Goal: Task Accomplishment & Management: Use online tool/utility

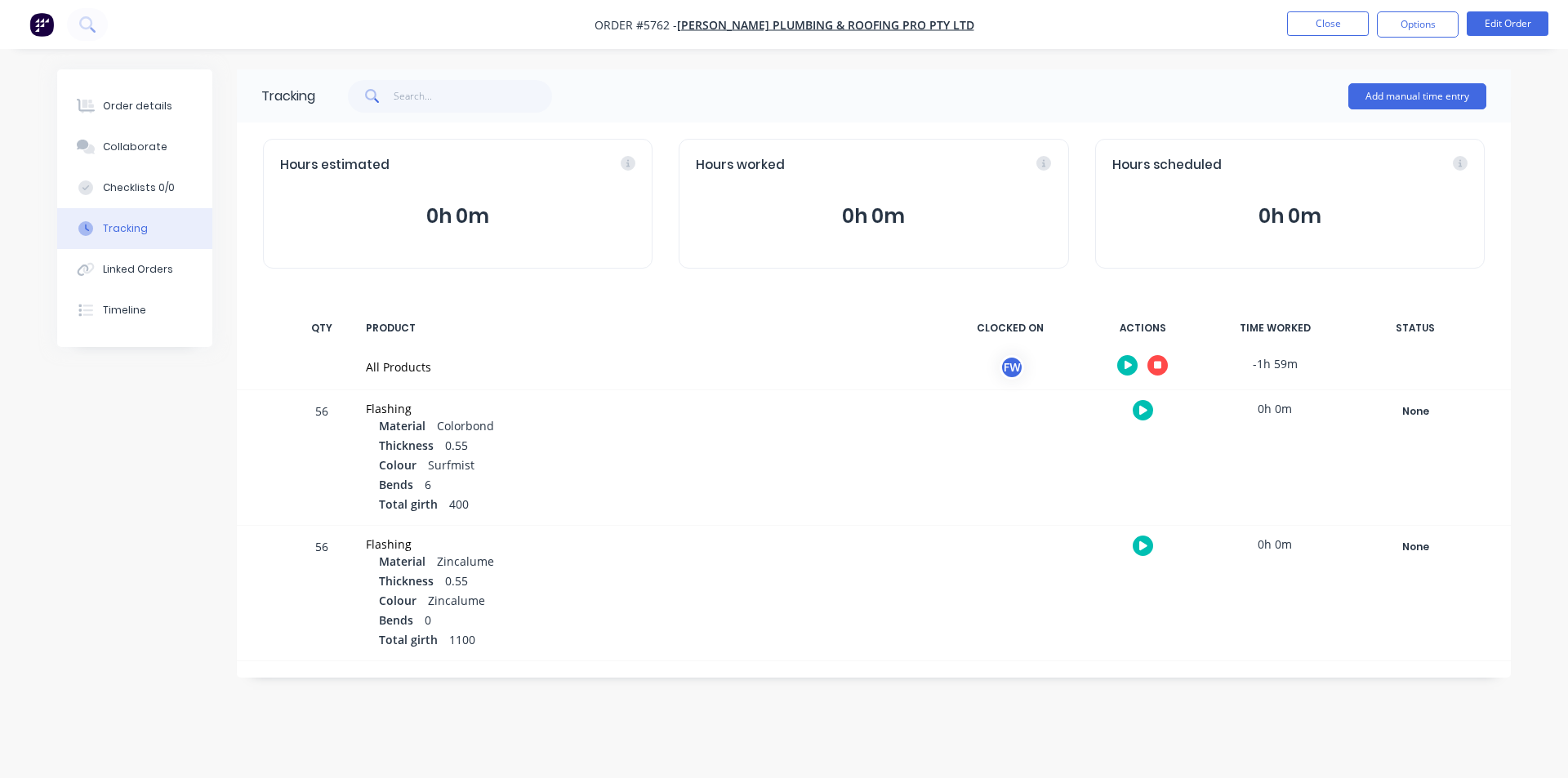
click at [1160, 368] on icon "button" at bounding box center [1158, 365] width 8 height 8
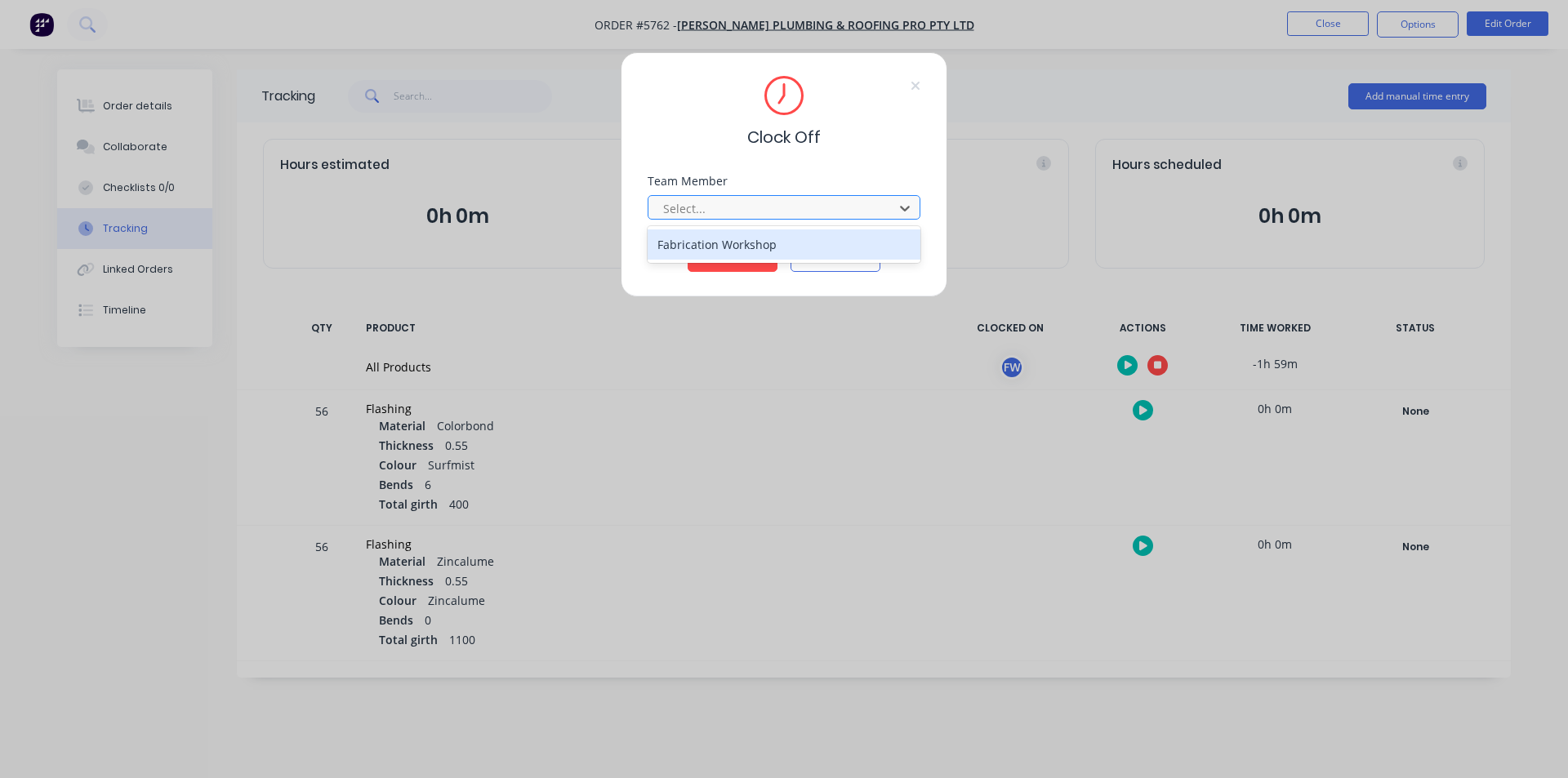
click at [762, 204] on div at bounding box center [773, 209] width 224 height 21
click at [725, 240] on div "Fabrication Workshop" at bounding box center [784, 244] width 273 height 31
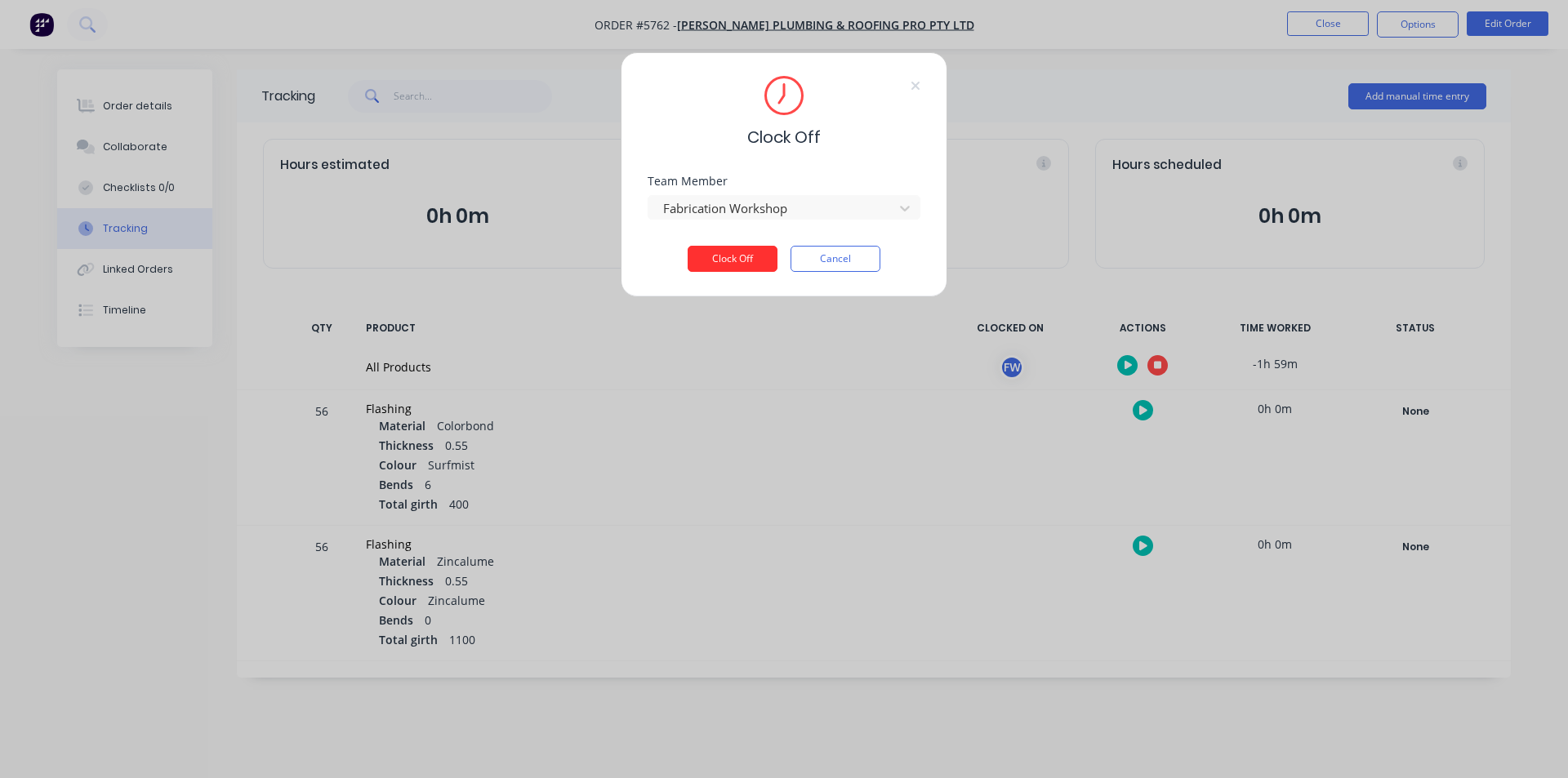
click at [748, 256] on button "Clock Off" at bounding box center [732, 259] width 90 height 27
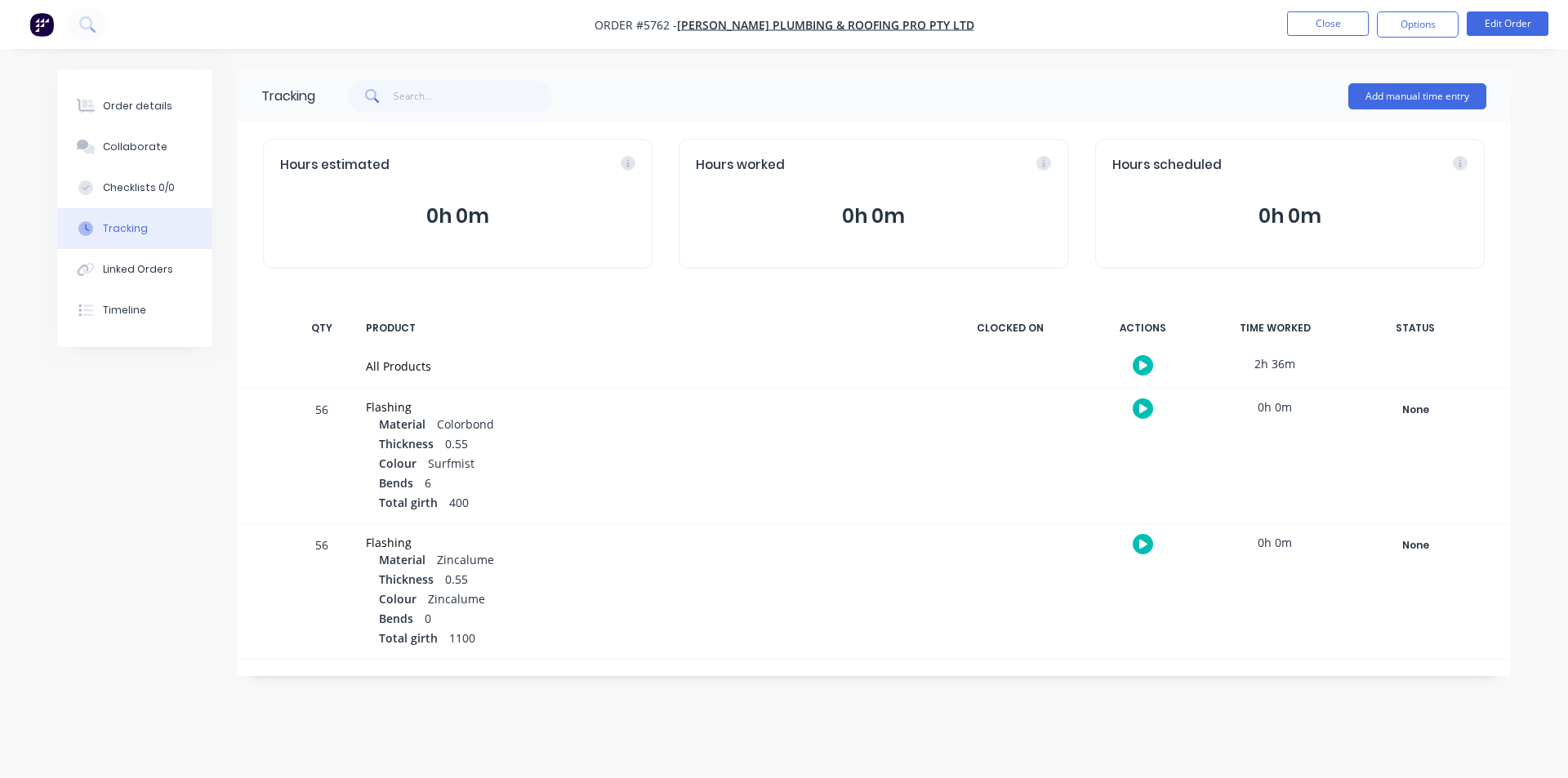
click at [1290, 41] on nav "Order #5762 - [PERSON_NAME] PLUMBING & ROOFING PRO PTY LTD Close Options Edit O…" at bounding box center [784, 25] width 1568 height 49
click at [1292, 29] on button "Close" at bounding box center [1328, 24] width 82 height 25
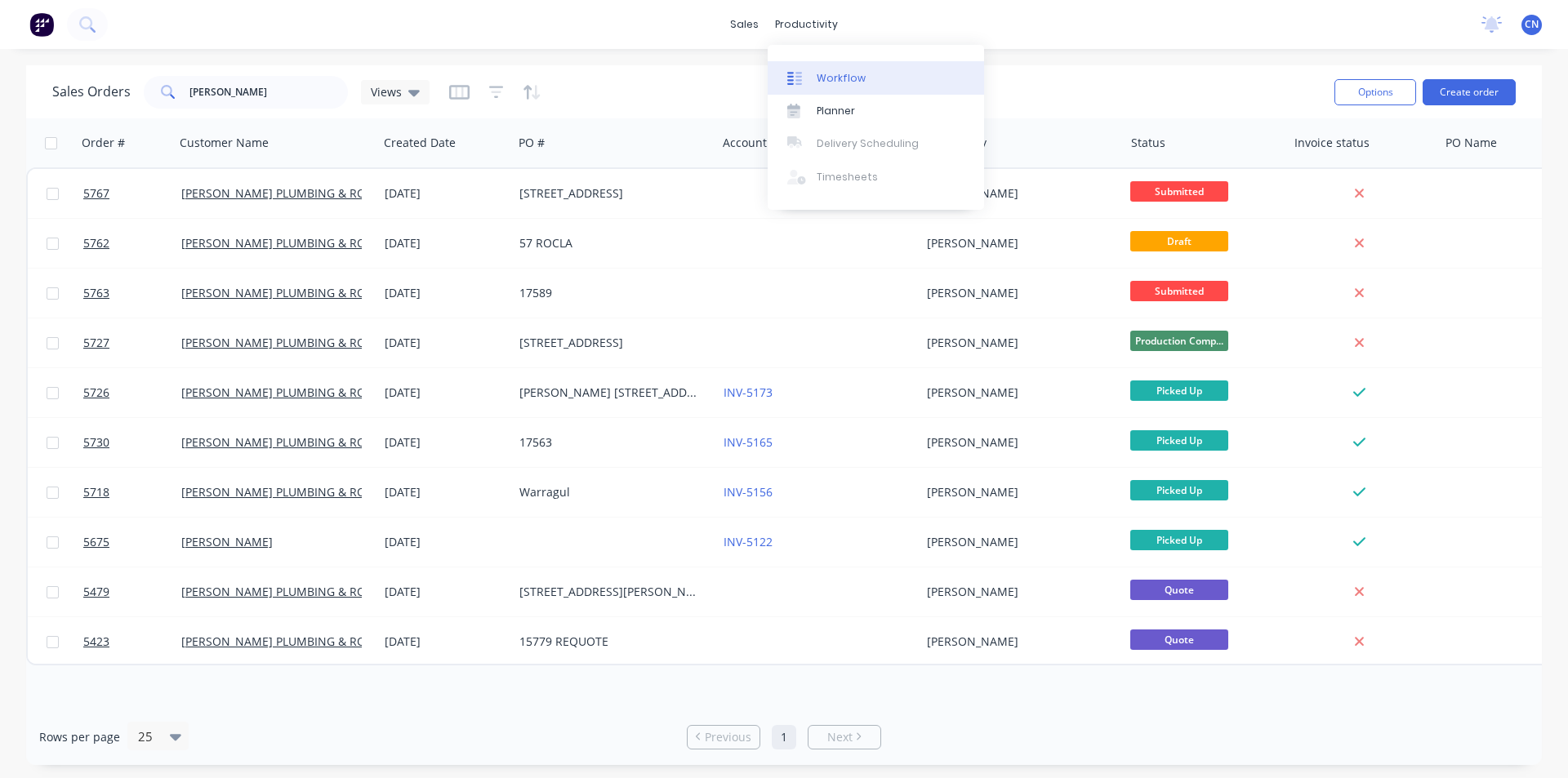
click at [817, 65] on link "Workflow" at bounding box center [876, 77] width 217 height 32
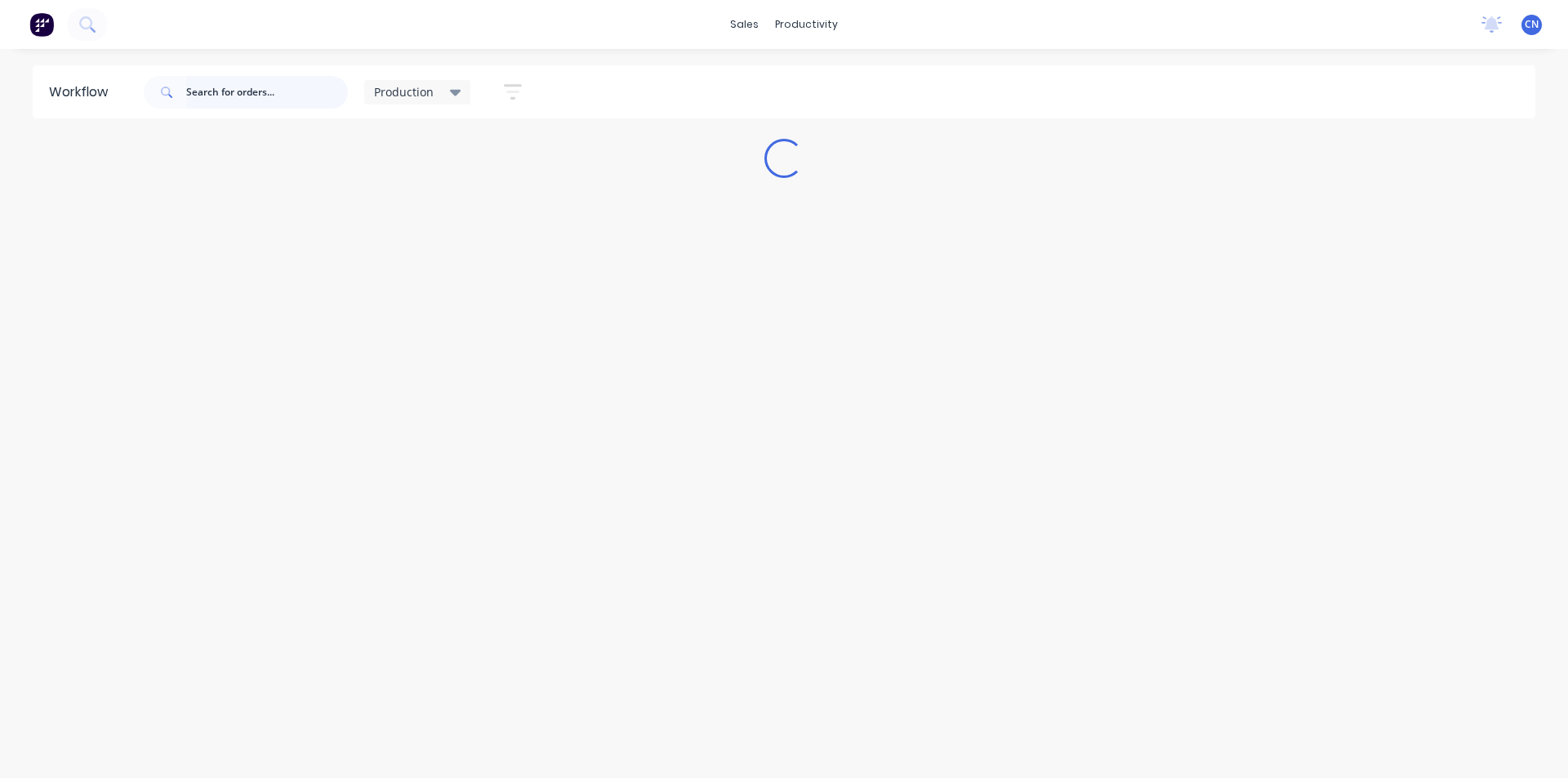
drag, startPoint x: 286, startPoint y: 97, endPoint x: 0, endPoint y: 96, distance: 286.0
click at [0, 98] on div "Workflow Production Save new view None edit Production (Default) edit Completed…" at bounding box center [784, 92] width 1568 height 53
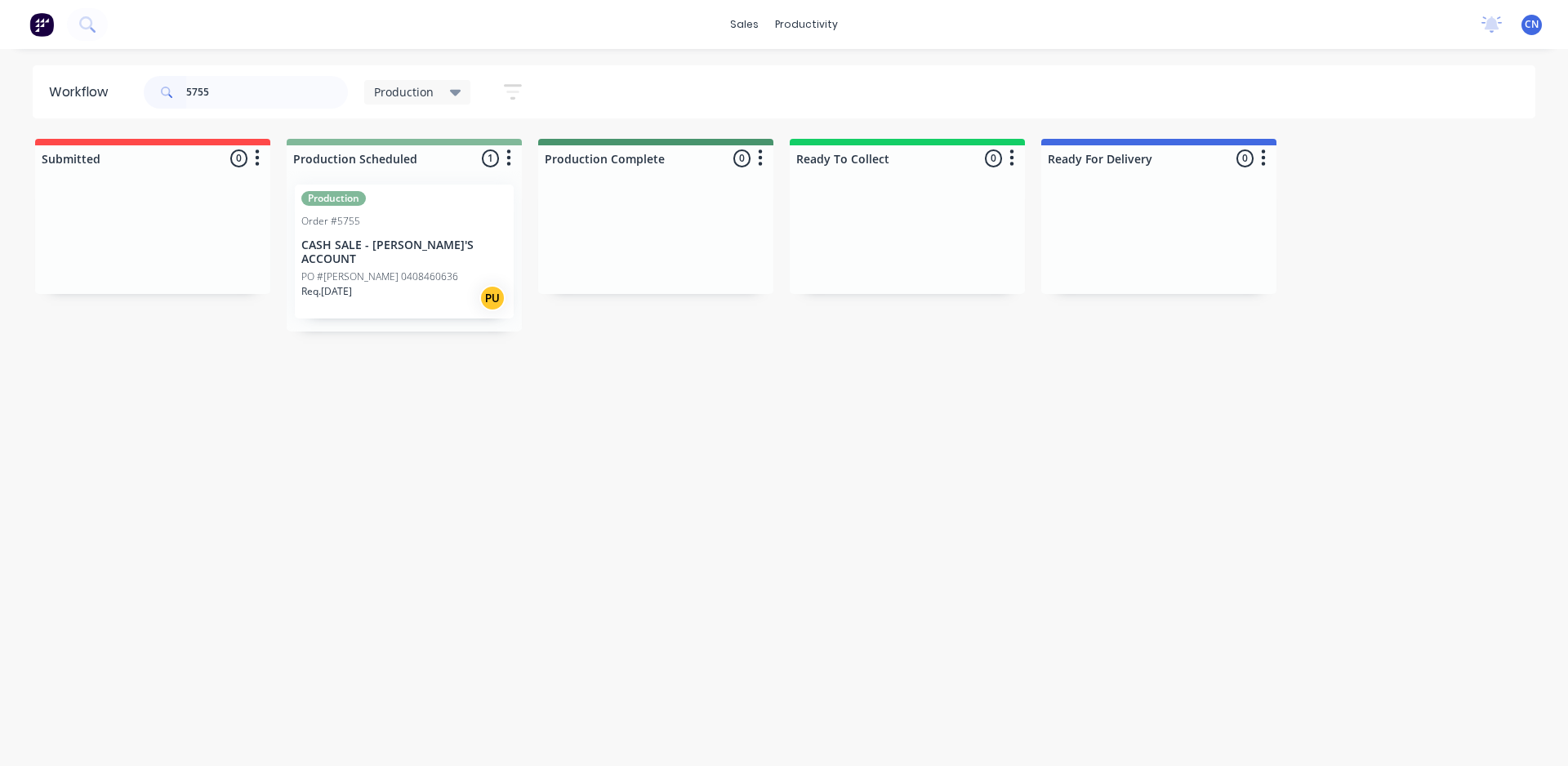
click at [352, 285] on p "Req. [DATE]" at bounding box center [326, 291] width 50 height 15
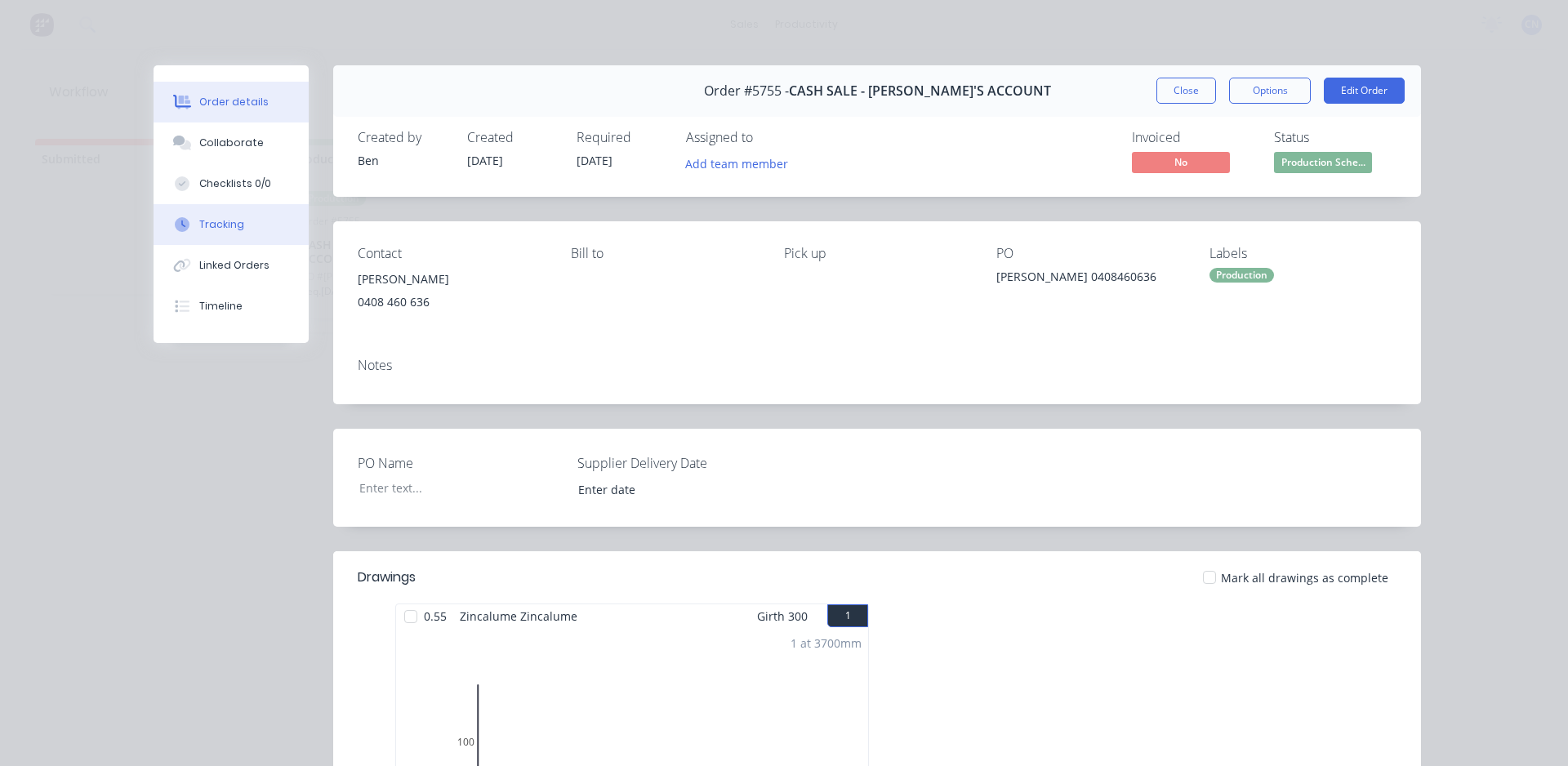
click at [230, 215] on button "Tracking" at bounding box center [231, 223] width 156 height 40
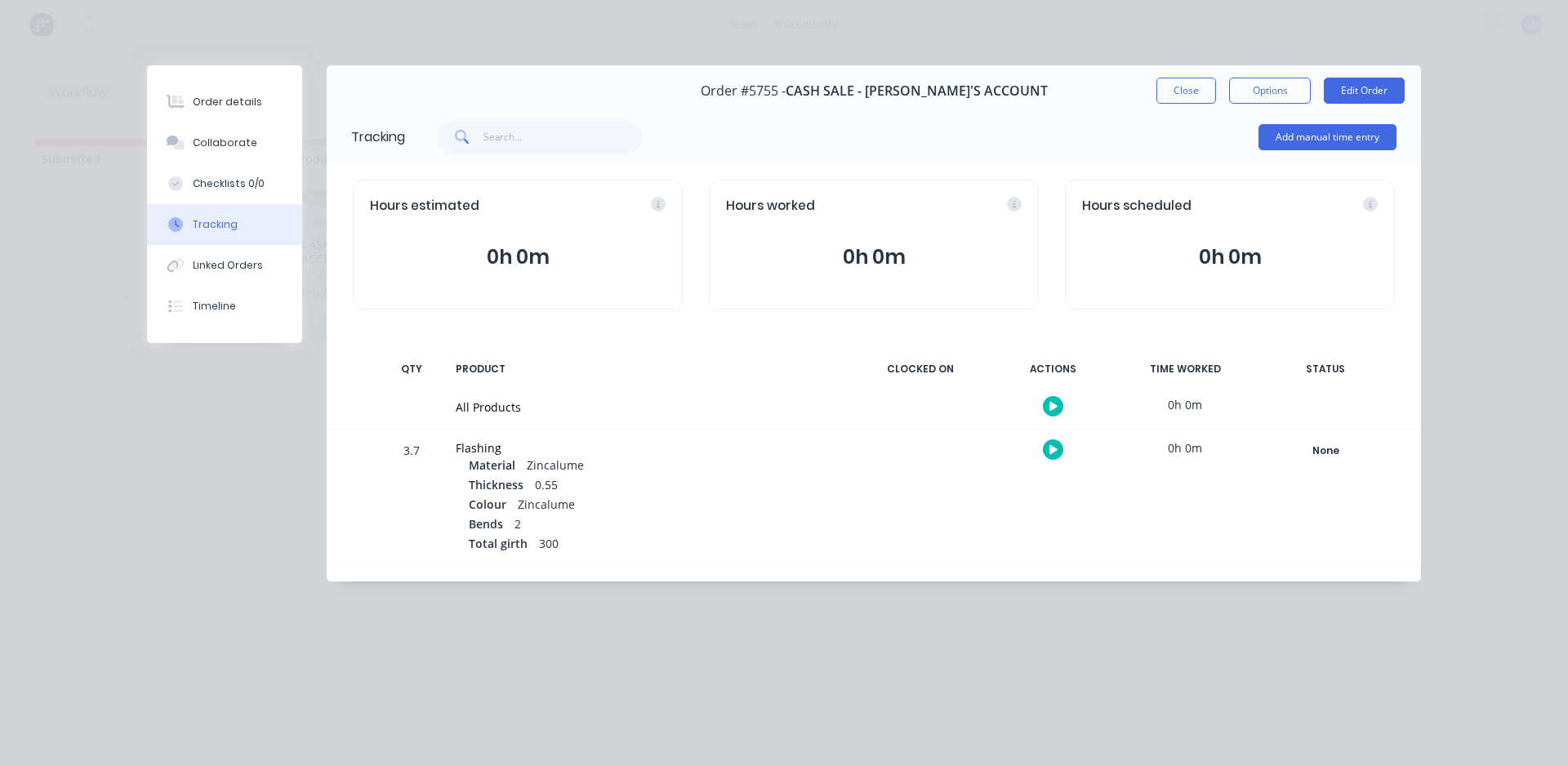
click at [1060, 403] on button "button" at bounding box center [1053, 406] width 21 height 21
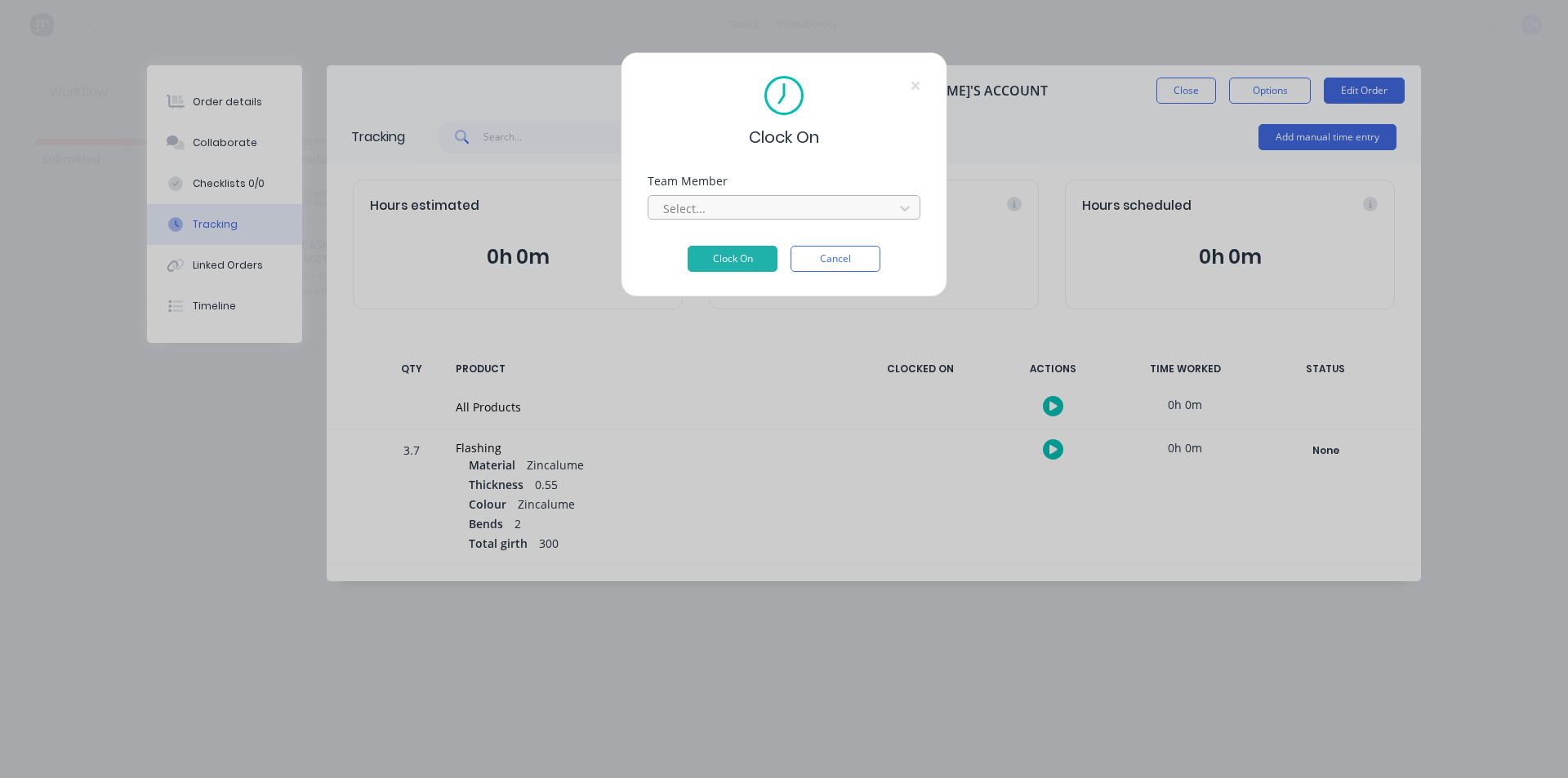
click at [716, 218] on div "Select..." at bounding box center [773, 208] width 233 height 25
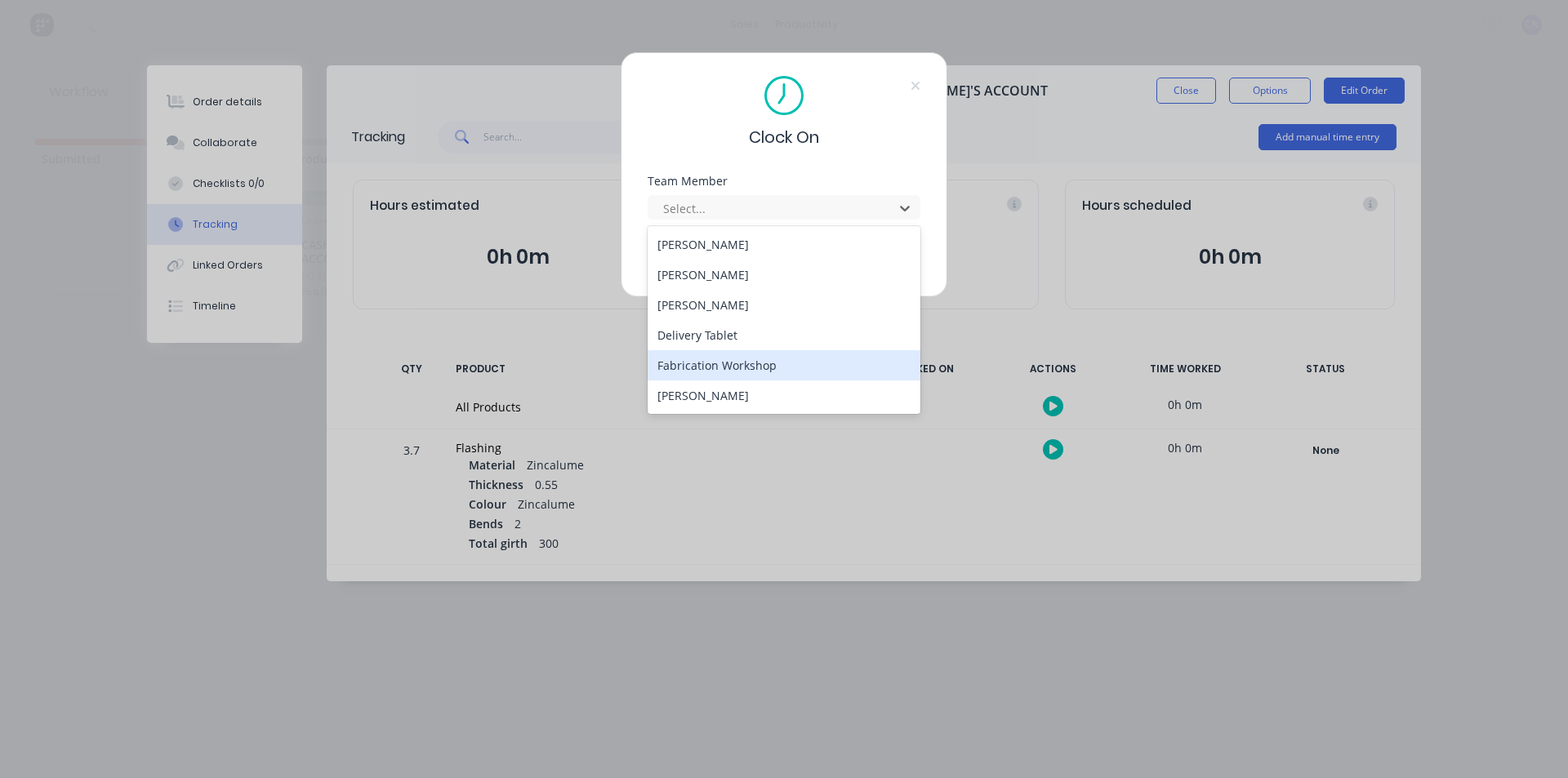
click at [718, 370] on div "Fabrication Workshop" at bounding box center [784, 365] width 273 height 31
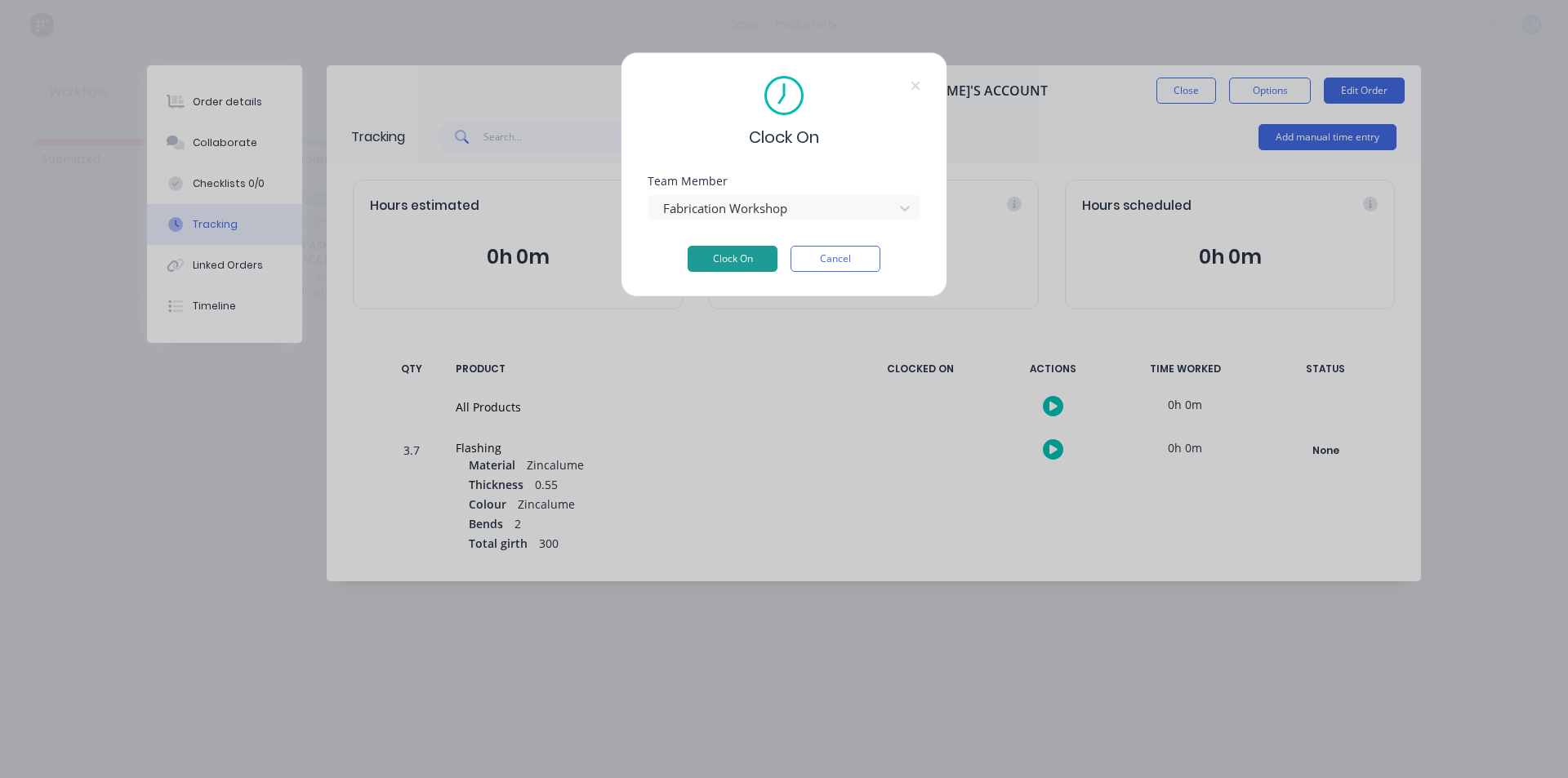
click at [724, 255] on button "Clock On" at bounding box center [732, 259] width 90 height 27
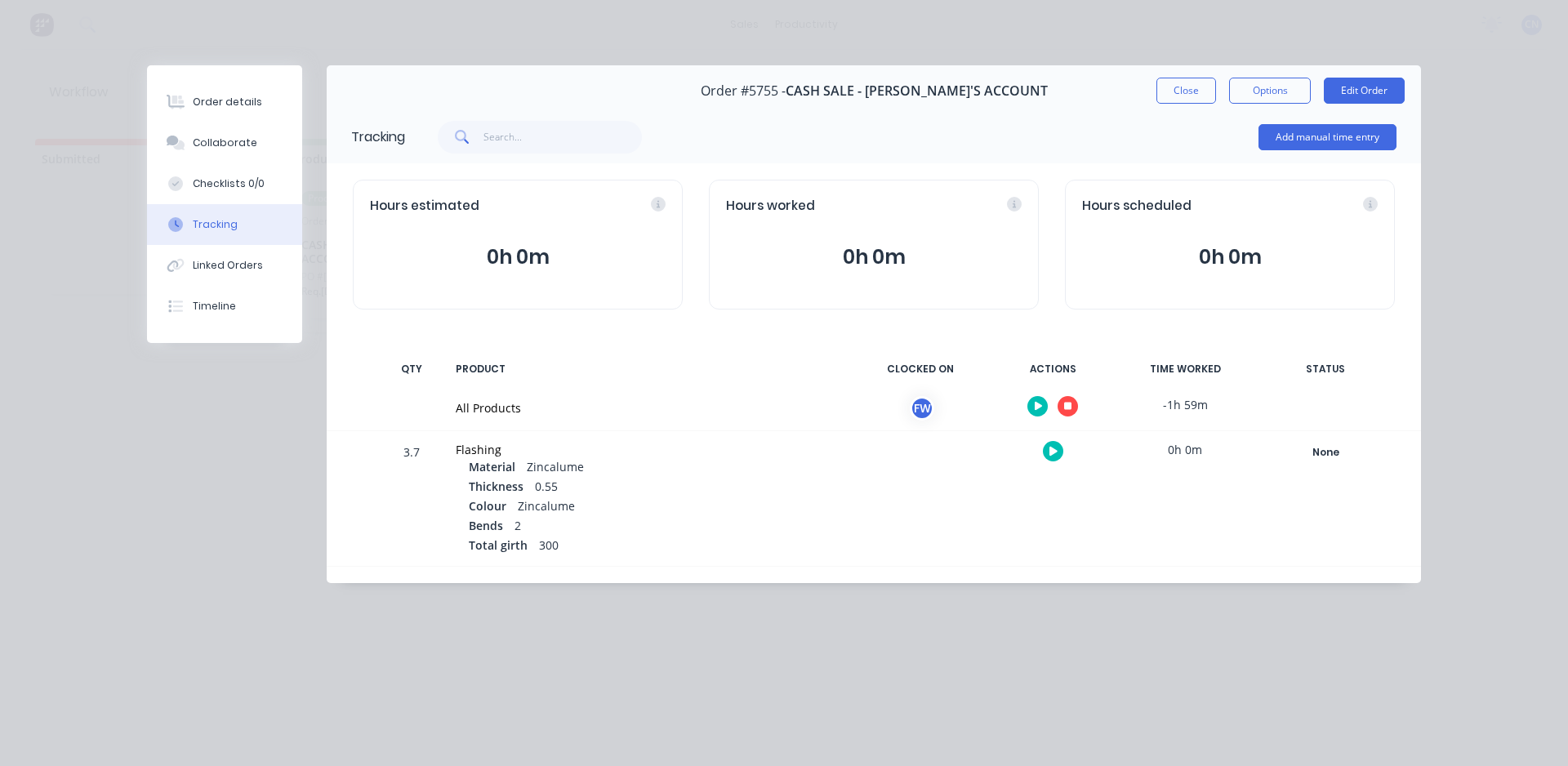
click at [221, 225] on div "Tracking" at bounding box center [216, 224] width 45 height 15
click at [1201, 77] on div "Order #5755 - CASH SALE - BEN'S ACCOUNT Close Options Edit Order" at bounding box center [874, 91] width 1094 height 51
click at [1177, 84] on button "Close" at bounding box center [1186, 91] width 60 height 27
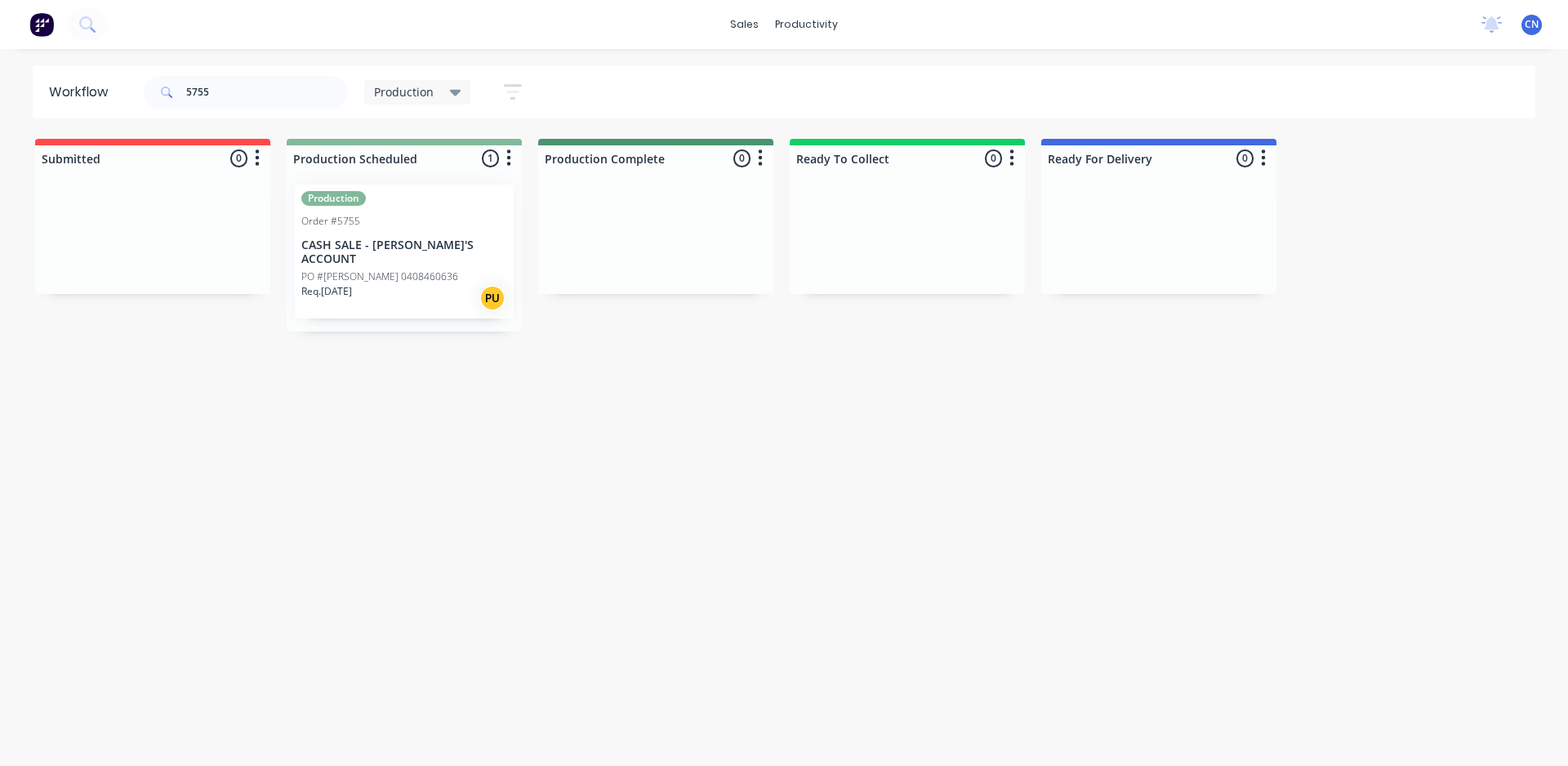
click at [457, 226] on div "Order #5755" at bounding box center [404, 221] width 206 height 15
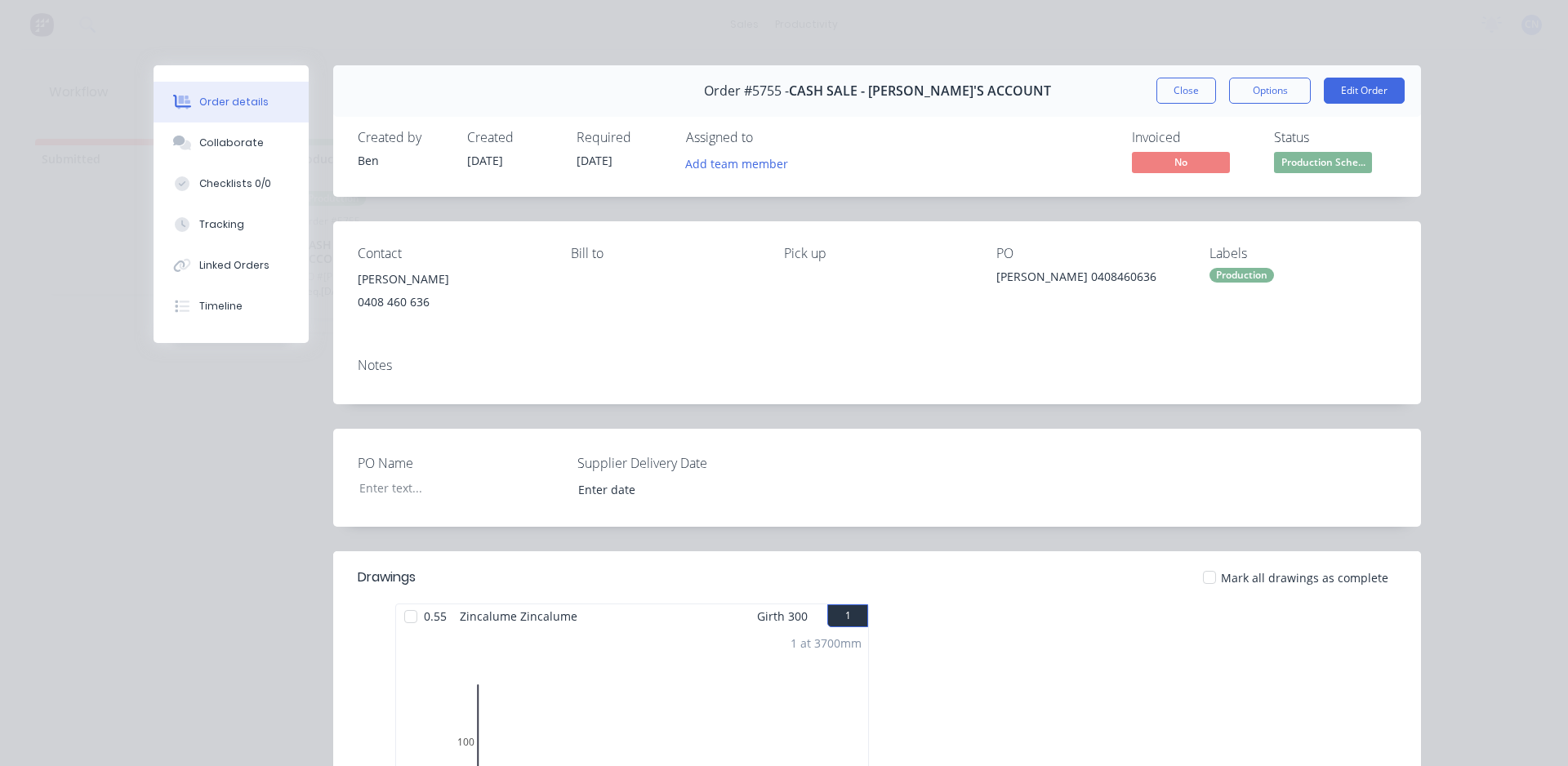
click at [407, 617] on div at bounding box center [411, 615] width 33 height 32
click at [234, 223] on button "Tracking" at bounding box center [231, 223] width 156 height 40
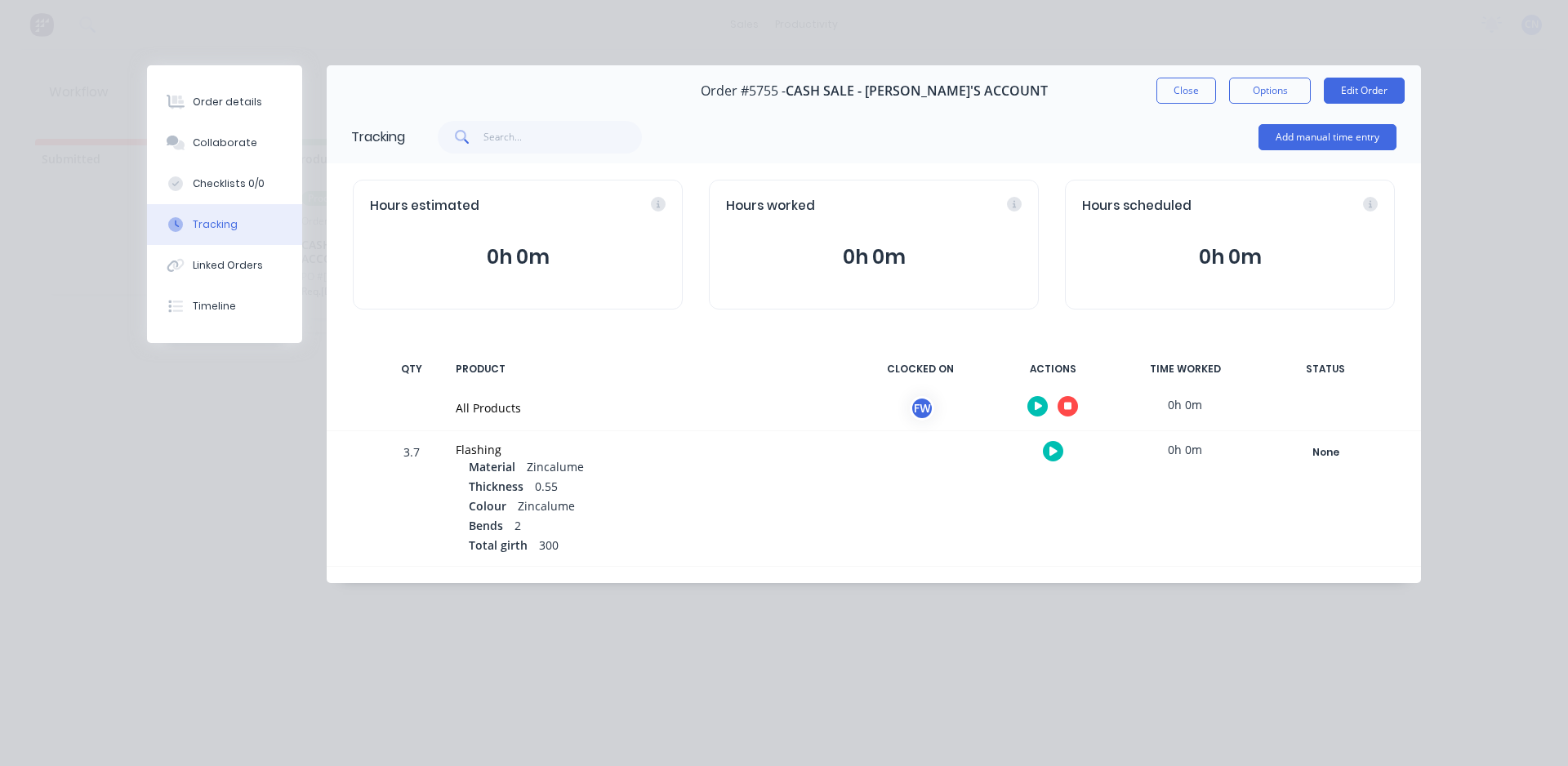
click at [1073, 409] on button "button" at bounding box center [1068, 406] width 21 height 21
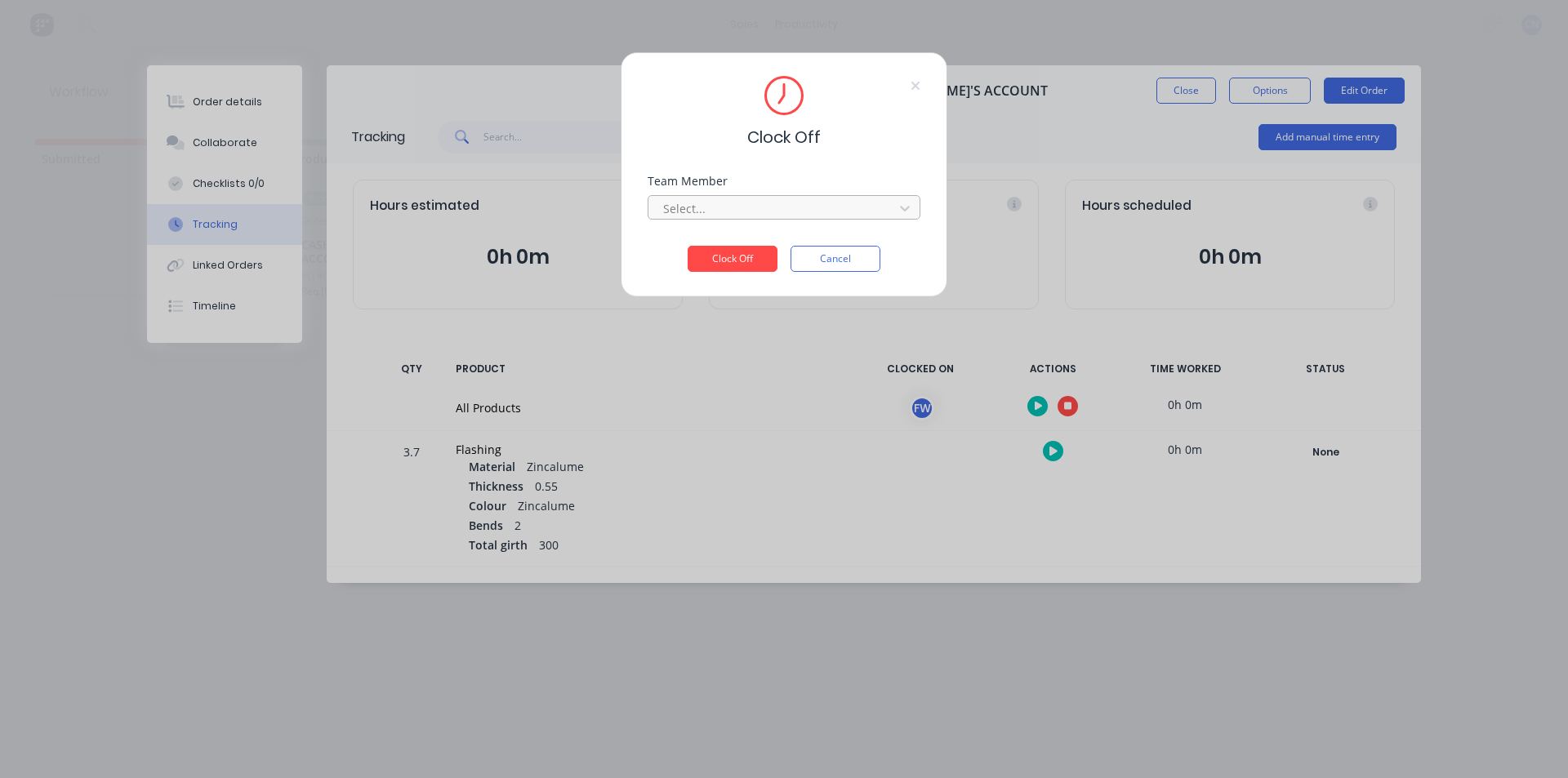
click at [681, 211] on div at bounding box center [773, 209] width 224 height 21
click at [679, 246] on div "Fabrication Workshop" at bounding box center [784, 244] width 273 height 31
click at [711, 266] on button "Clock Off" at bounding box center [732, 259] width 90 height 27
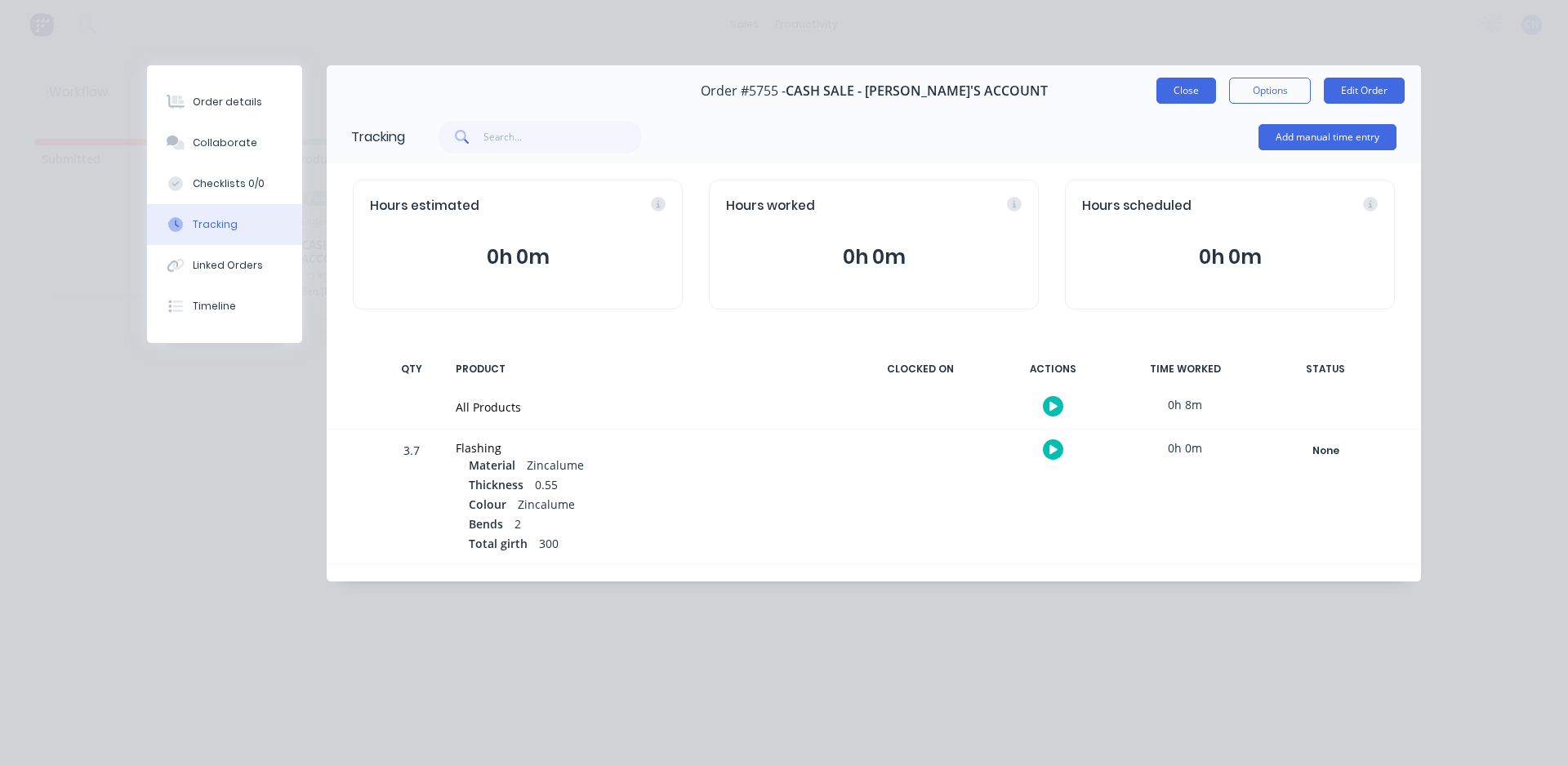
click at [1194, 97] on button "Close" at bounding box center [1186, 91] width 60 height 27
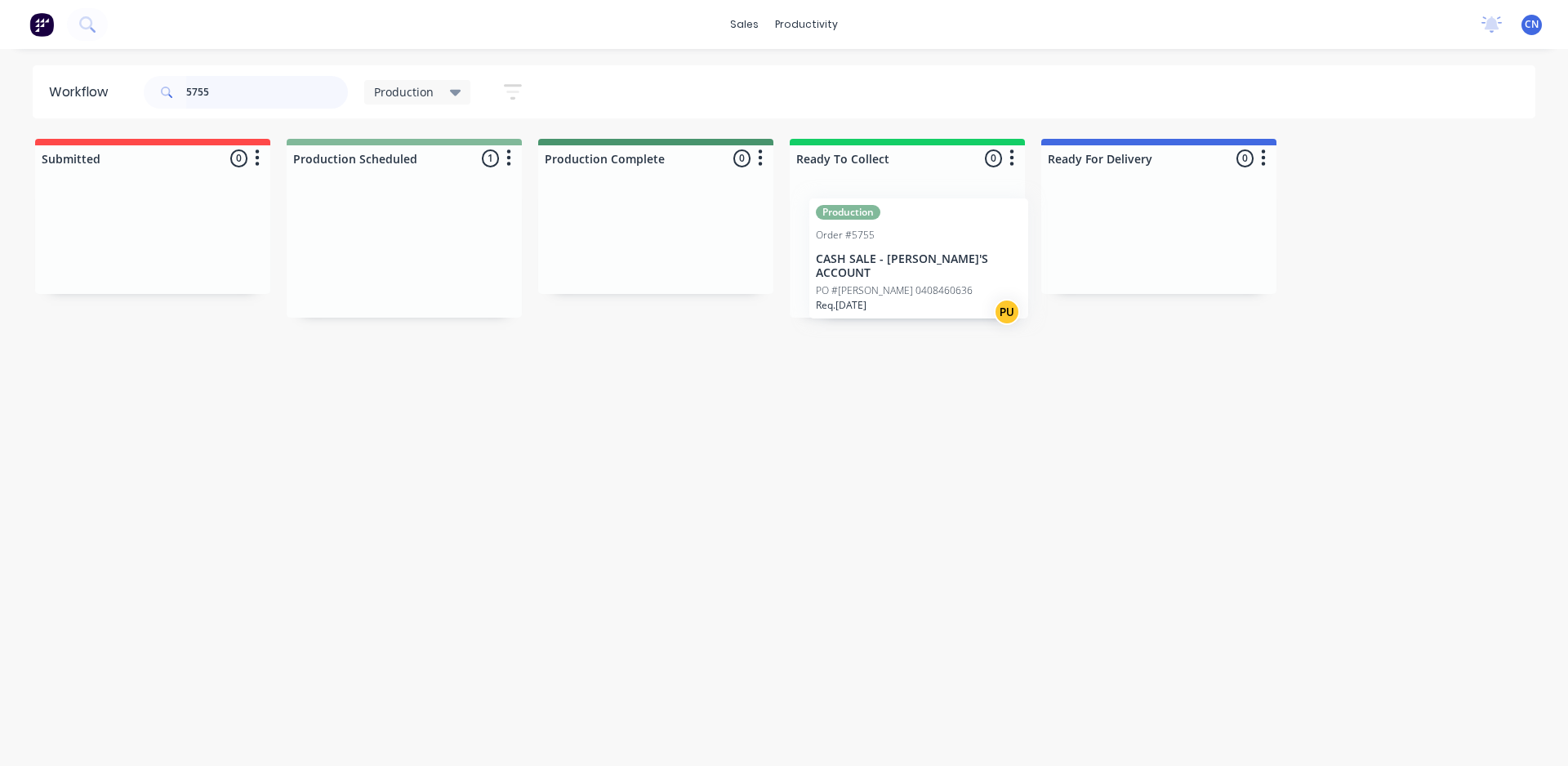
drag, startPoint x: 394, startPoint y: 277, endPoint x: 907, endPoint y: 285, distance: 513.1
click at [912, 289] on div "Submitted 0 Production Scheduled 1 Production Order #5755 CASH SALE - BEN'S ACC…" at bounding box center [1231, 228] width 2487 height 179
drag, startPoint x: 217, startPoint y: 79, endPoint x: 229, endPoint y: 89, distance: 15.6
click at [223, 83] on input "5755" at bounding box center [267, 92] width 162 height 32
drag, startPoint x: 232, startPoint y: 94, endPoint x: 84, endPoint y: 87, distance: 148.2
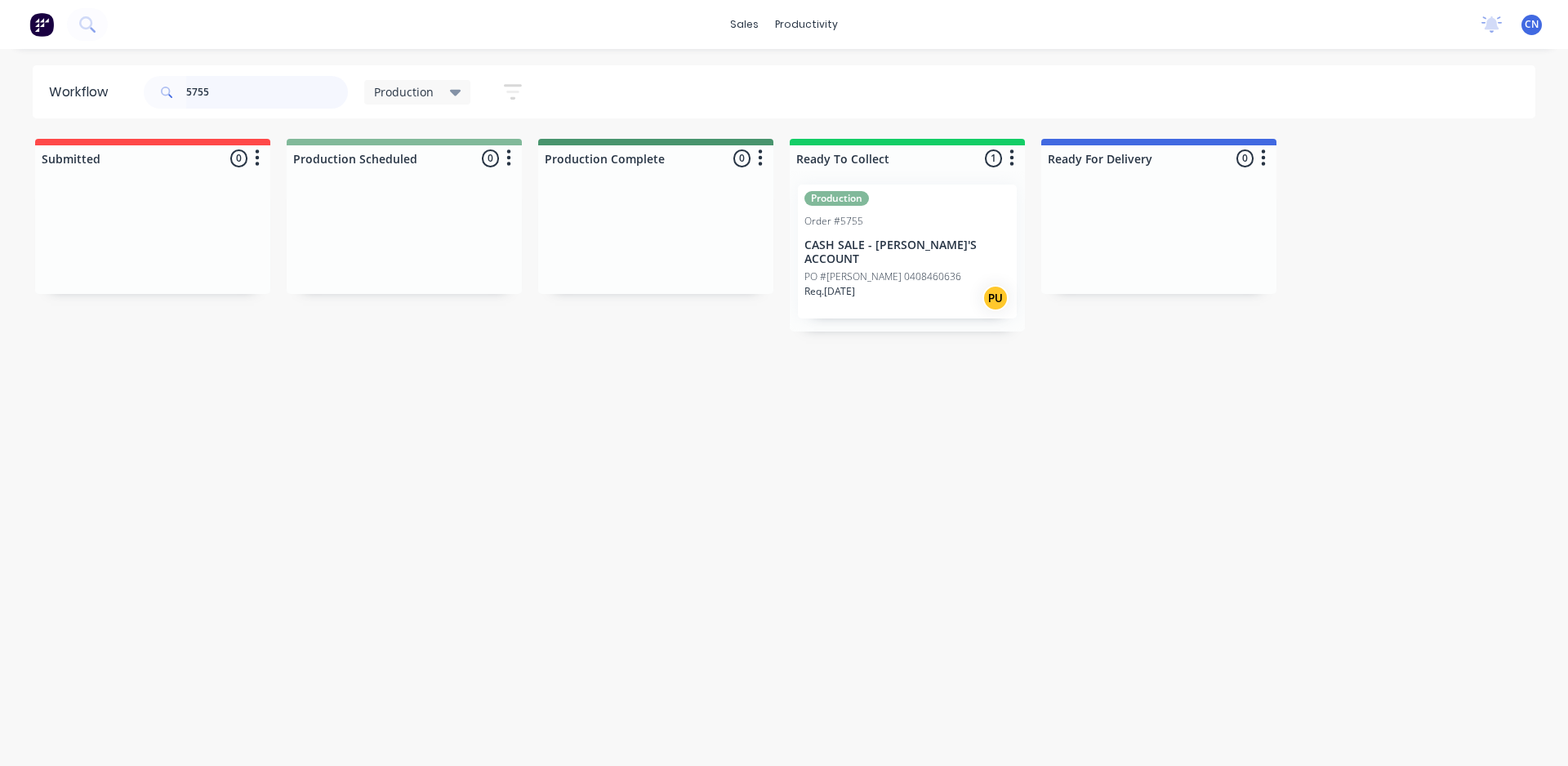
click at [84, 89] on header "Workflow 5755 Production Save new view None edit Production (Default) edit Comp…" at bounding box center [784, 92] width 1504 height 53
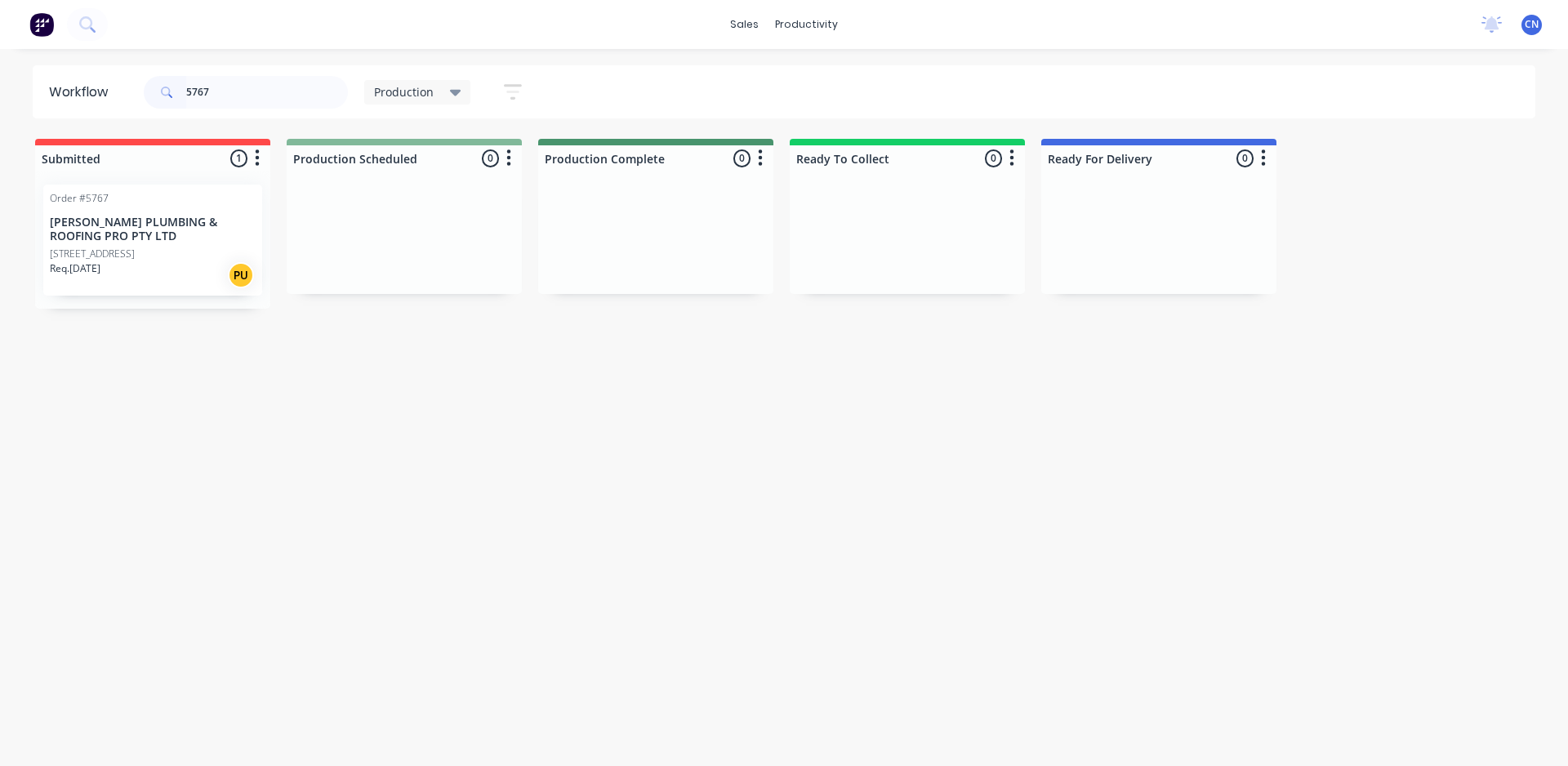
click at [178, 257] on div "[STREET_ADDRESS]" at bounding box center [153, 253] width 206 height 15
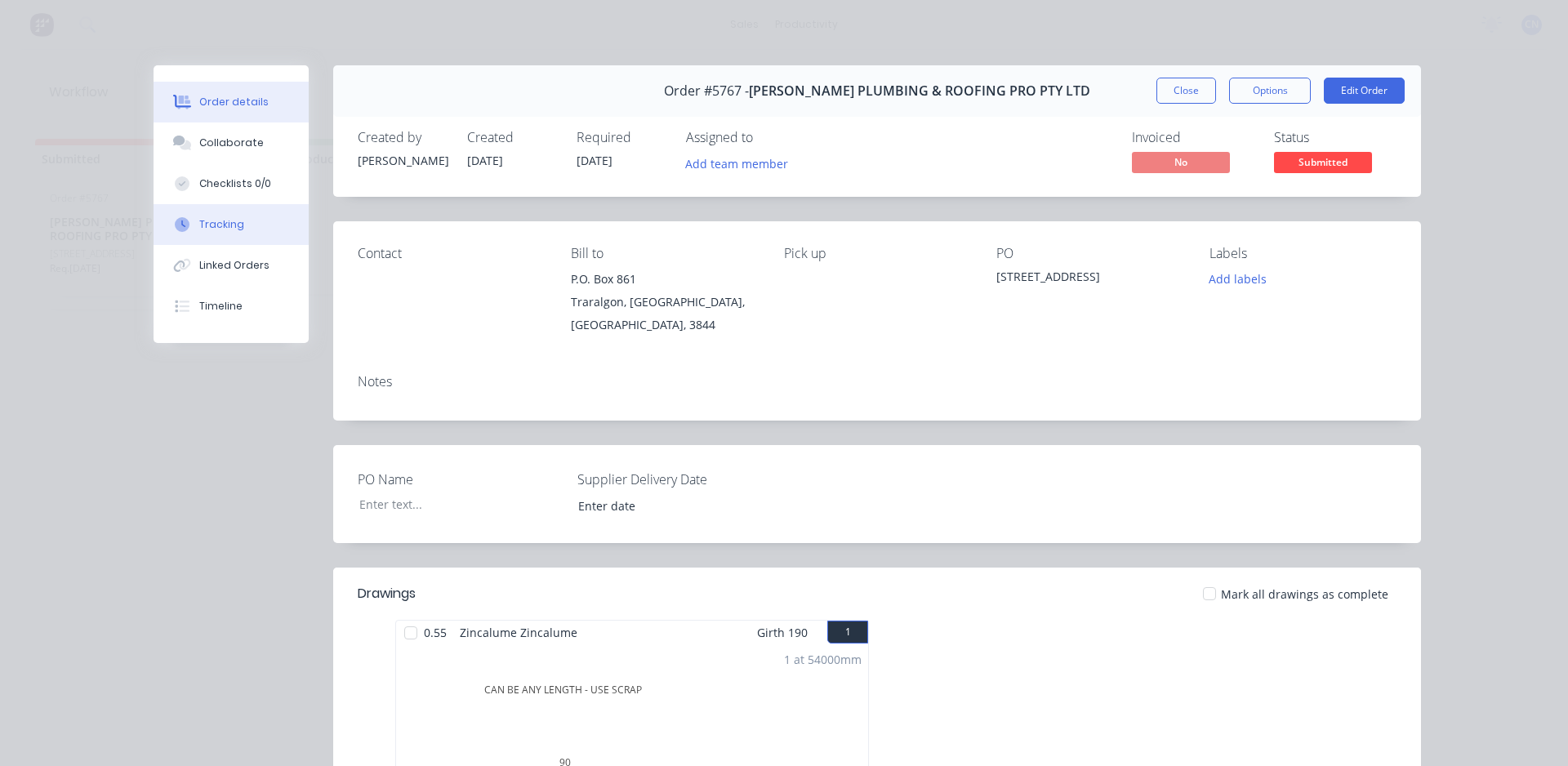
click at [219, 217] on button "Tracking" at bounding box center [231, 223] width 156 height 40
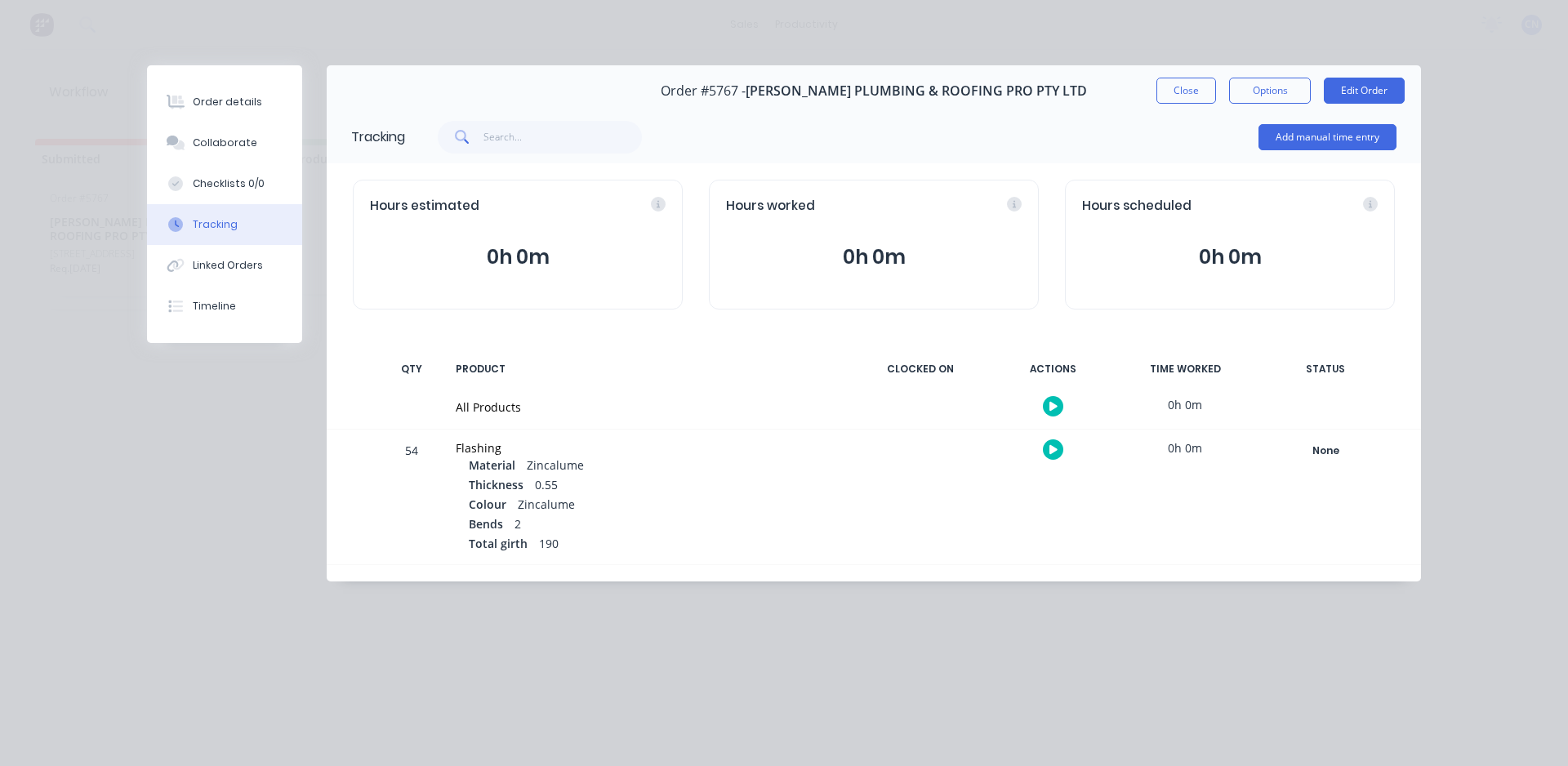
drag, startPoint x: 1036, startPoint y: 399, endPoint x: 1043, endPoint y: 407, distance: 10.6
click at [1043, 406] on div at bounding box center [1053, 406] width 122 height 40
click at [1045, 410] on button "button" at bounding box center [1053, 406] width 21 height 21
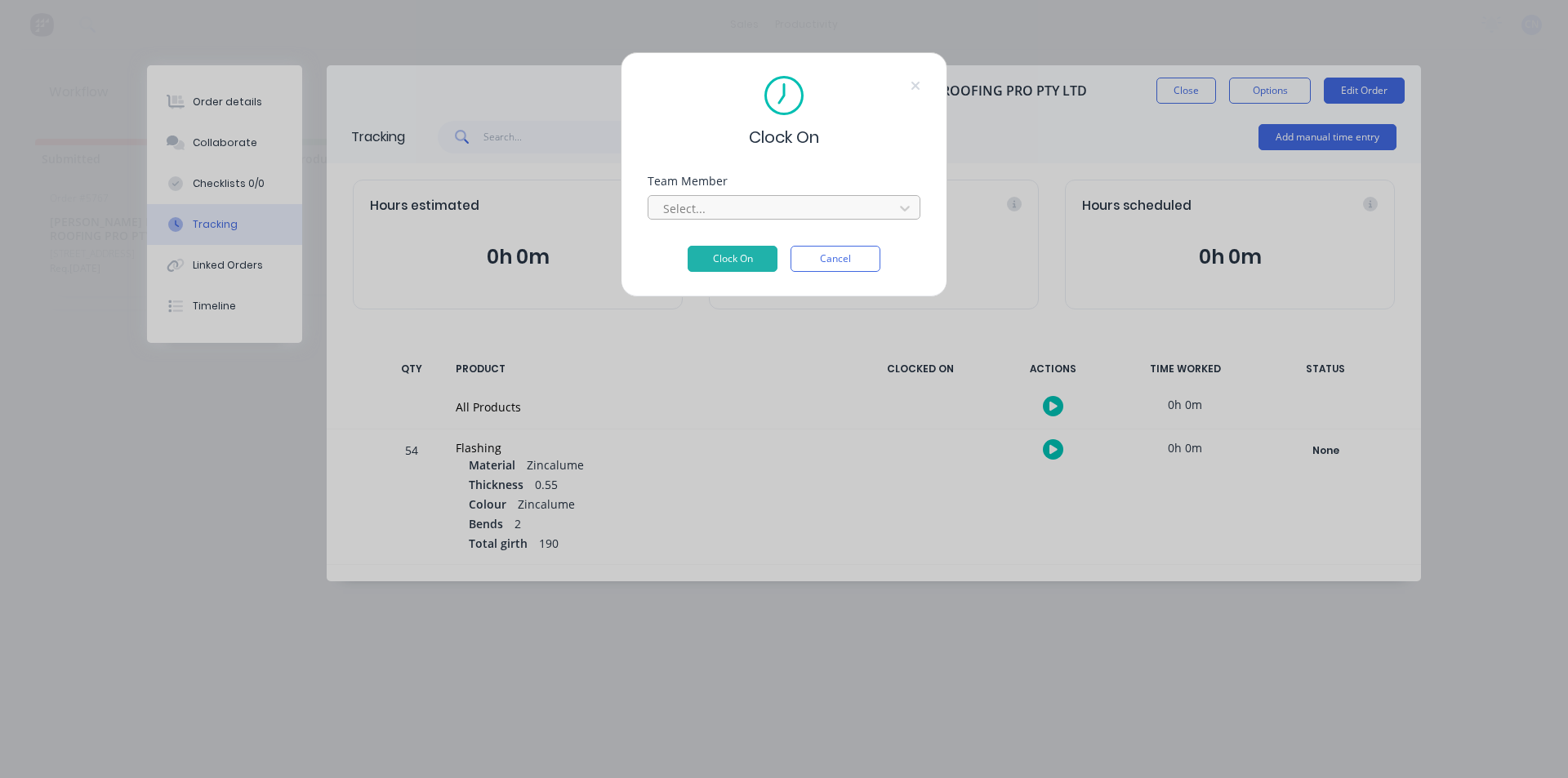
click at [763, 213] on div at bounding box center [773, 209] width 224 height 21
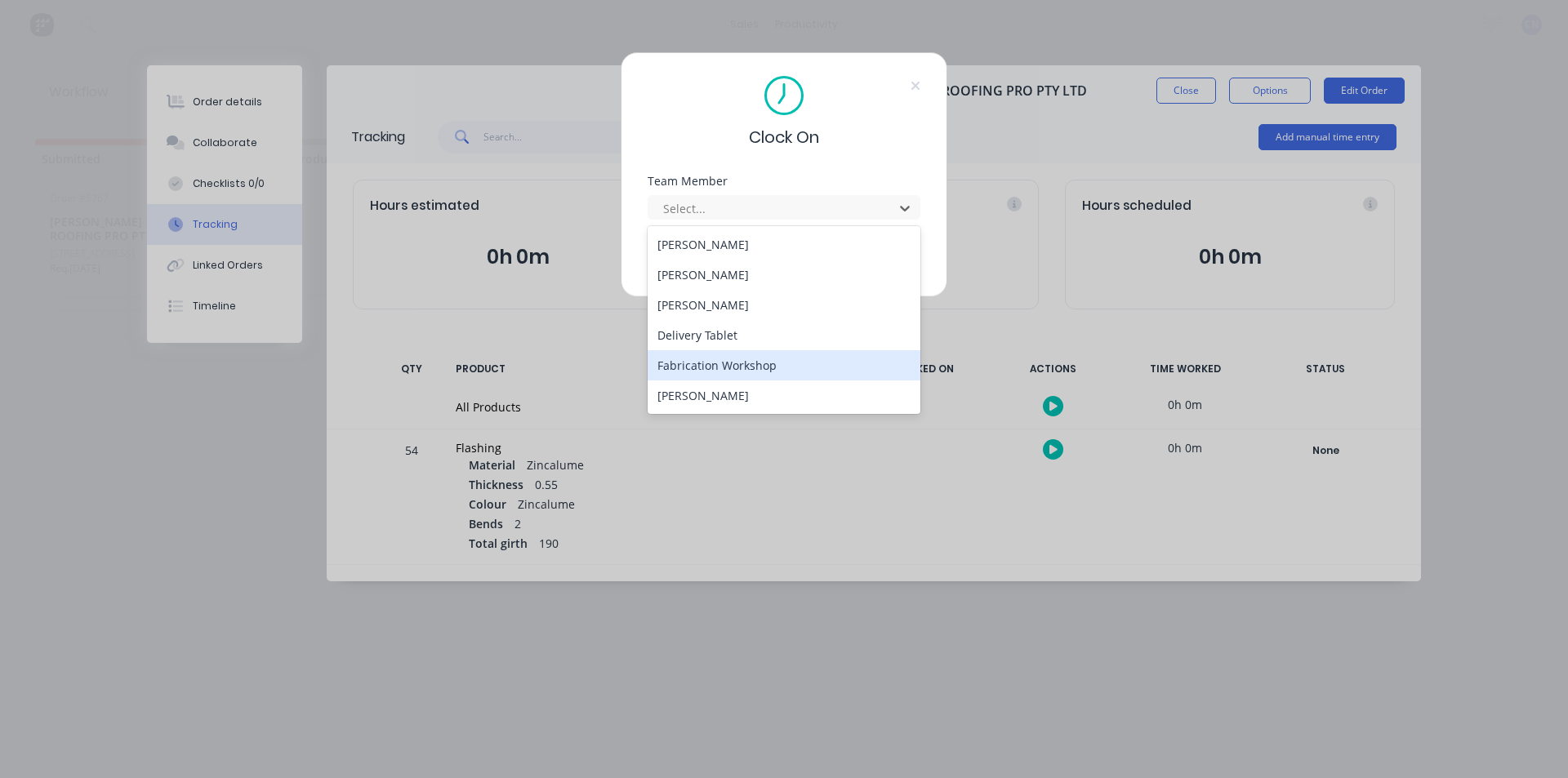
click at [725, 363] on div "Fabrication Workshop" at bounding box center [784, 365] width 273 height 31
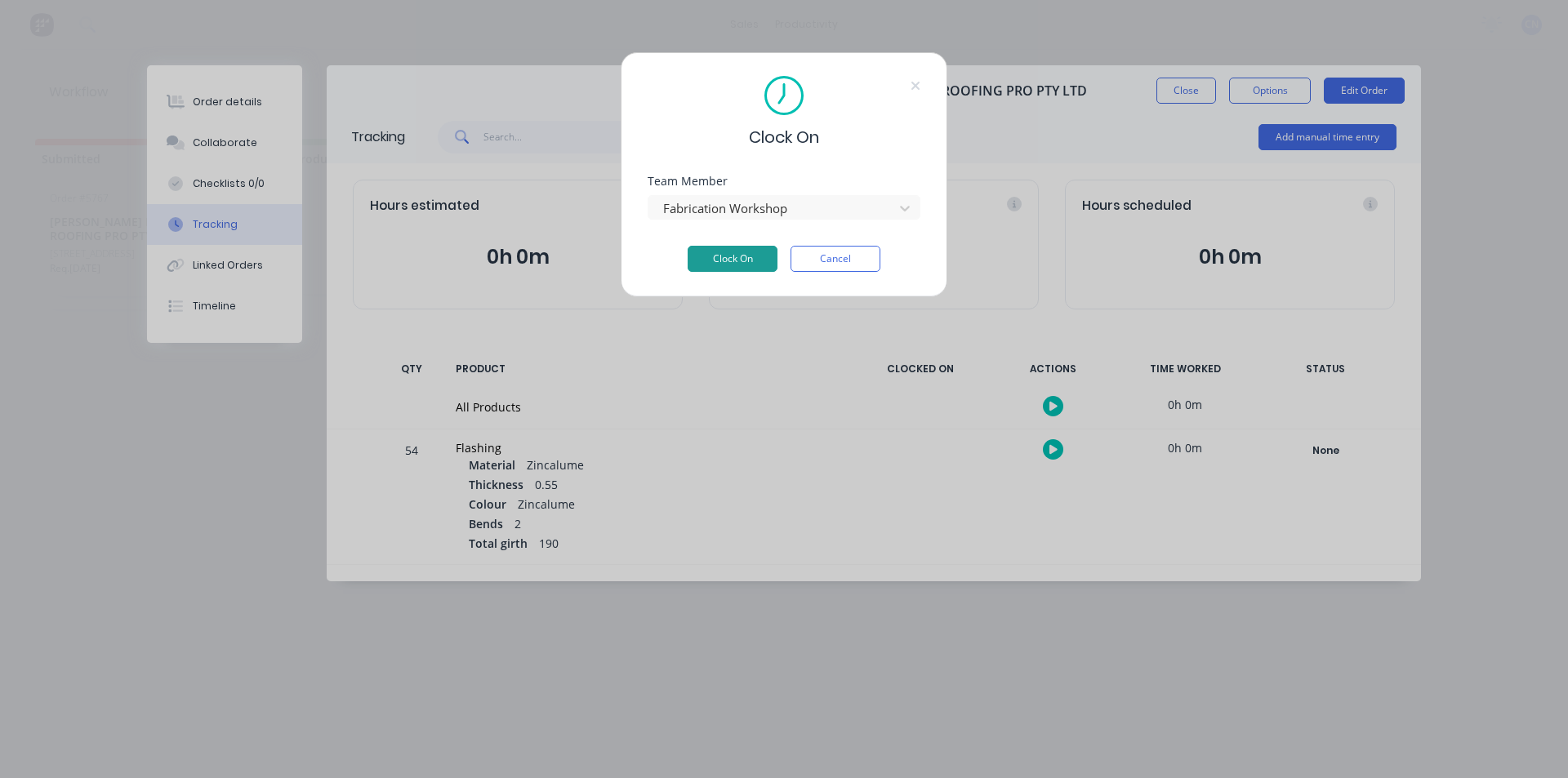
click at [717, 261] on button "Clock On" at bounding box center [732, 259] width 90 height 27
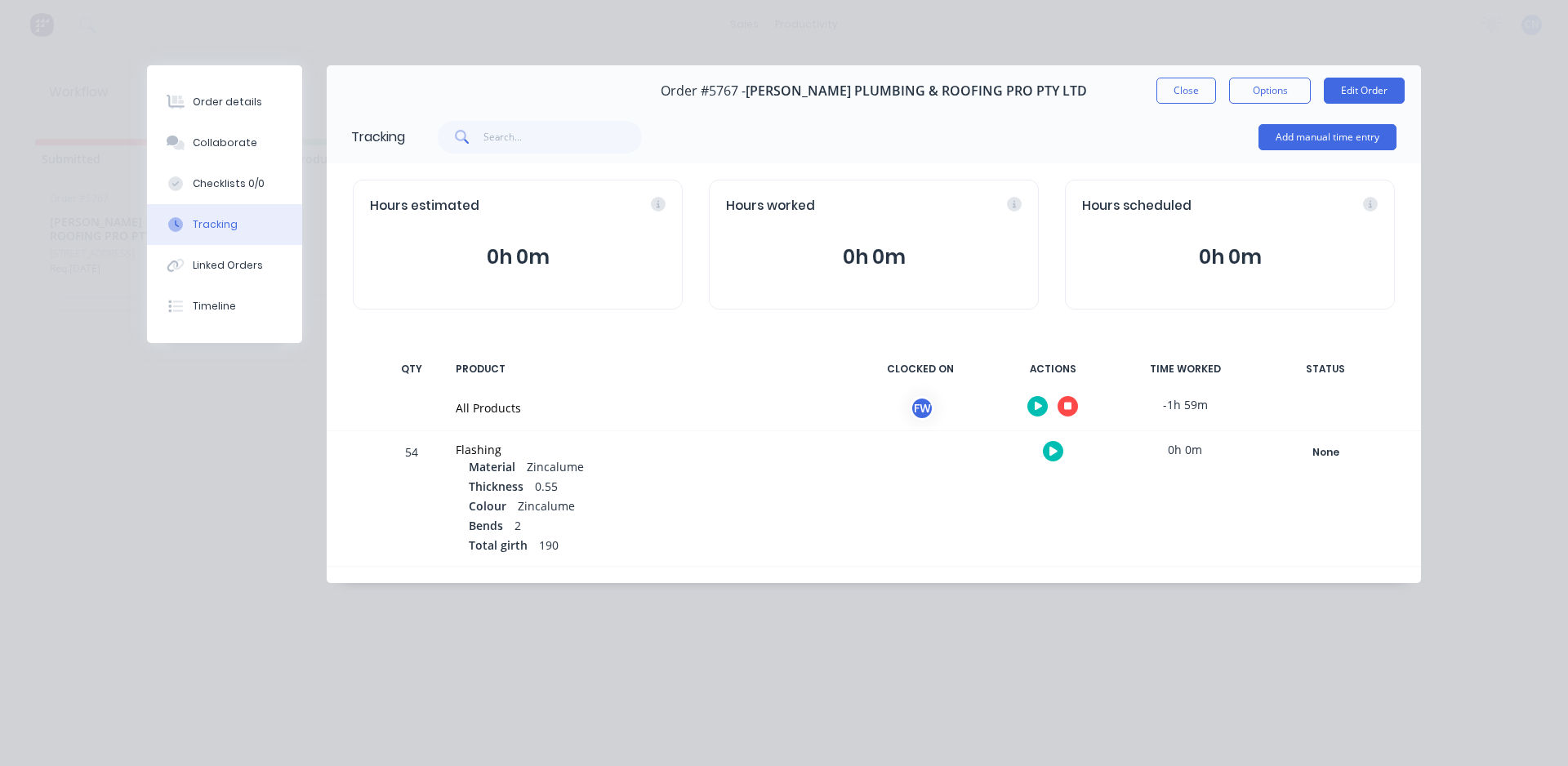
click at [1072, 407] on icon "button" at bounding box center [1068, 407] width 8 height 8
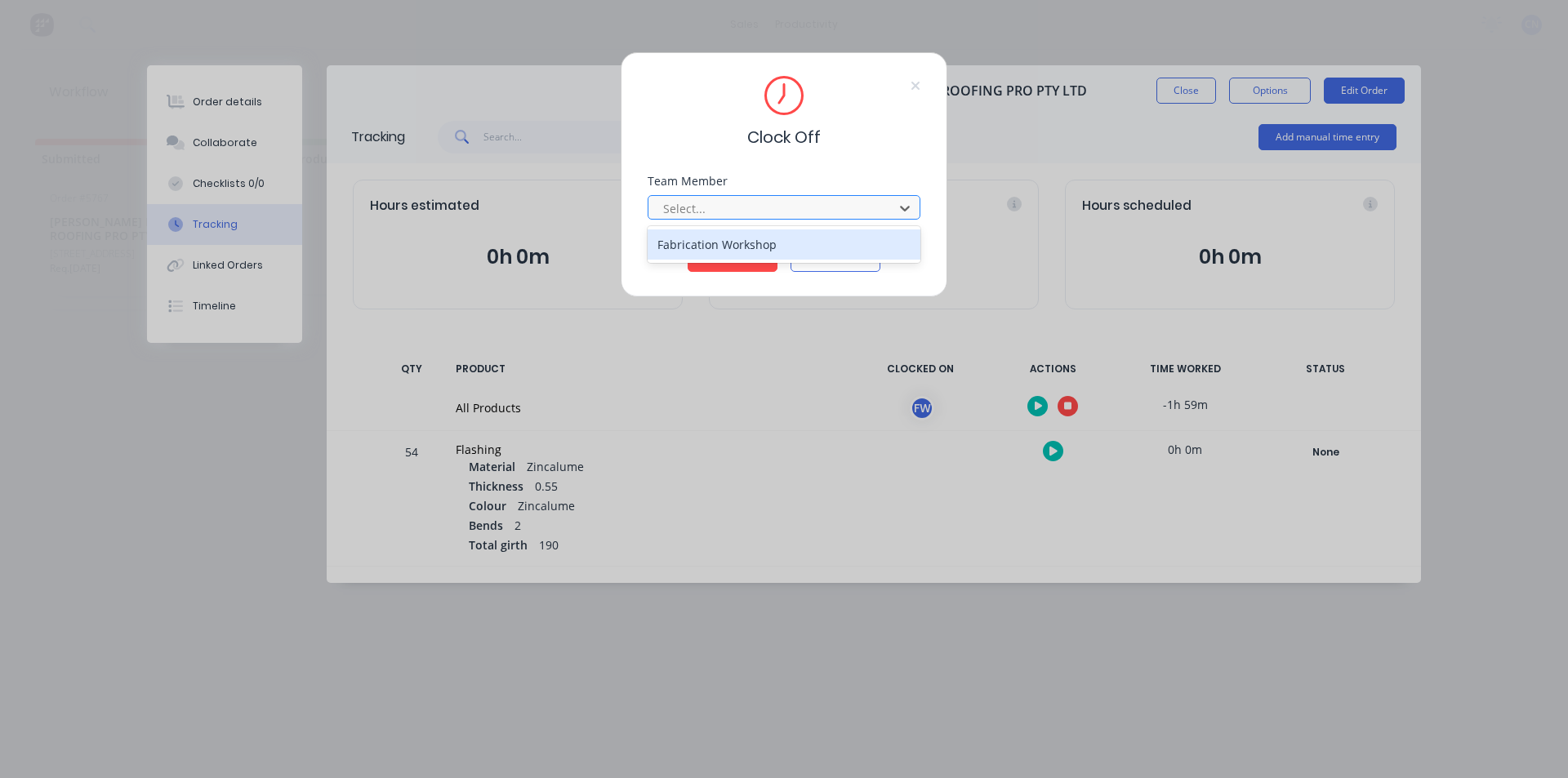
click at [740, 215] on div at bounding box center [773, 209] width 224 height 21
click at [705, 243] on div "Fabrication Workshop" at bounding box center [784, 244] width 273 height 31
click at [735, 261] on button "Clock Off" at bounding box center [732, 259] width 90 height 27
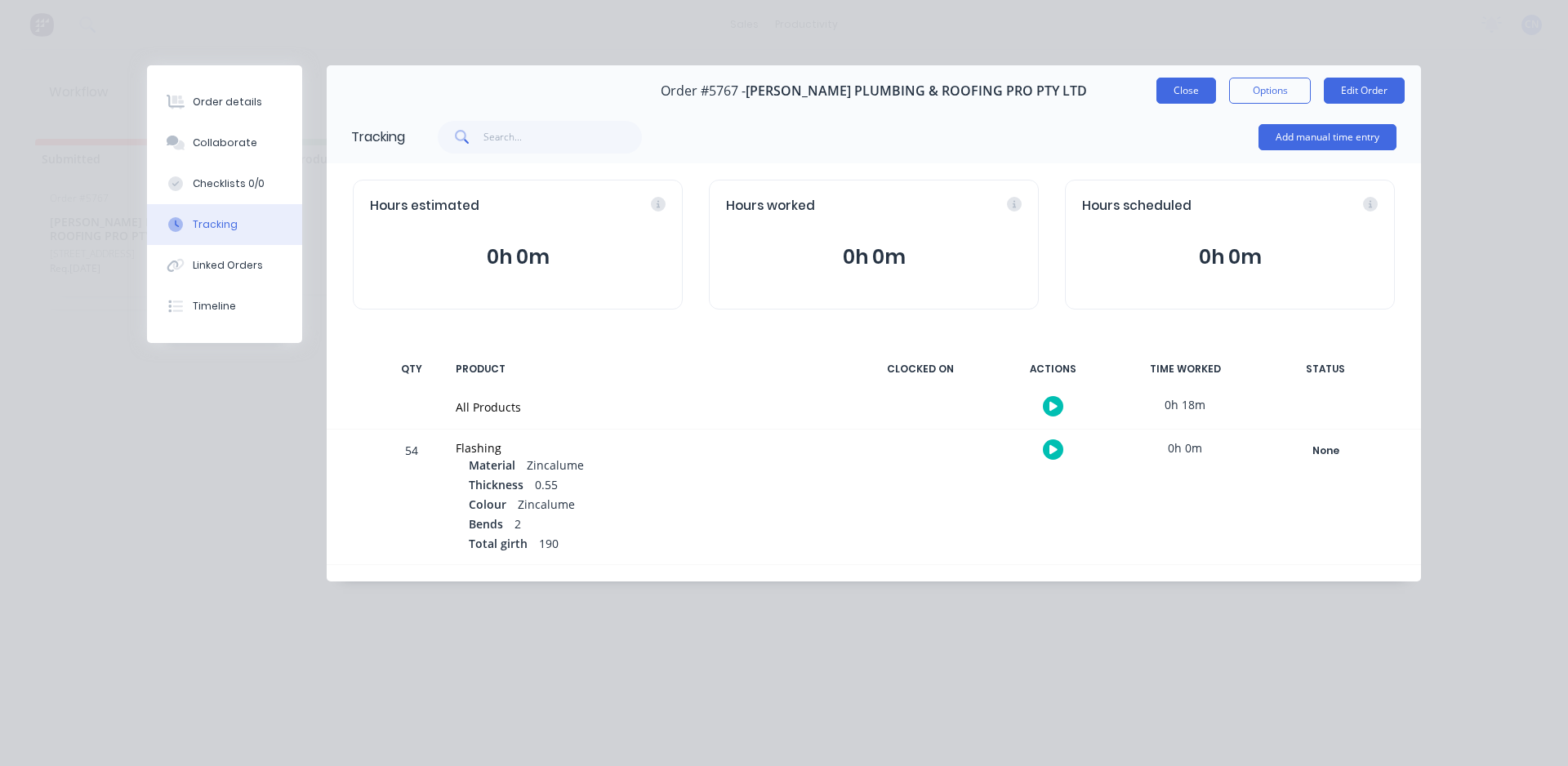
click at [1176, 93] on button "Close" at bounding box center [1186, 91] width 60 height 27
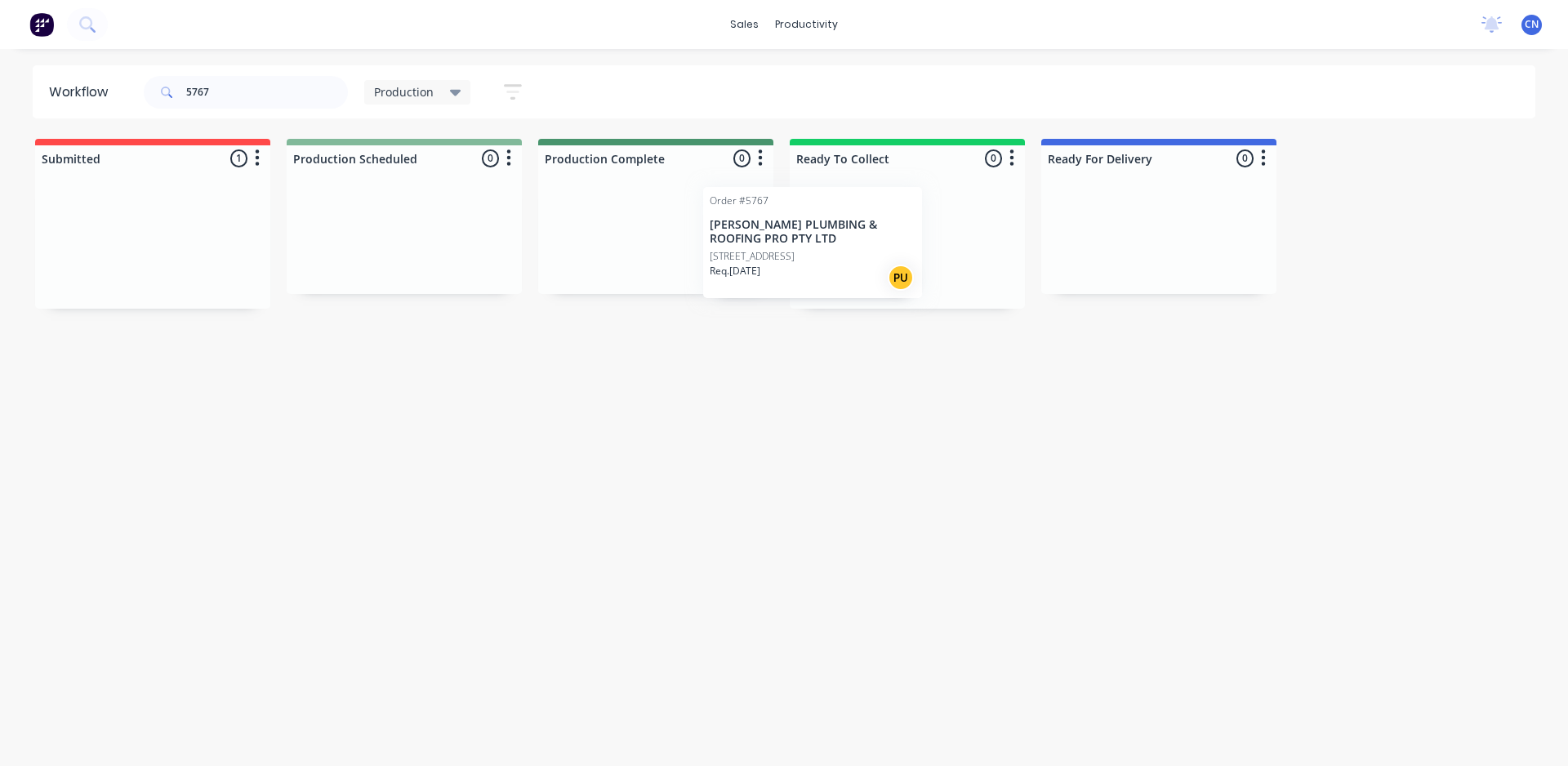
drag, startPoint x: 158, startPoint y: 248, endPoint x: 834, endPoint y: 251, distance: 676.0
click at [834, 251] on div "Submitted 1 Order #5767 [PERSON_NAME] PLUMBING & ROOFING PRO PTY LTD PO #57 ROC…" at bounding box center [1231, 223] width 2487 height 169
drag, startPoint x: 249, startPoint y: 89, endPoint x: 0, endPoint y: 83, distance: 249.1
click at [0, 83] on div "Workflow 5767 Production Save new view None edit Production (Default) edit Comp…" at bounding box center [784, 92] width 1568 height 53
type input "mib"
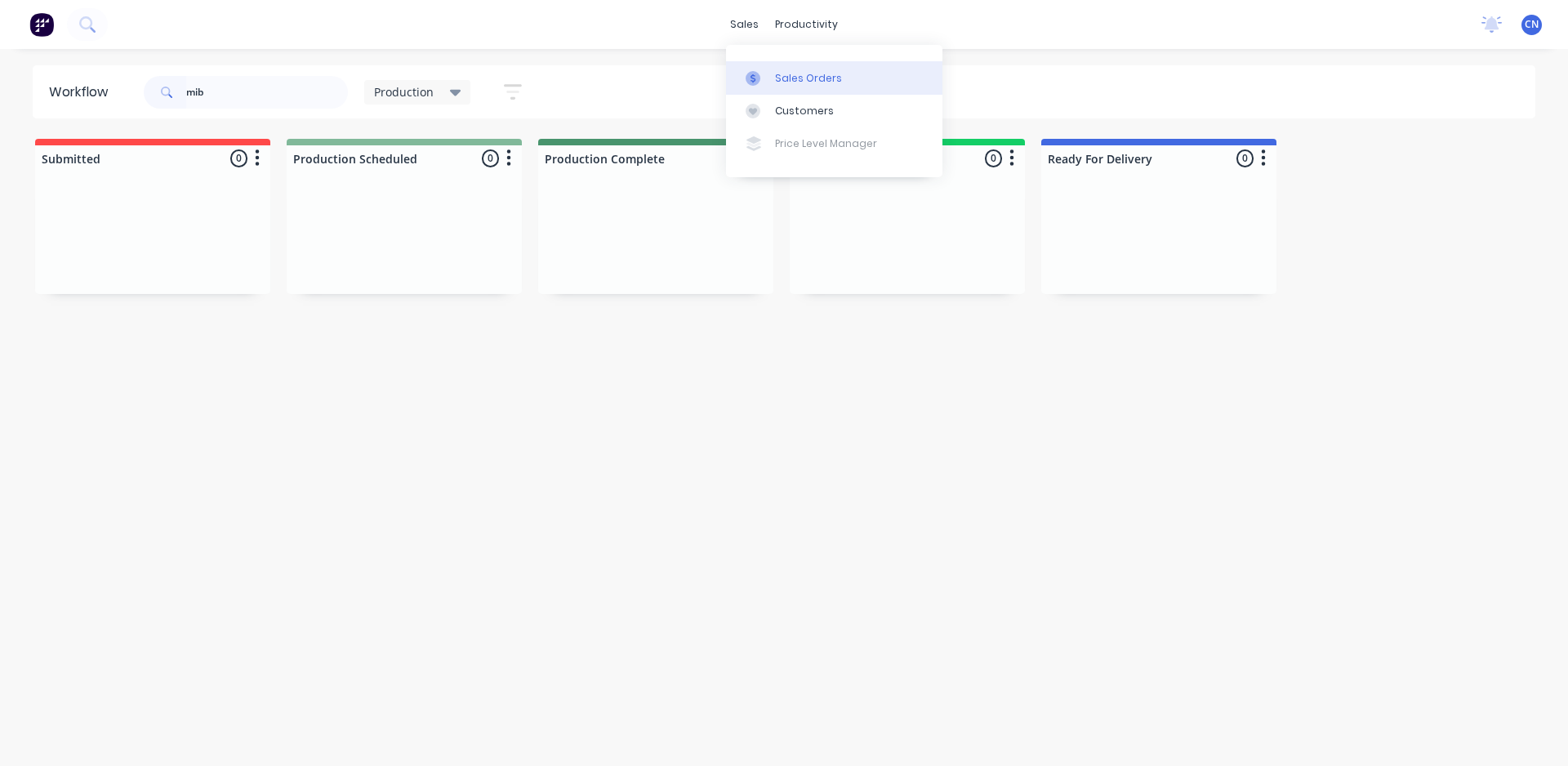
click at [787, 76] on div "Sales Orders" at bounding box center [809, 78] width 67 height 15
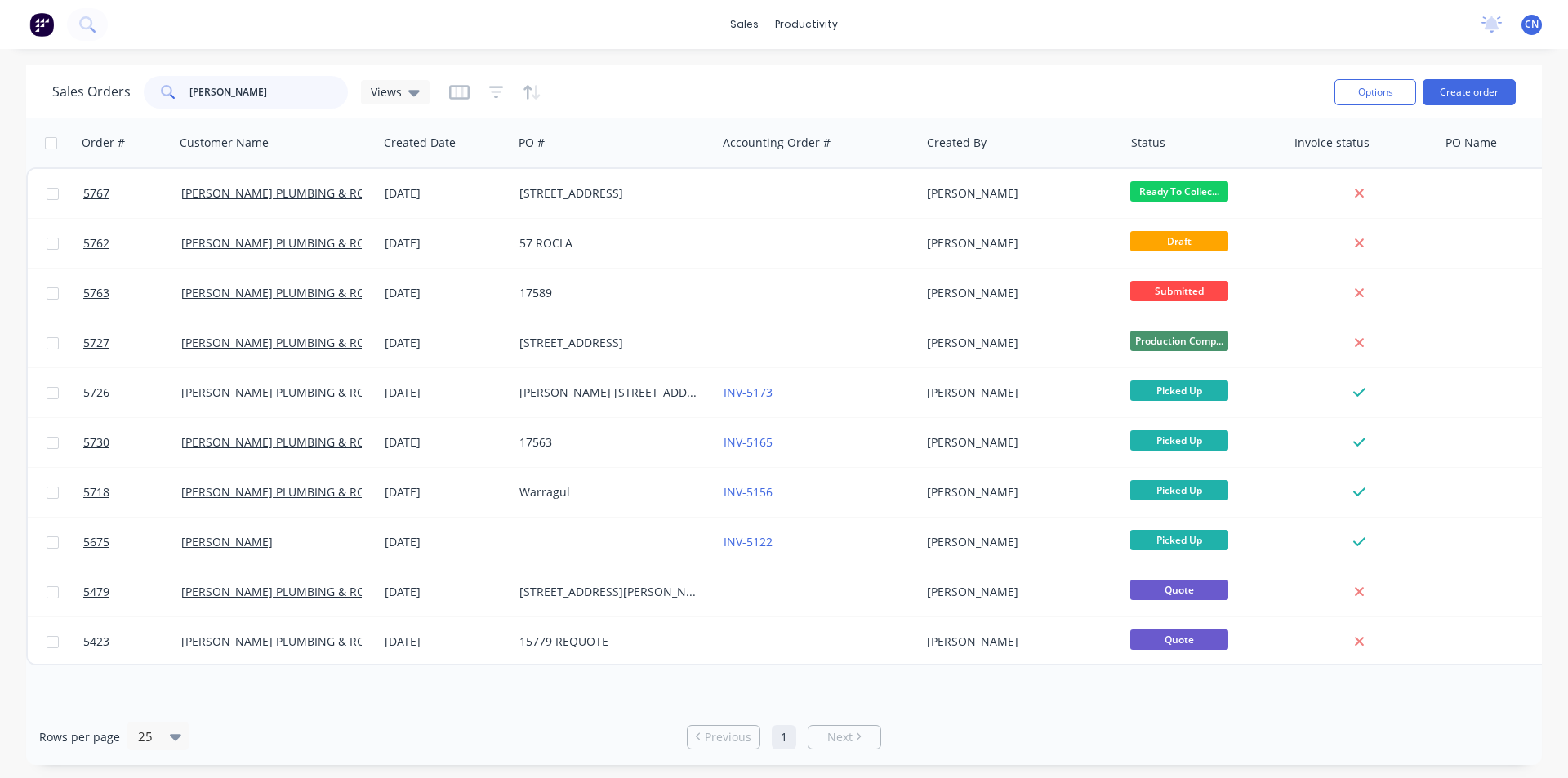
drag, startPoint x: 236, startPoint y: 90, endPoint x: 0, endPoint y: 109, distance: 236.8
click at [0, 111] on div "Sales Orders [PERSON_NAME] Views Options Create order Order # Customer Name Cre…" at bounding box center [784, 415] width 1568 height 700
type input "mib"
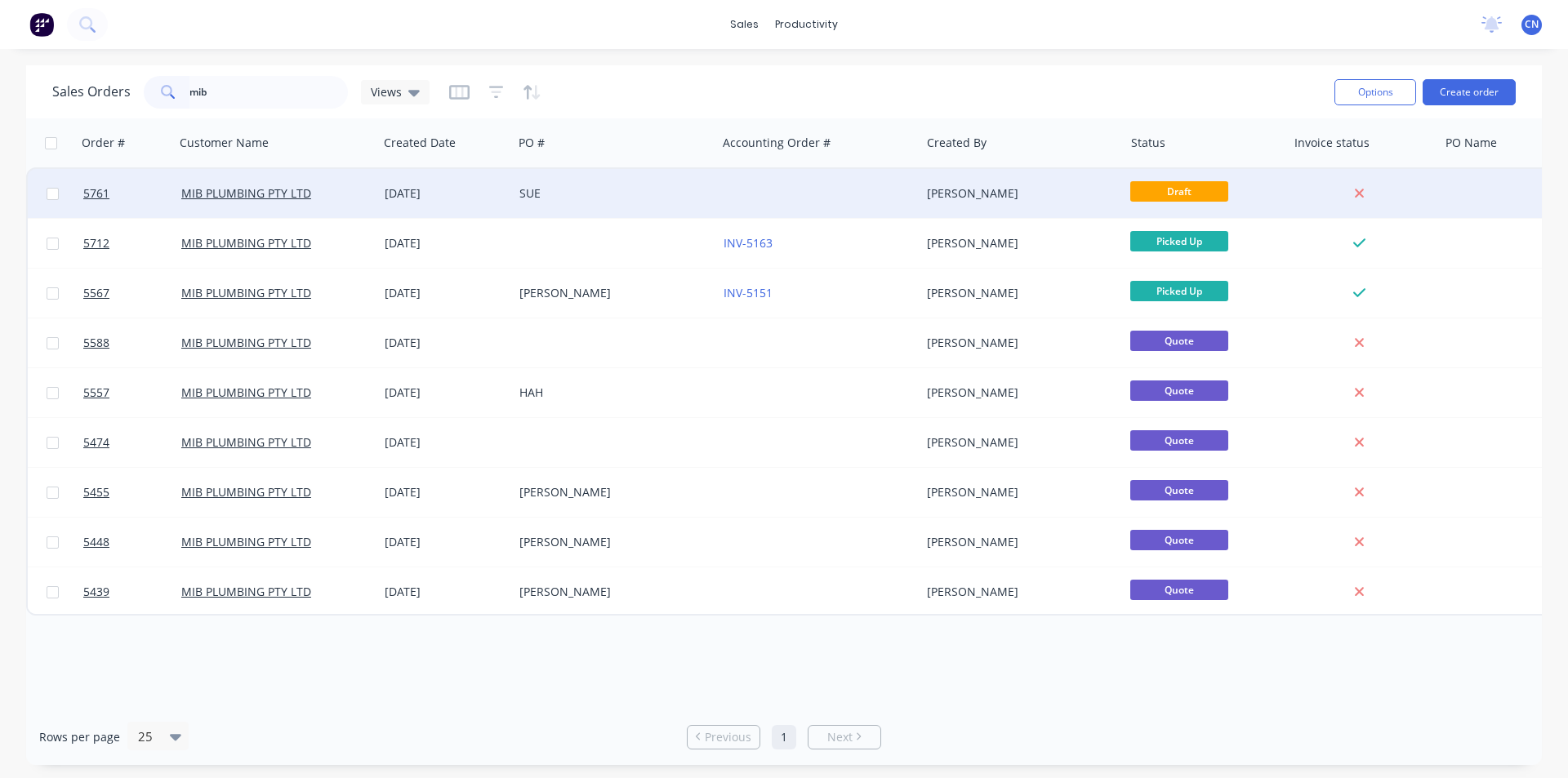
click at [388, 190] on div "[DATE]" at bounding box center [446, 193] width 122 height 17
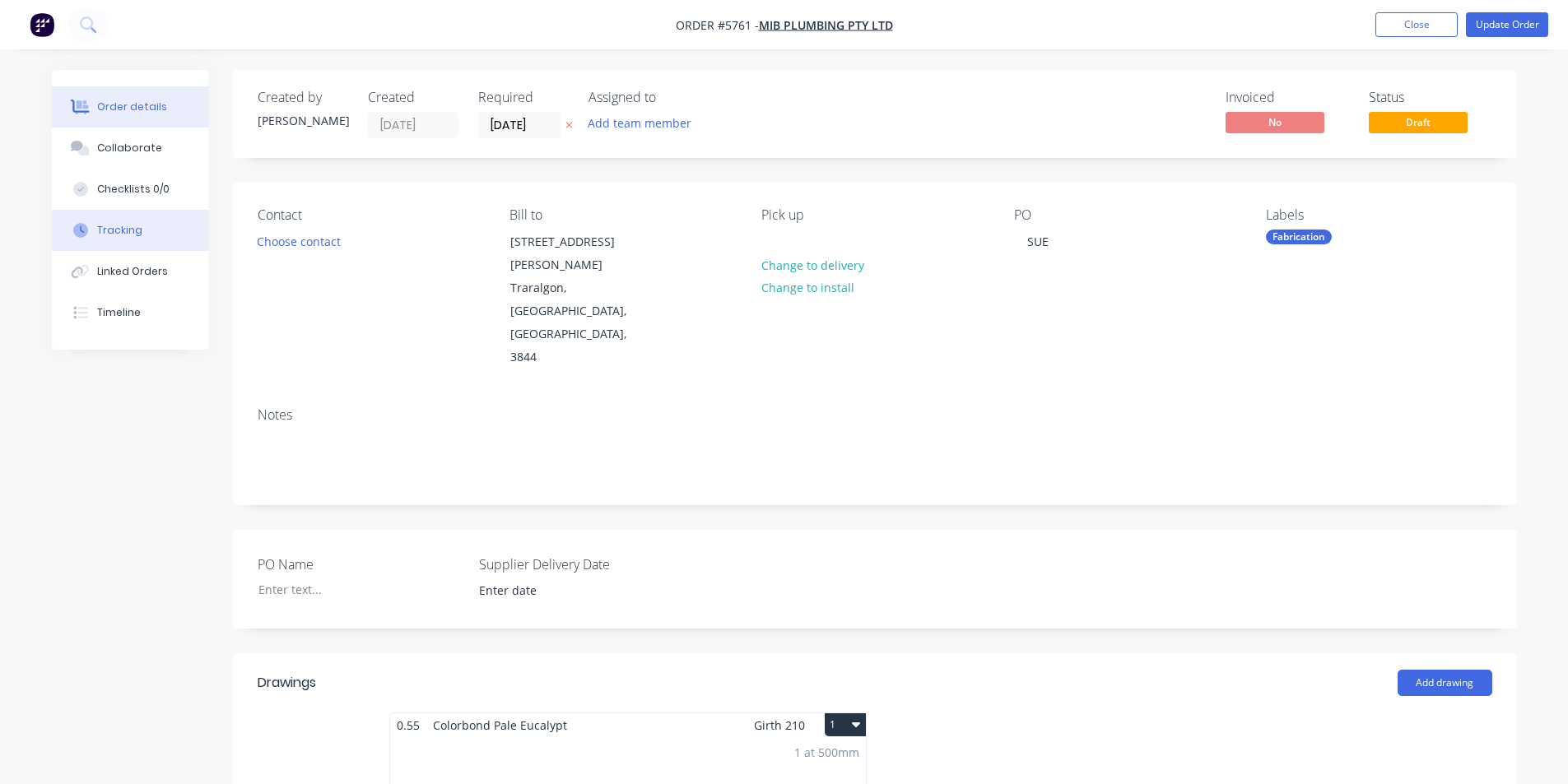
click at [117, 233] on div "Tracking" at bounding box center [120, 230] width 46 height 15
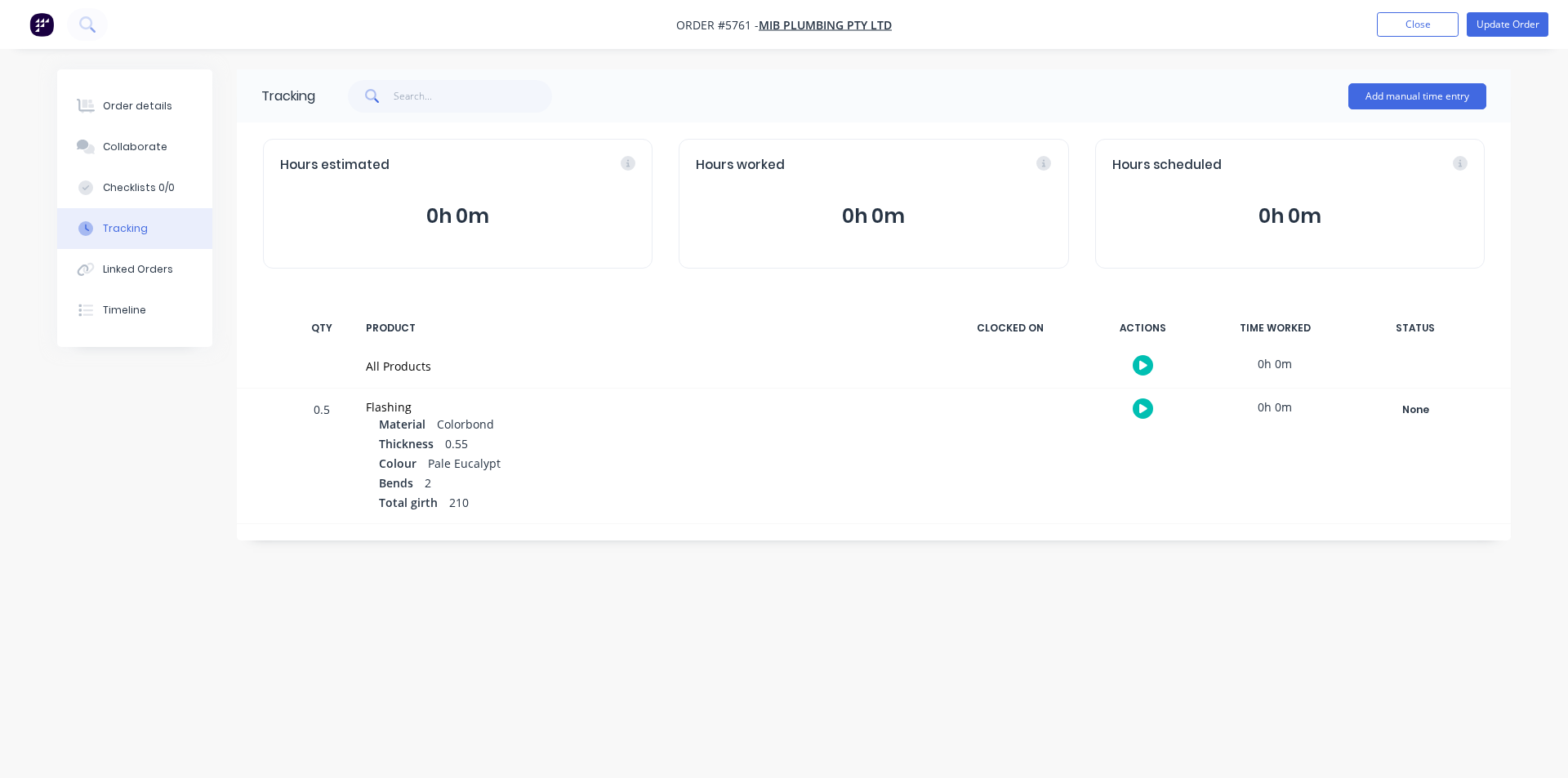
click at [1141, 363] on icon "button" at bounding box center [1143, 365] width 8 height 9
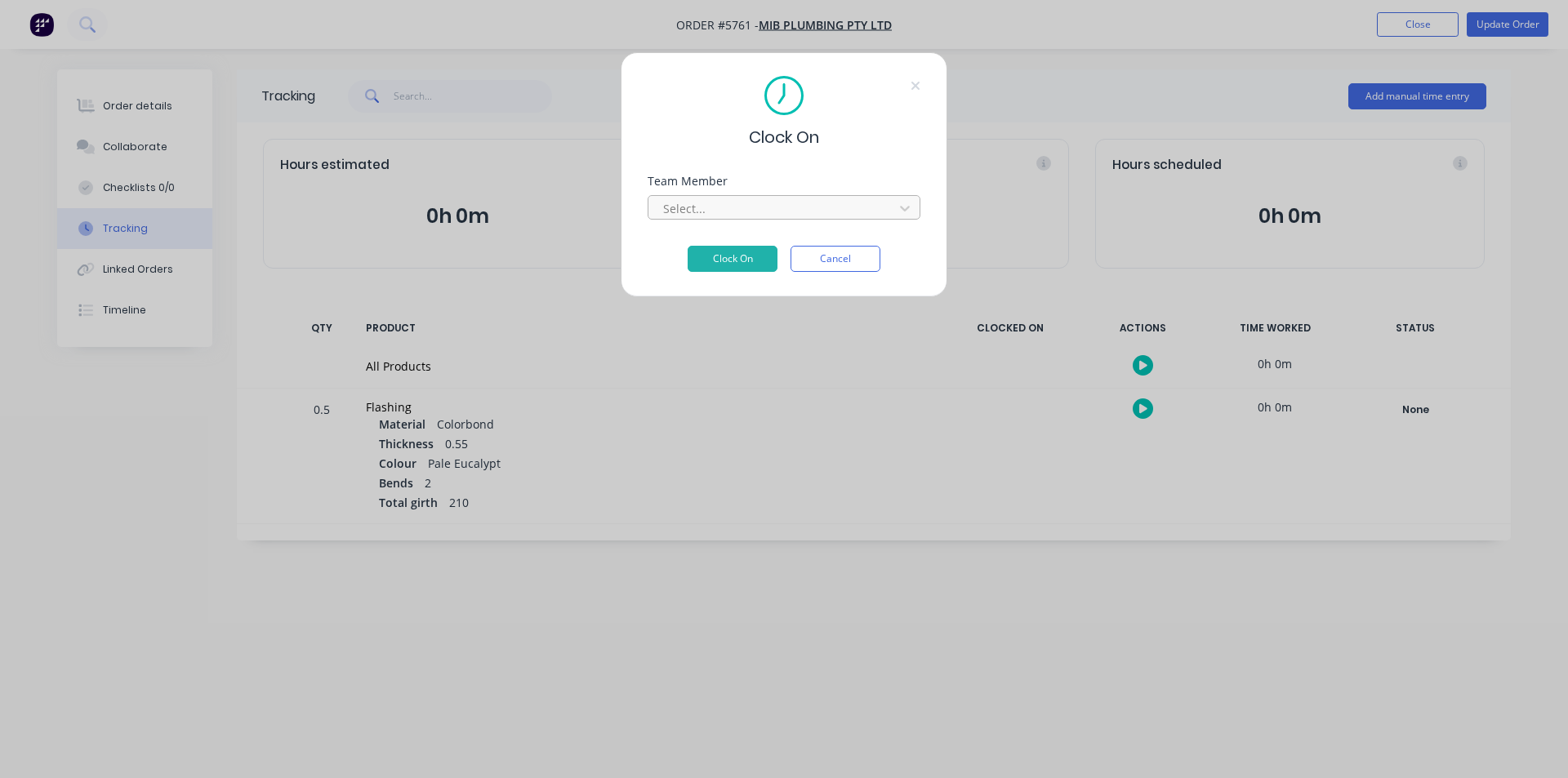
click at [732, 214] on div at bounding box center [773, 209] width 224 height 21
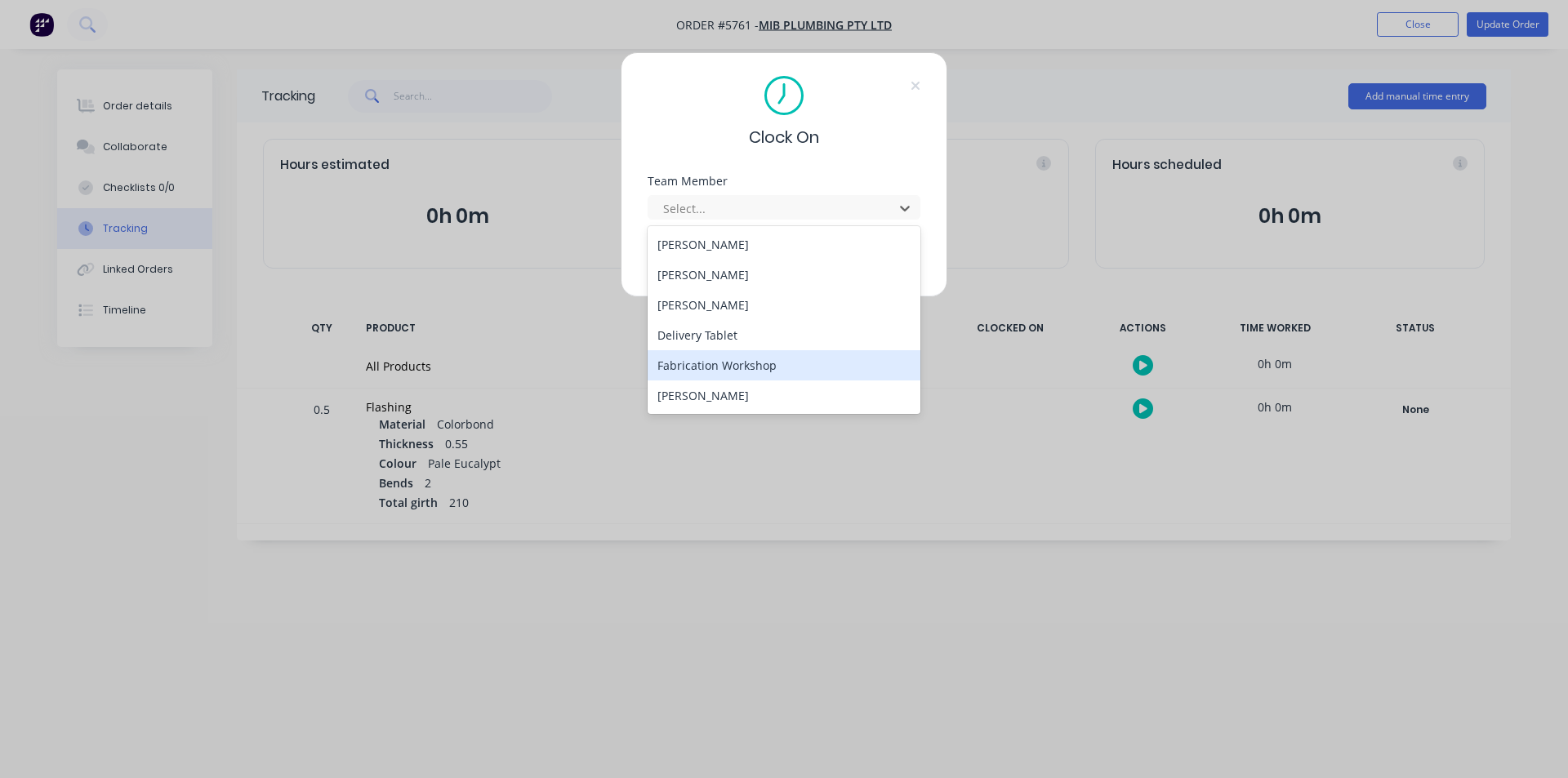
click at [709, 363] on div "Fabrication Workshop" at bounding box center [784, 365] width 273 height 31
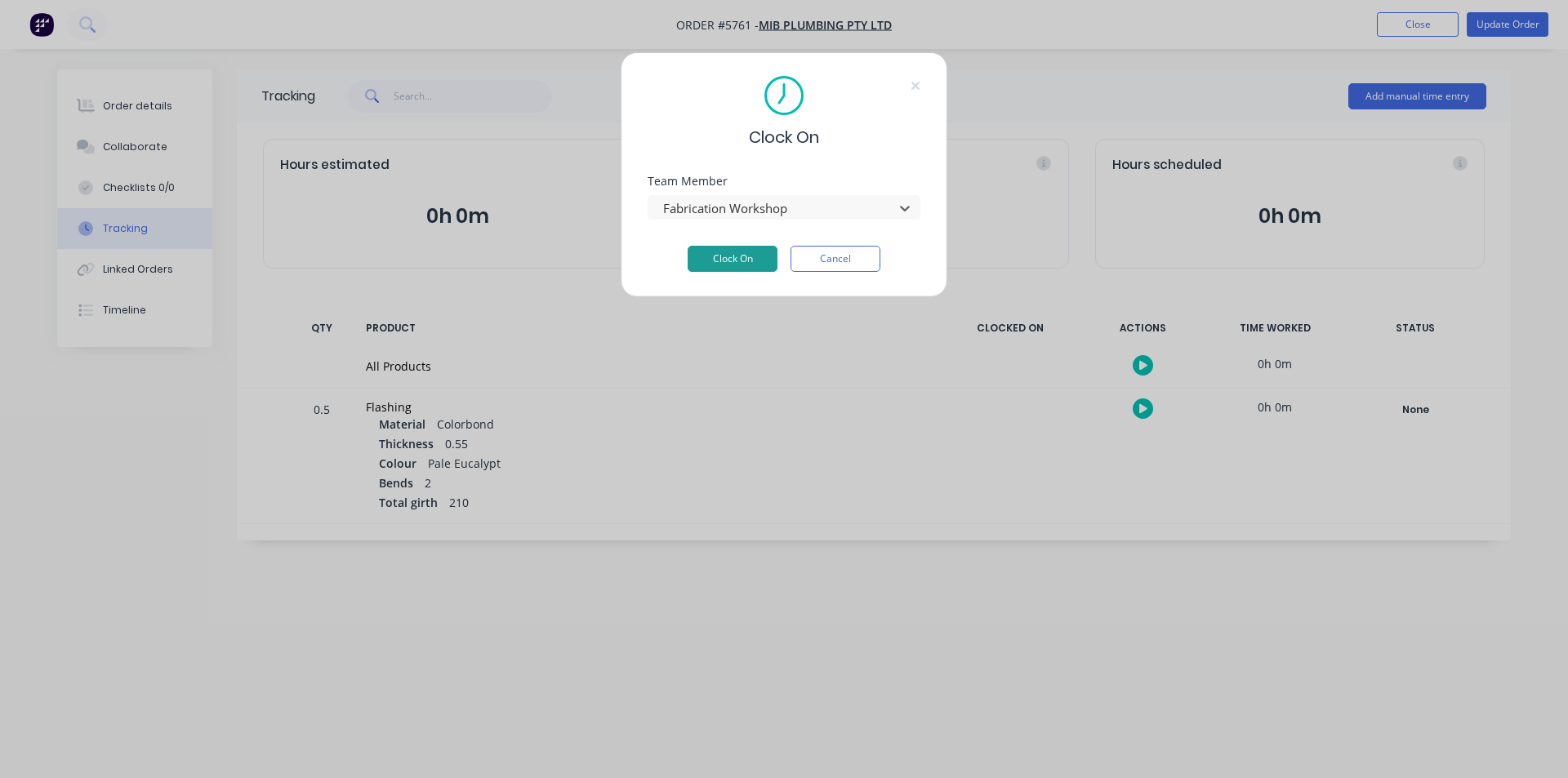
click at [710, 246] on button "Clock On" at bounding box center [732, 259] width 90 height 27
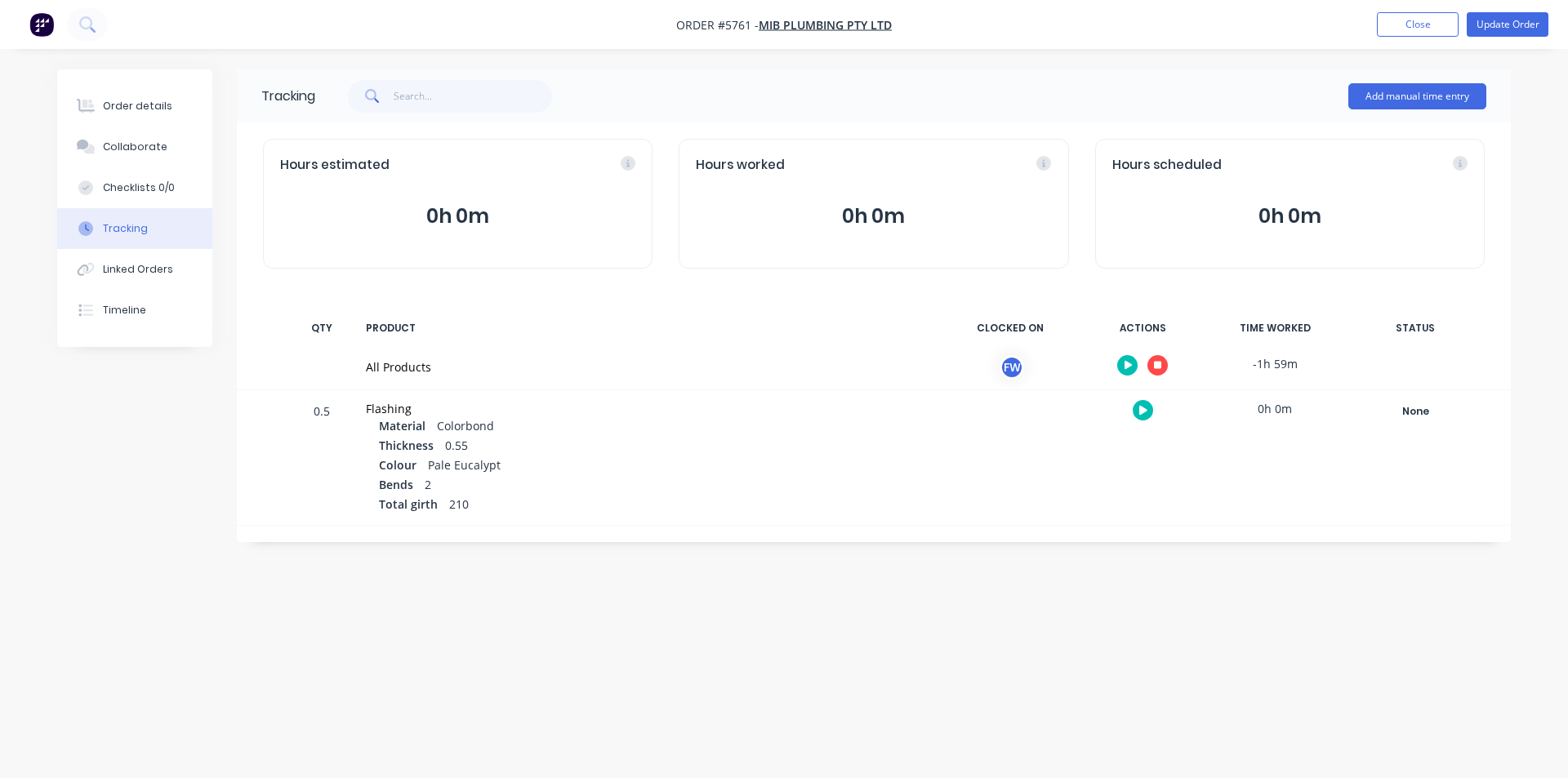
click at [1160, 362] on icon "button" at bounding box center [1158, 365] width 8 height 8
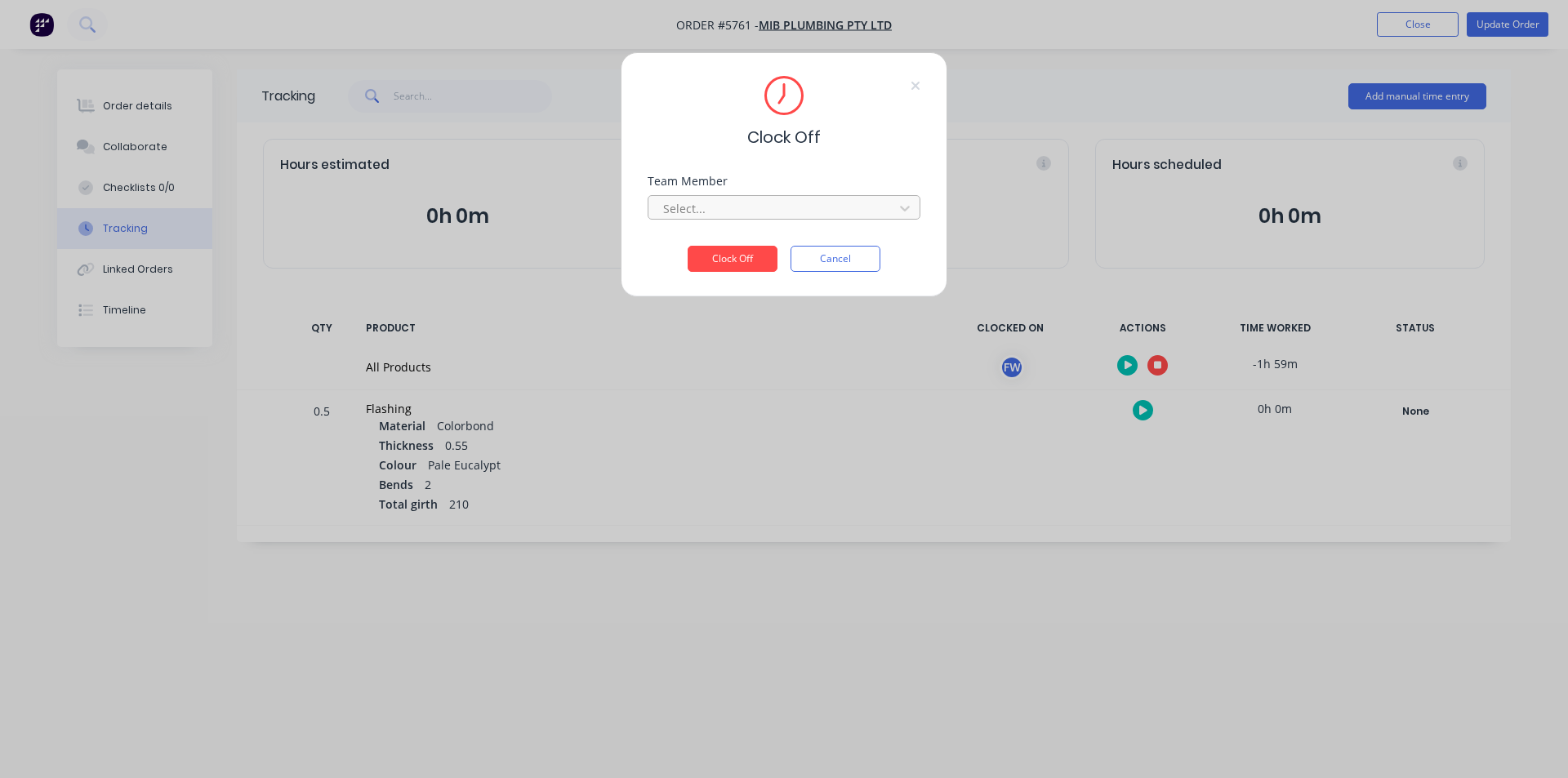
click at [717, 213] on div at bounding box center [773, 209] width 224 height 21
click at [707, 249] on div "Fabrication Workshop" at bounding box center [784, 244] width 273 height 31
click at [720, 261] on button "Clock Off" at bounding box center [732, 259] width 90 height 27
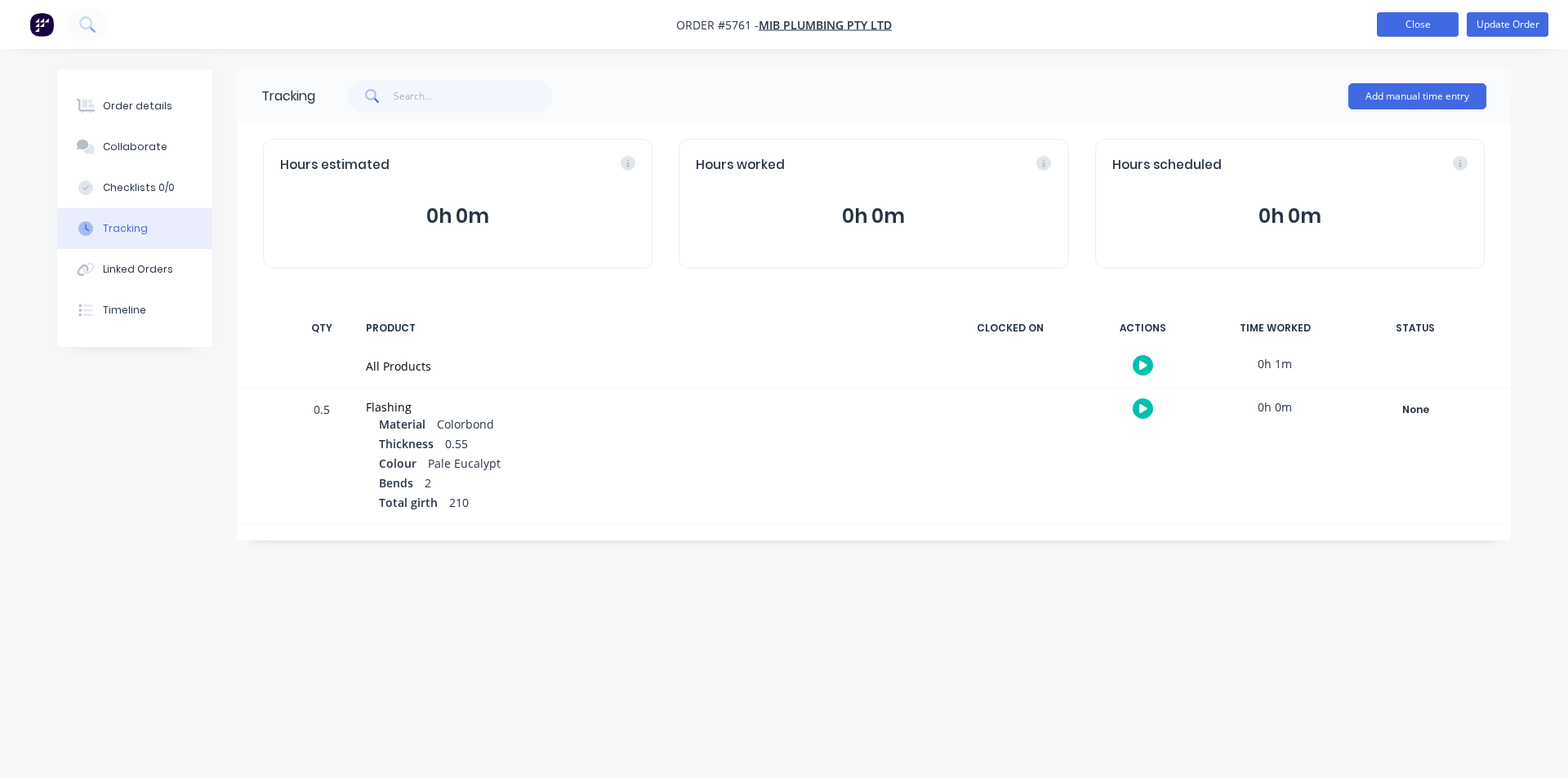
click at [1387, 32] on button "Close" at bounding box center [1417, 24] width 82 height 25
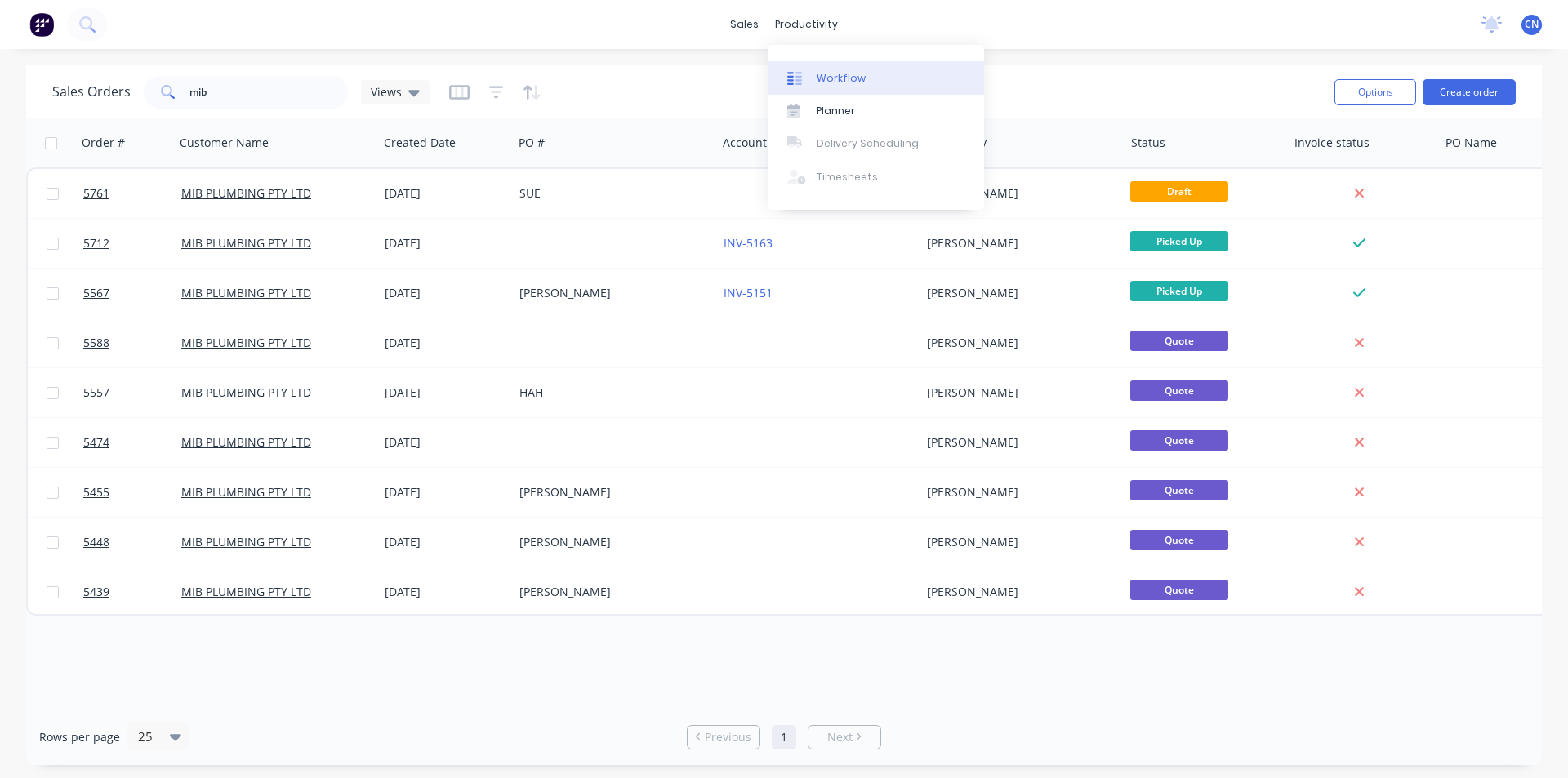
click at [823, 77] on div "Workflow" at bounding box center [841, 78] width 49 height 15
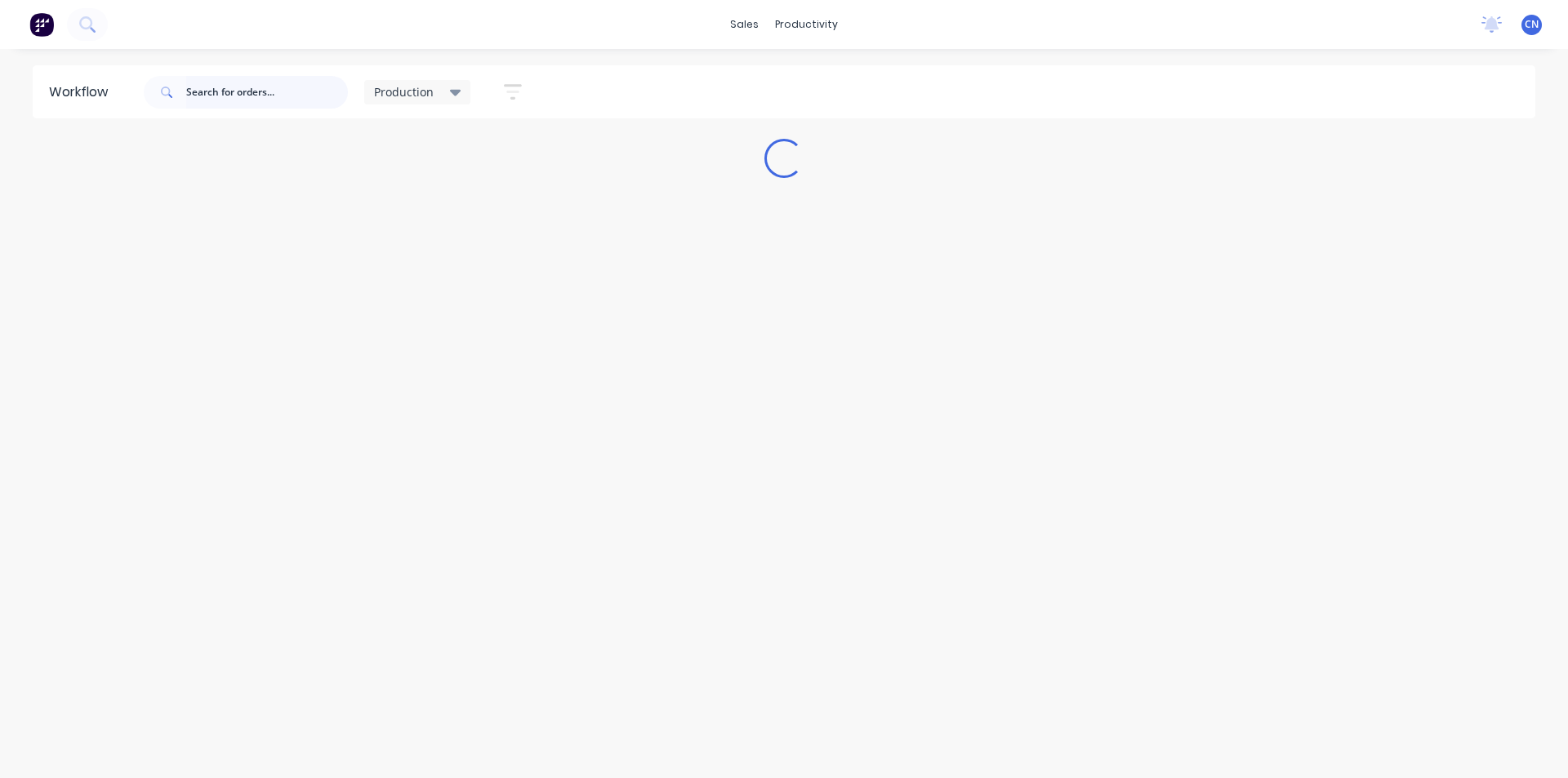
click at [275, 96] on input "text" at bounding box center [267, 92] width 162 height 32
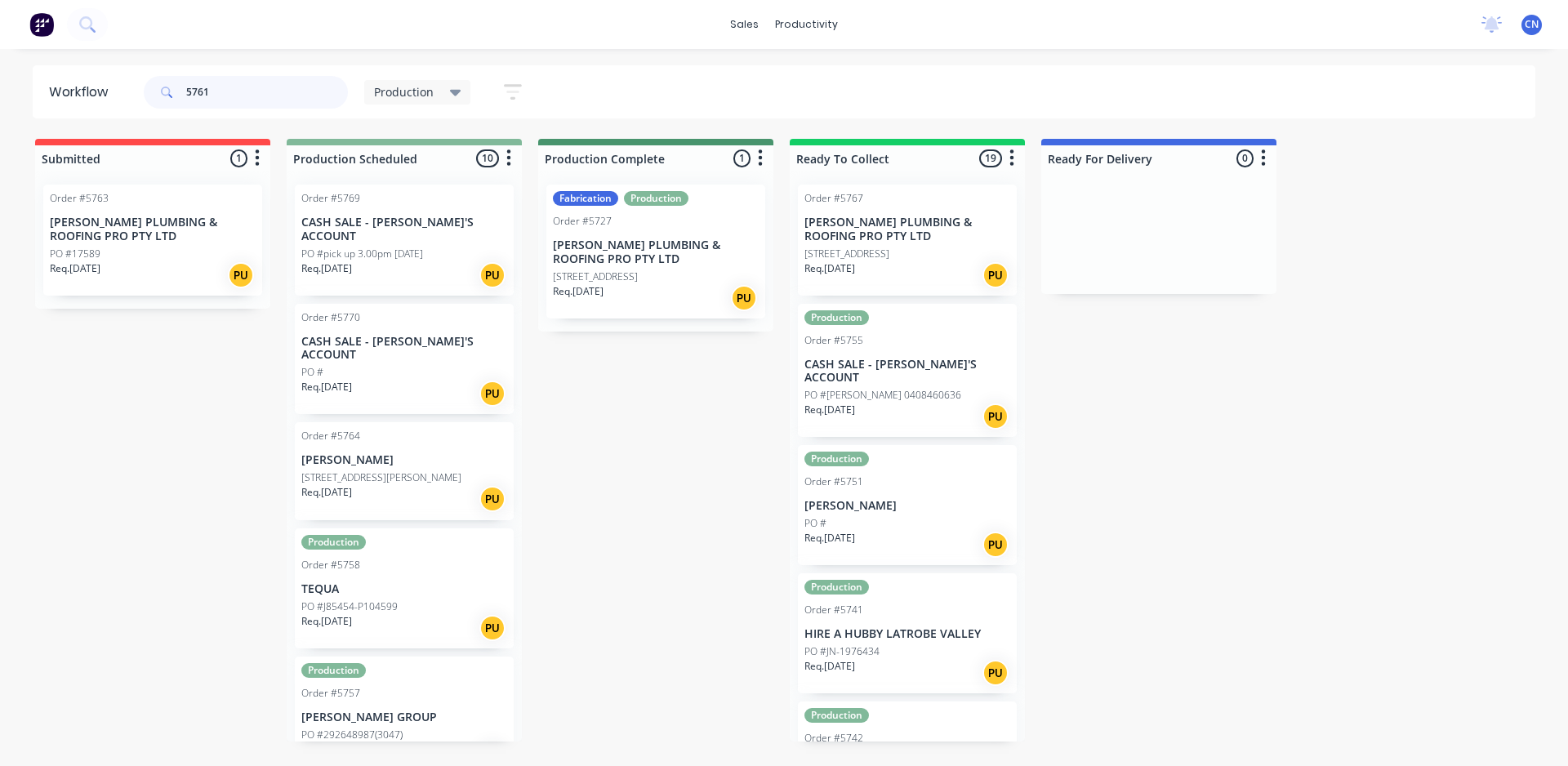
type input "5761"
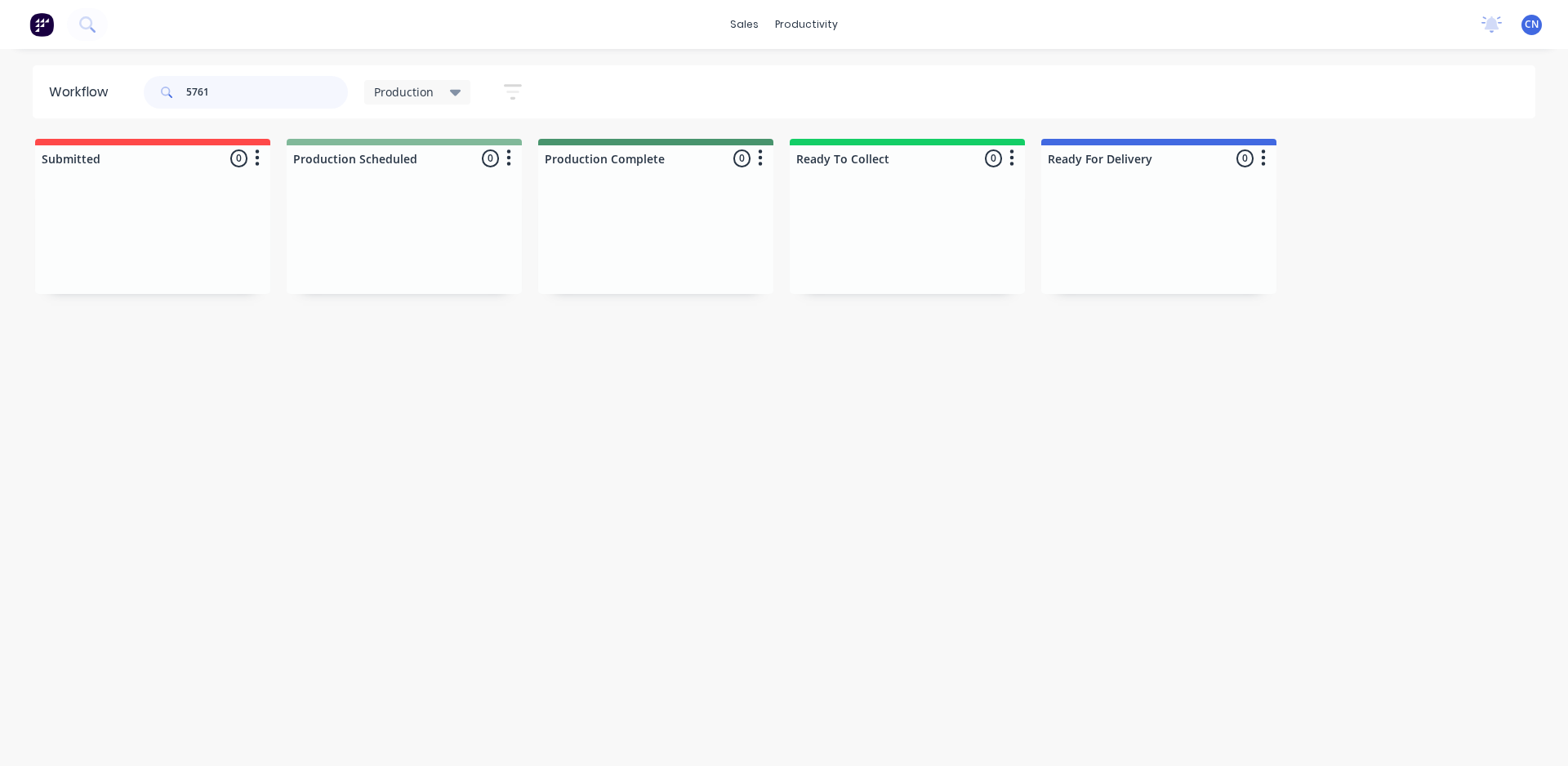
drag, startPoint x: 238, startPoint y: 97, endPoint x: 21, endPoint y: 121, distance: 218.3
click at [21, 121] on div "Workflow 5761 Production Save new view None edit Production (Default) edit Comp…" at bounding box center [784, 399] width 1568 height 668
type input "\"
click at [749, 30] on div "sales" at bounding box center [745, 24] width 45 height 25
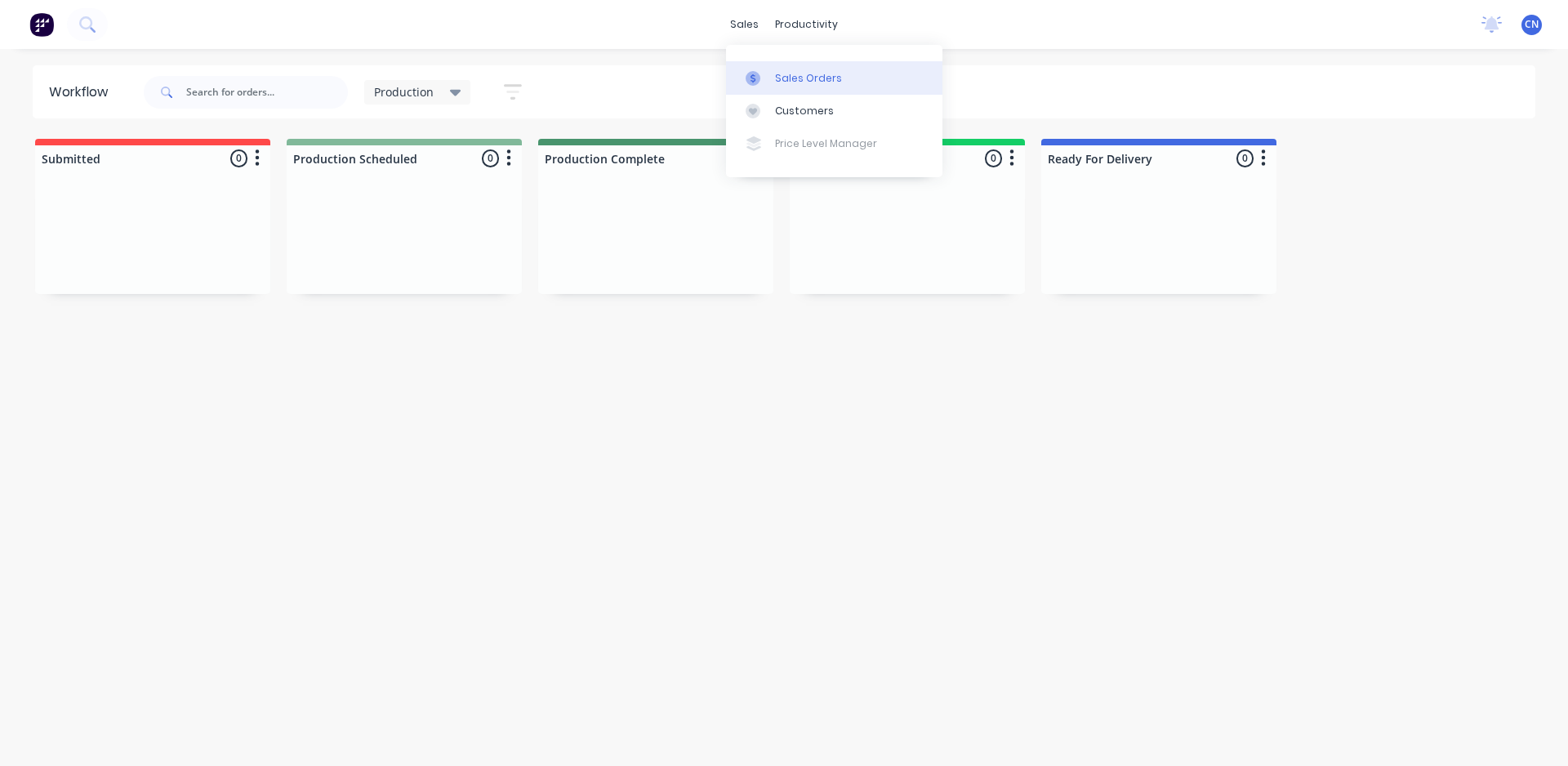
click at [775, 73] on div "Sales Orders" at bounding box center [809, 78] width 67 height 15
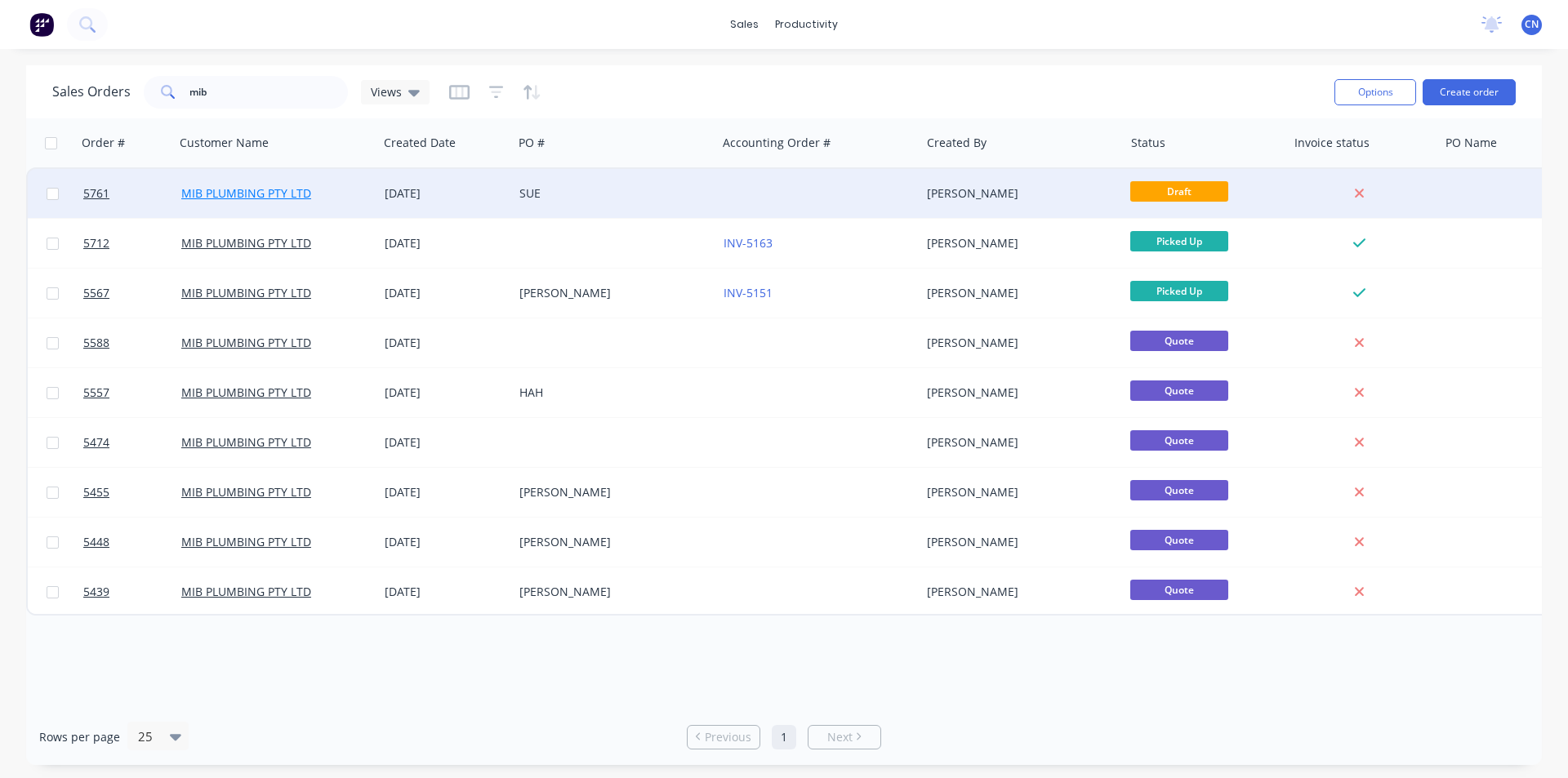
click at [256, 194] on link "MIB PLUMBING PTY LTD" at bounding box center [246, 193] width 130 height 16
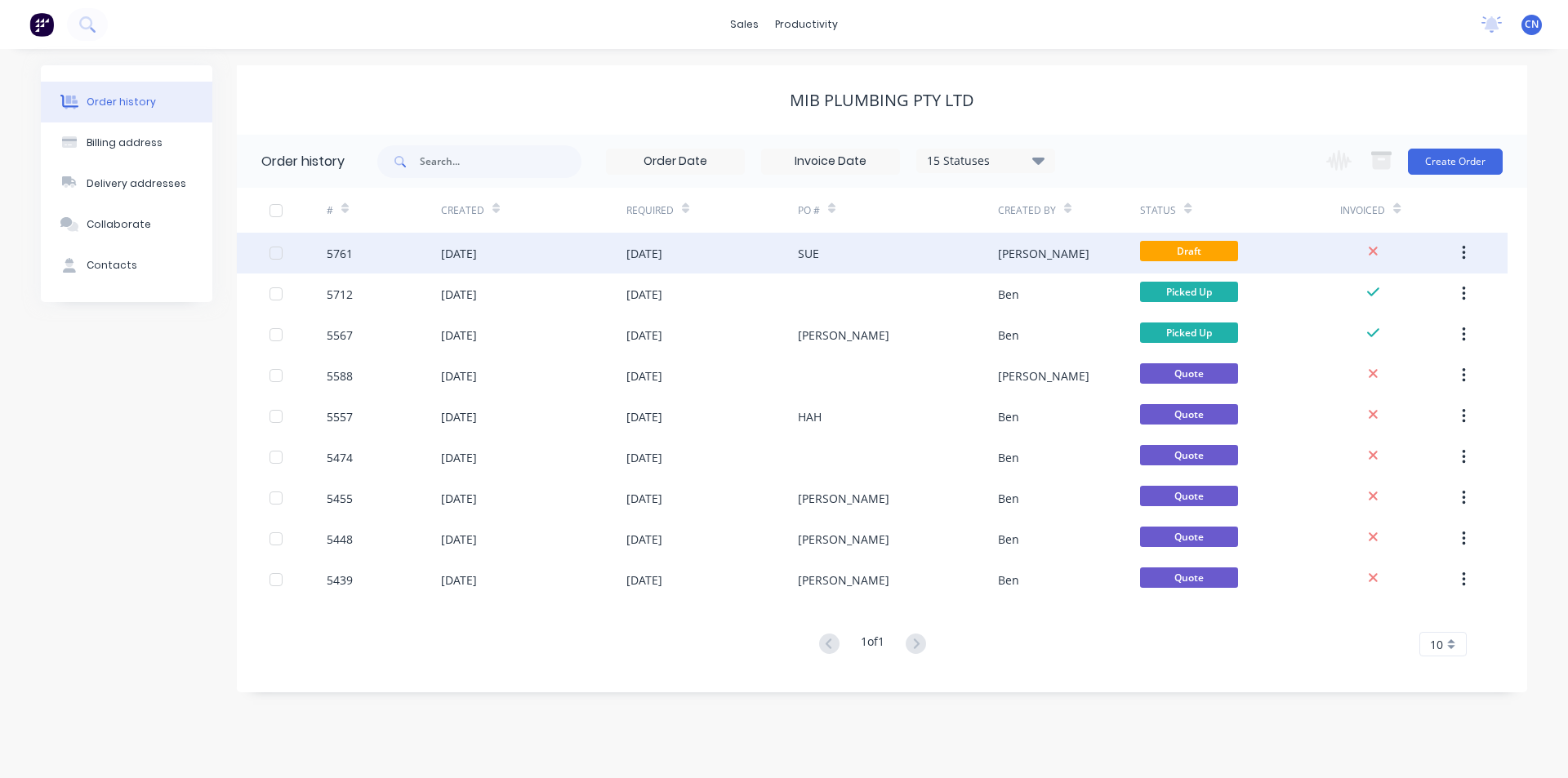
click at [699, 262] on div "[DATE]" at bounding box center [712, 252] width 171 height 40
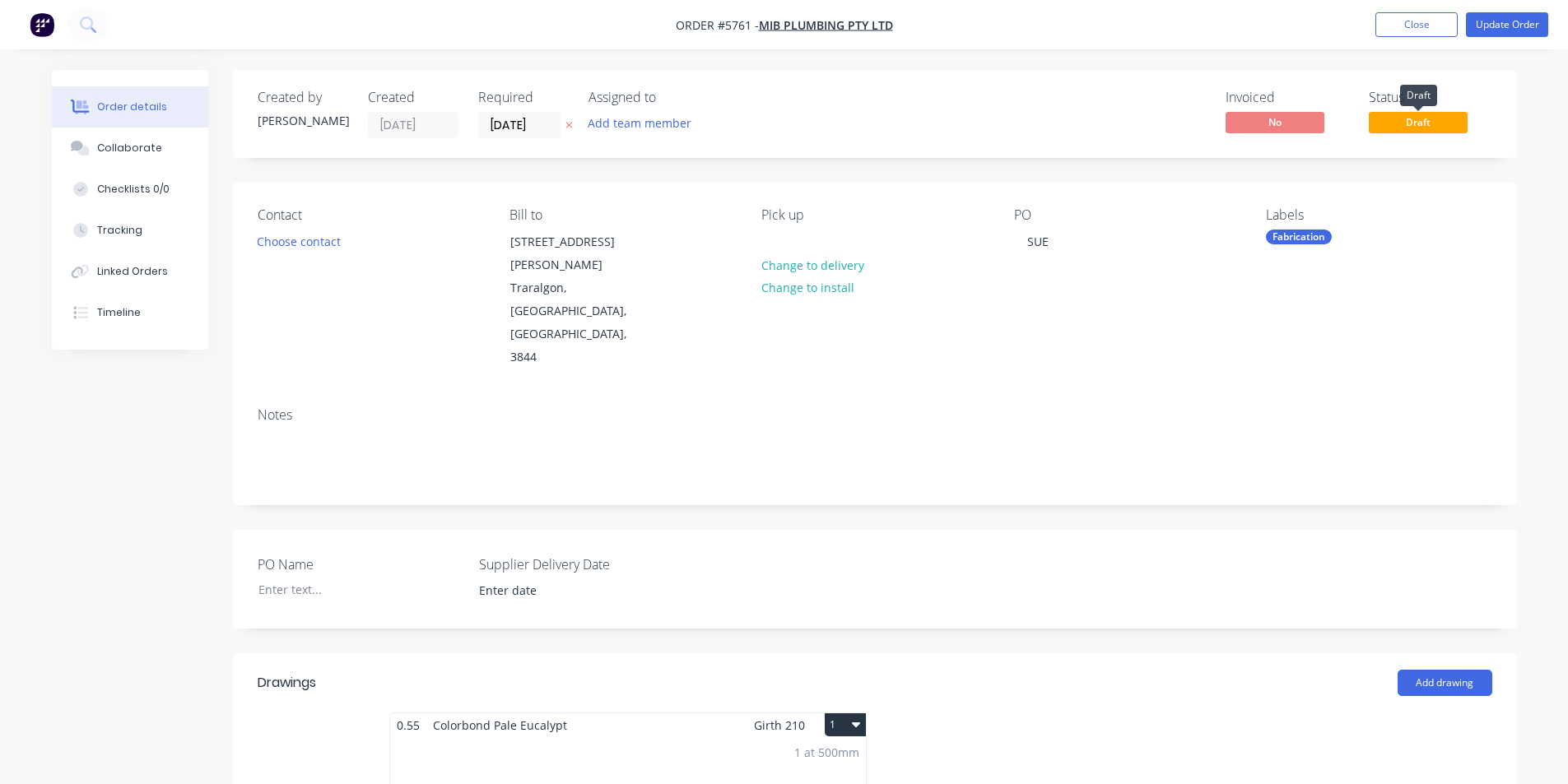
click at [1399, 129] on span "Draft" at bounding box center [1418, 122] width 99 height 21
click at [1401, 123] on span "Draft" at bounding box center [1418, 122] width 99 height 21
drag, startPoint x: 1401, startPoint y: 123, endPoint x: 1502, endPoint y: 82, distance: 109.0
click at [1502, 82] on div "Created by [PERSON_NAME] Created [DATE] Required [DATE] Assigned to Add team me…" at bounding box center [875, 113] width 1284 height 88
click at [1440, 123] on span "Draft" at bounding box center [1418, 122] width 99 height 21
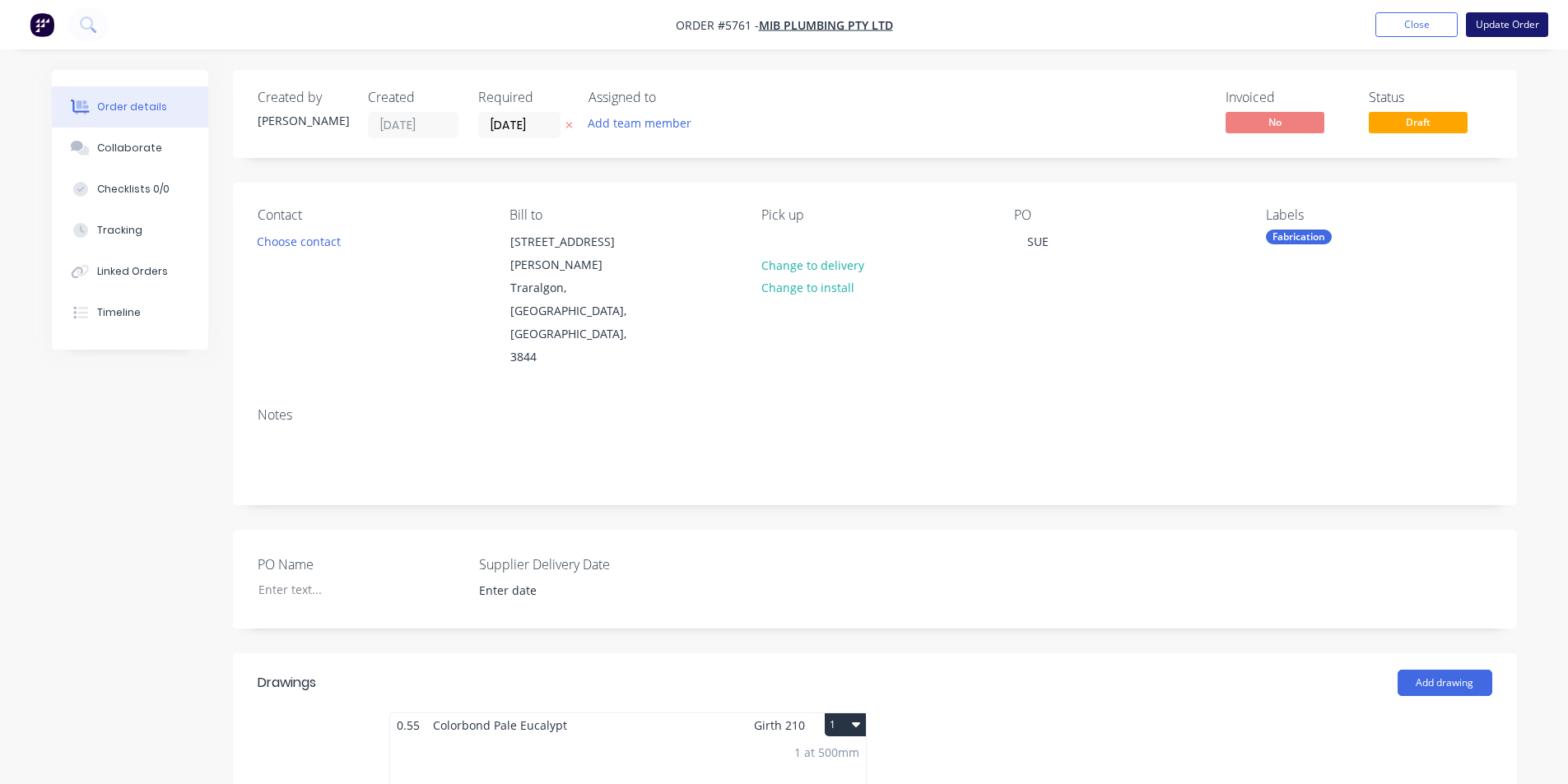
click at [1492, 24] on button "Update Order" at bounding box center [1506, 24] width 82 height 25
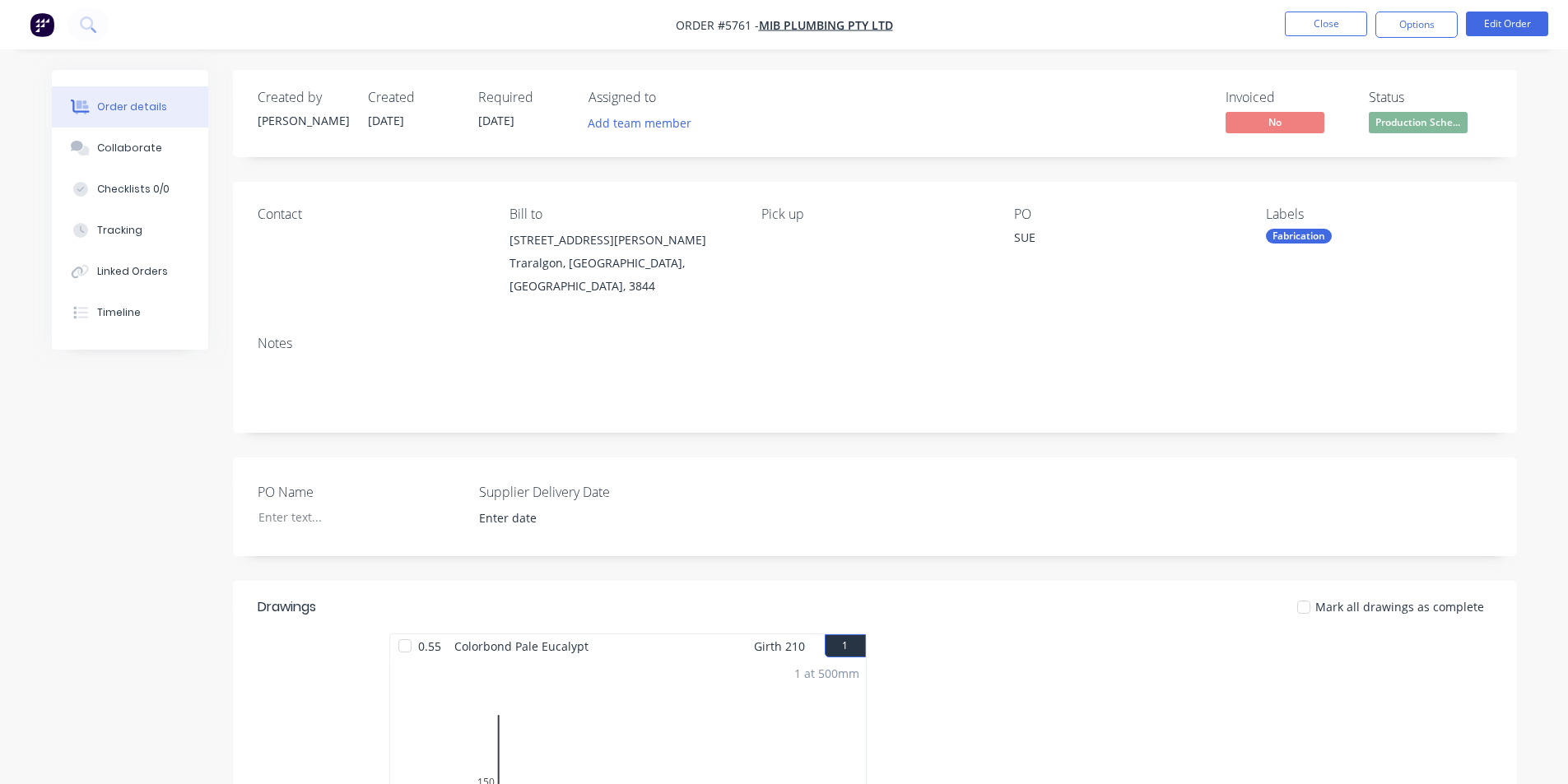
click at [1301, 122] on span "No" at bounding box center [1275, 122] width 99 height 21
click at [1422, 114] on span "Production Sche..." at bounding box center [1418, 122] width 99 height 21
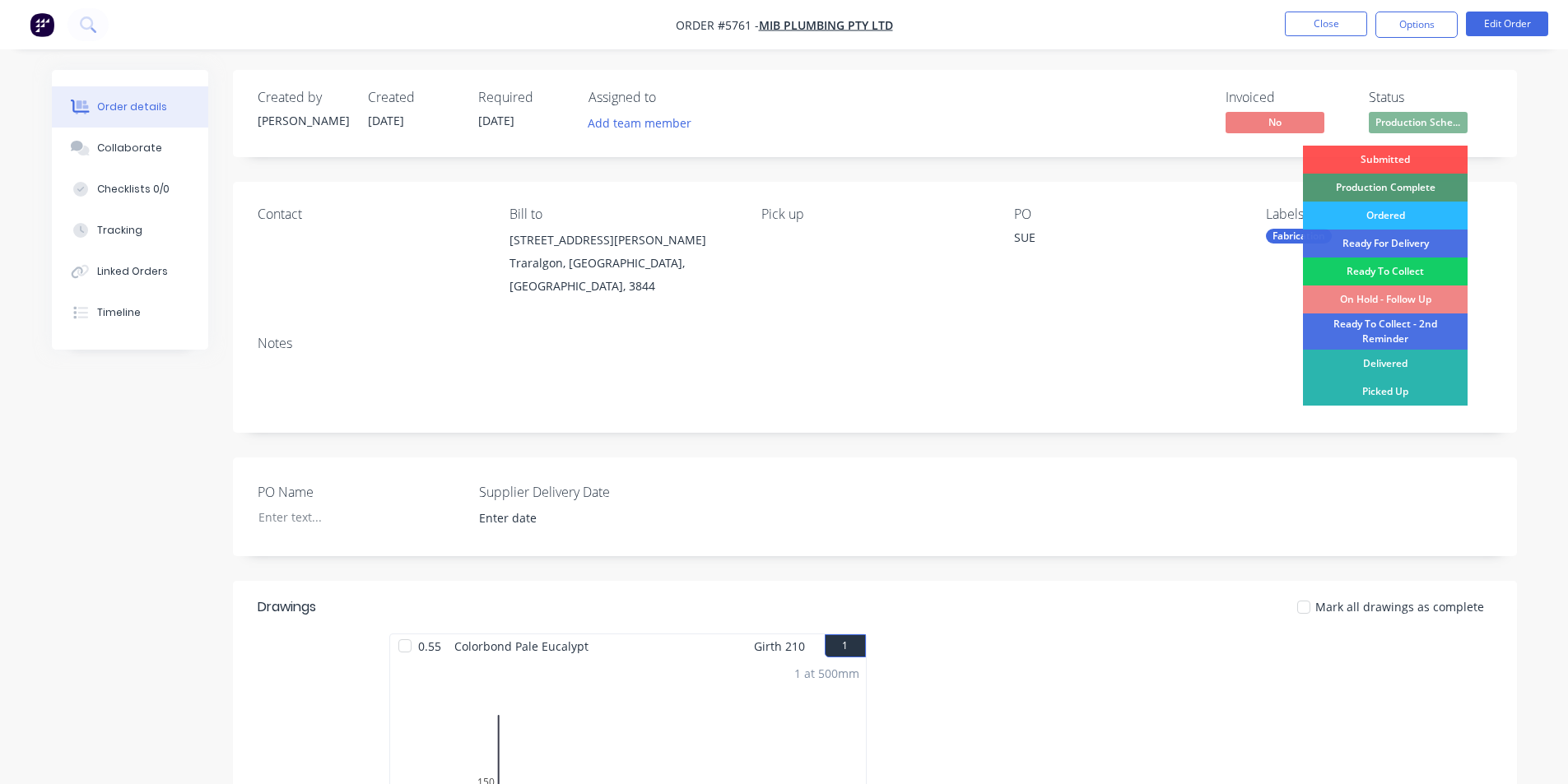
click at [1380, 271] on div "Ready To Collect" at bounding box center [1385, 272] width 165 height 28
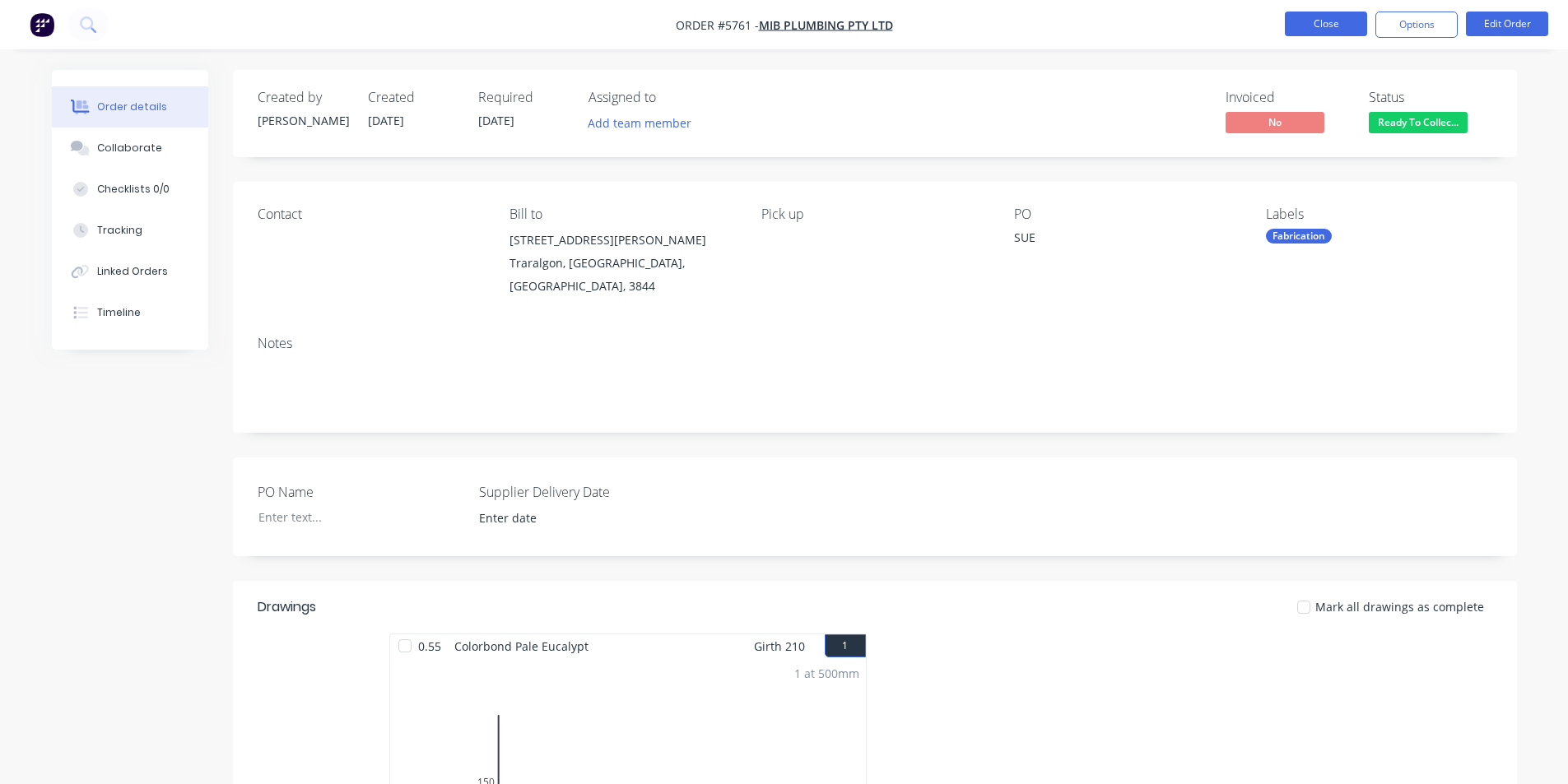
click at [1346, 20] on button "Close" at bounding box center [1325, 24] width 82 height 25
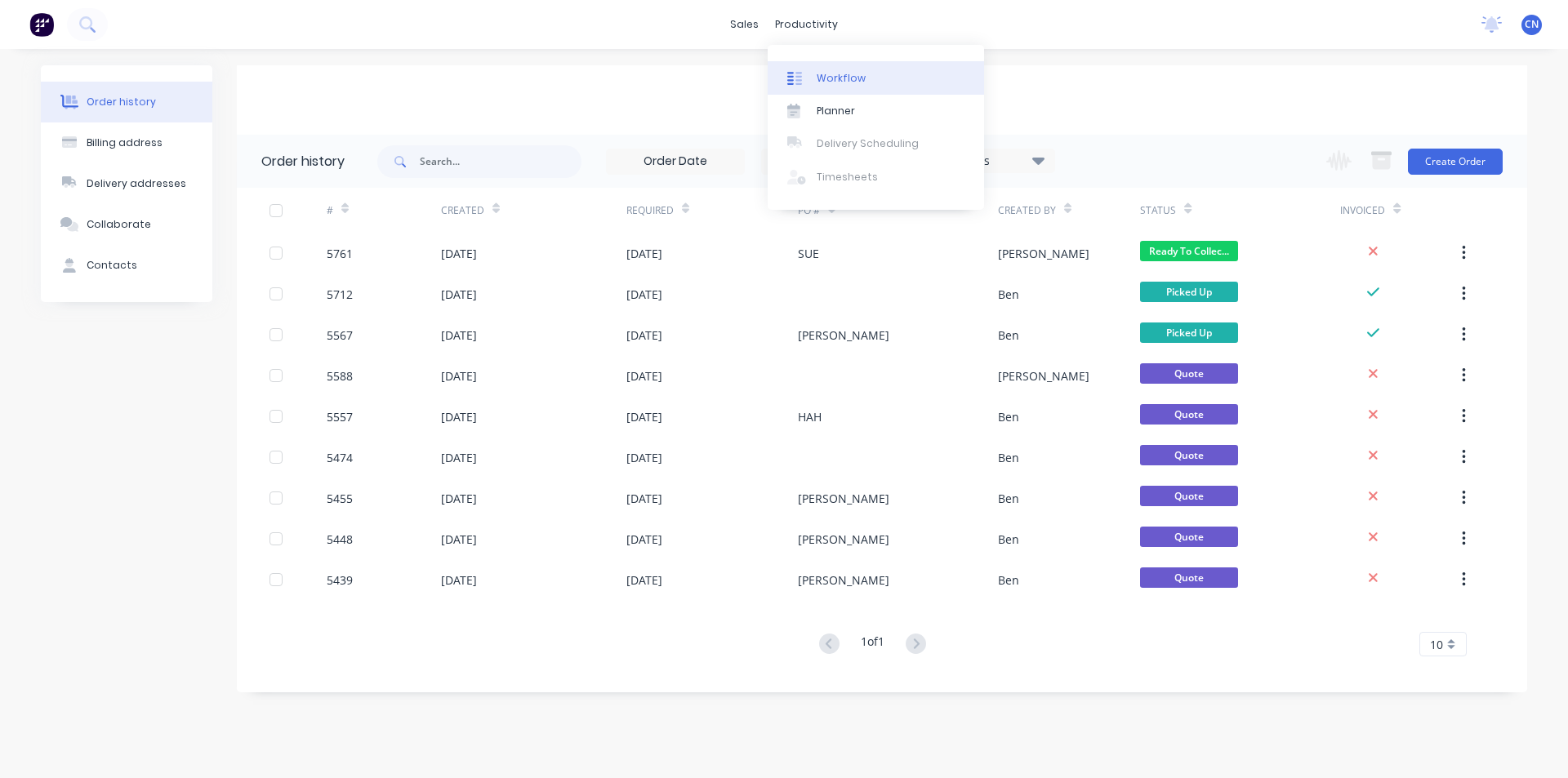
click at [824, 79] on div "Workflow" at bounding box center [841, 78] width 49 height 15
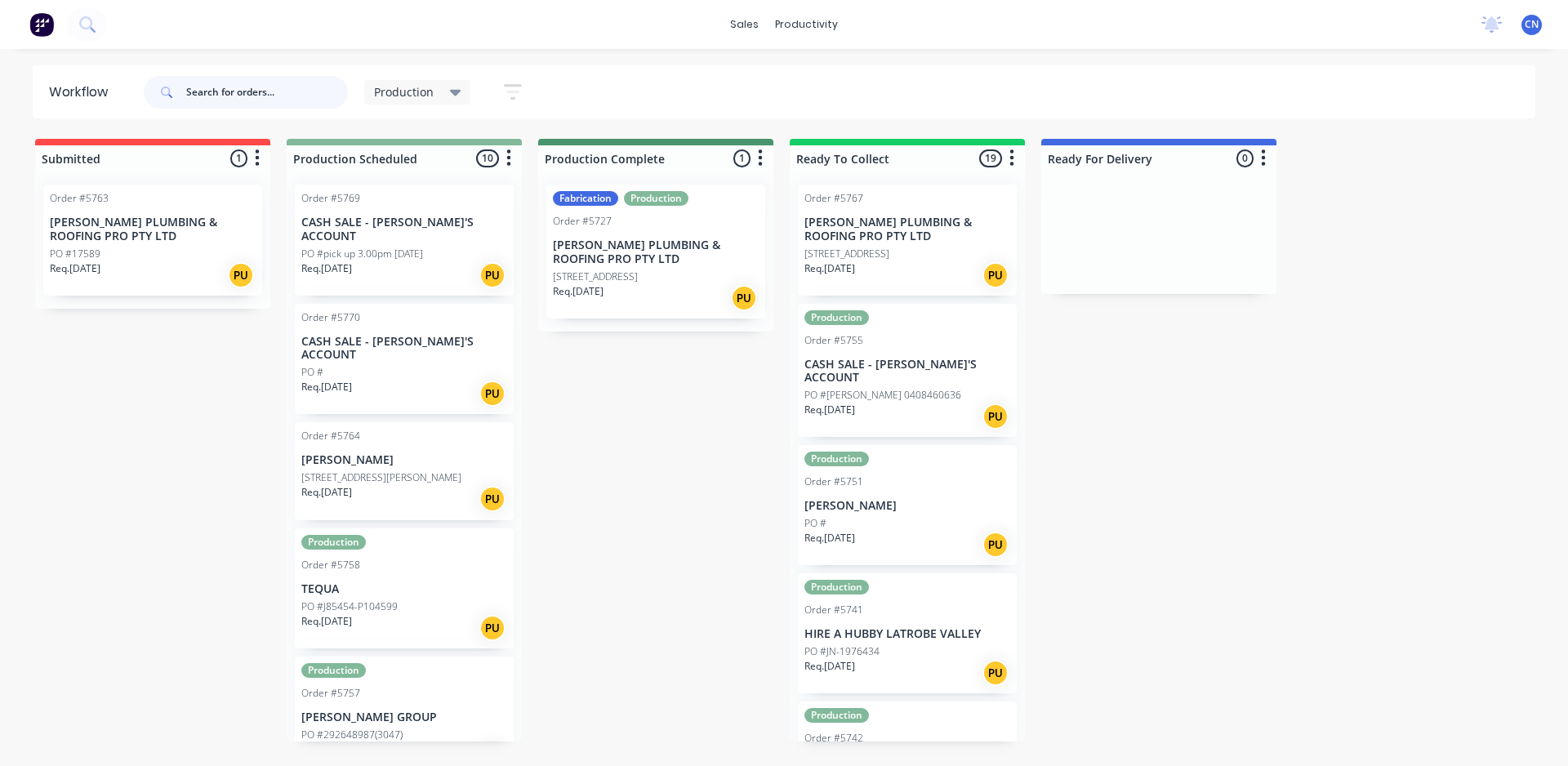
click at [328, 88] on input "text" at bounding box center [267, 92] width 162 height 32
click at [831, 72] on div "Workflow" at bounding box center [841, 78] width 49 height 15
click at [830, 72] on div "Workflow" at bounding box center [841, 78] width 49 height 15
click at [290, 91] on input "text" at bounding box center [267, 92] width 162 height 32
type input "5756"
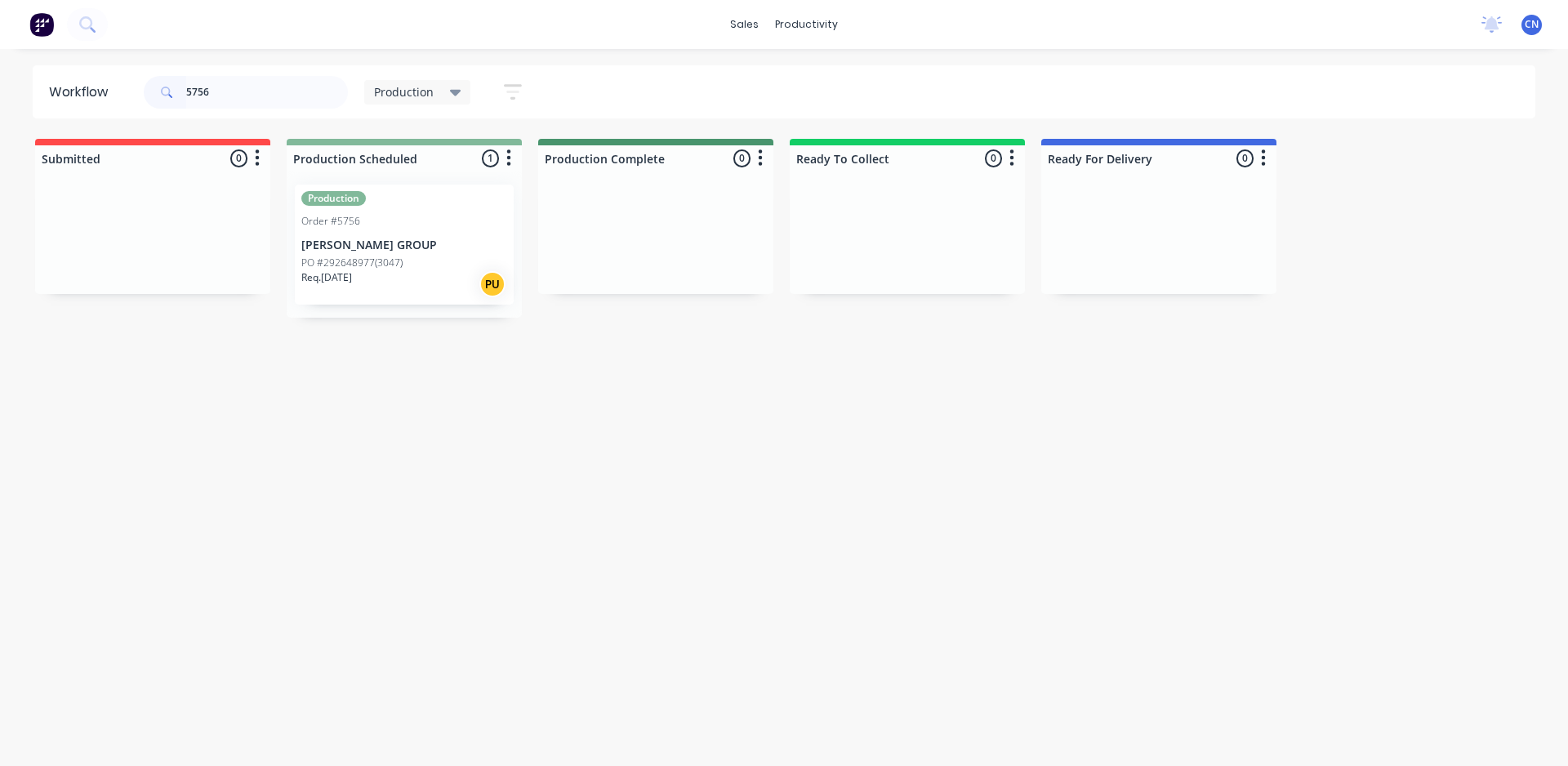
click at [405, 262] on div "PO #292648977(3047)" at bounding box center [404, 263] width 206 height 15
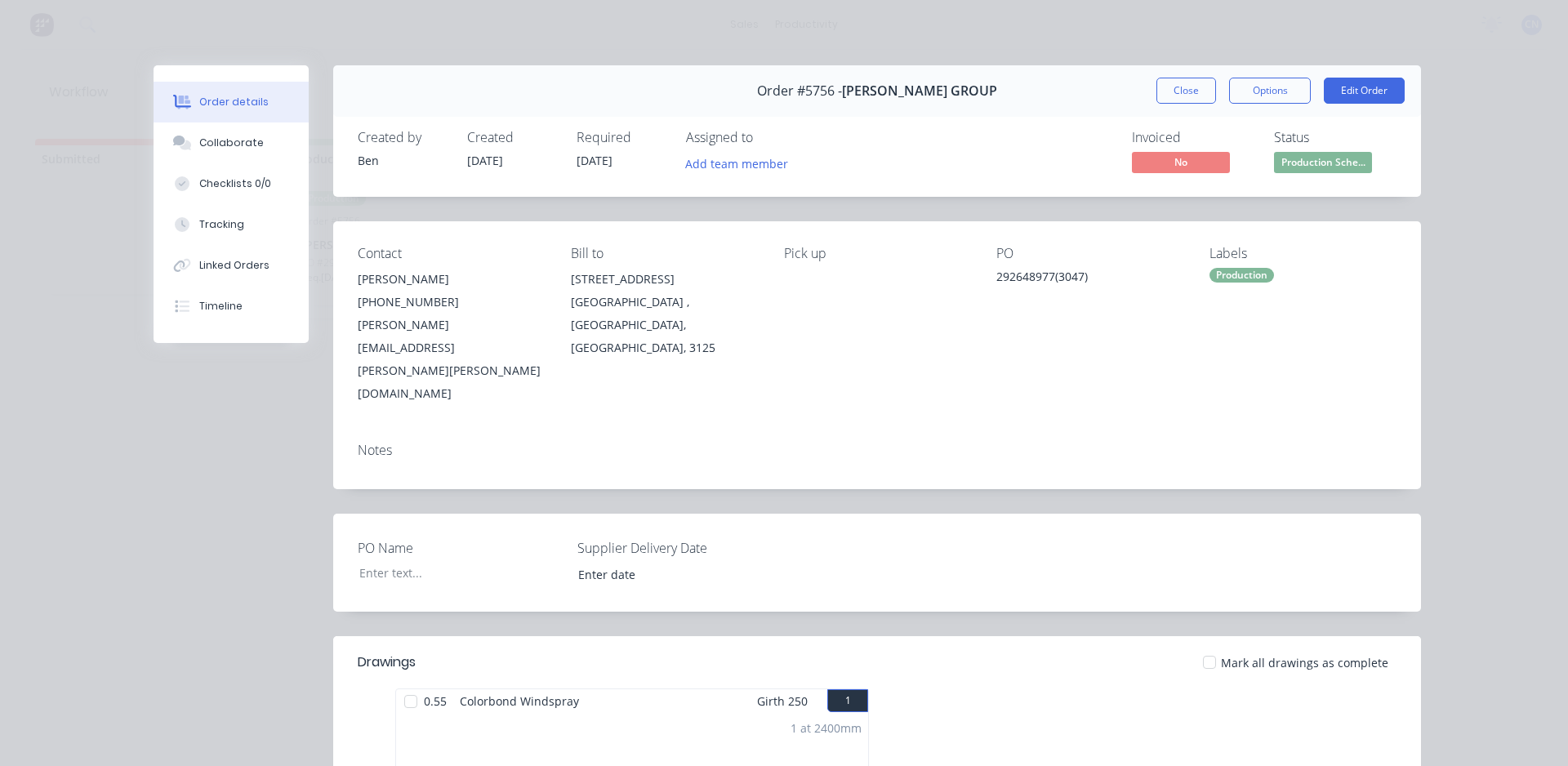
drag, startPoint x: 355, startPoint y: 522, endPoint x: 347, endPoint y: 596, distance: 74.4
drag, startPoint x: 347, startPoint y: 596, endPoint x: 409, endPoint y: 632, distance: 71.7
click at [409, 685] on div at bounding box center [411, 701] width 33 height 32
click at [223, 228] on div "Tracking" at bounding box center [222, 224] width 45 height 15
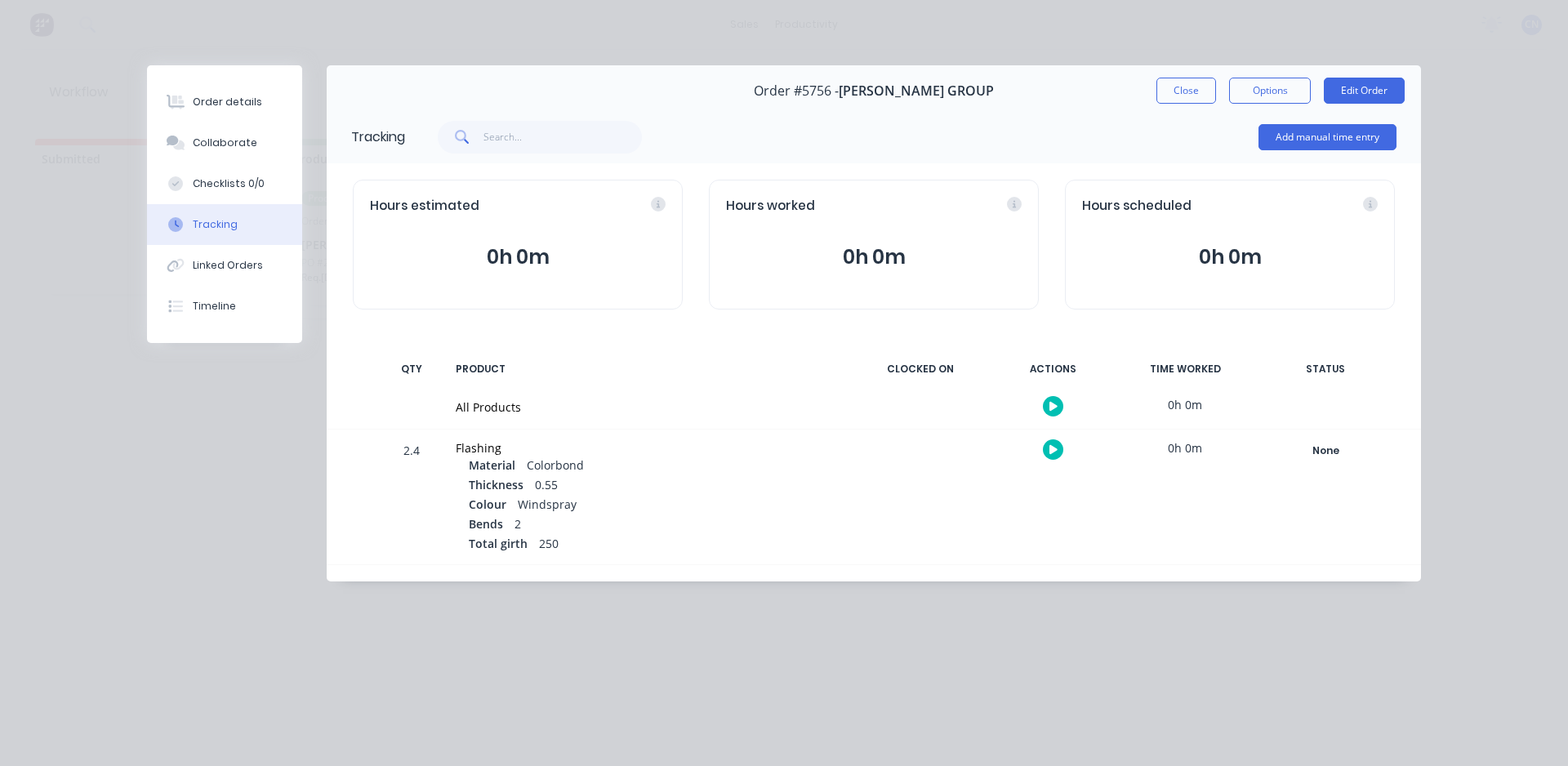
click at [1064, 409] on div at bounding box center [1053, 406] width 122 height 40
click at [1063, 409] on button "button" at bounding box center [1053, 406] width 21 height 21
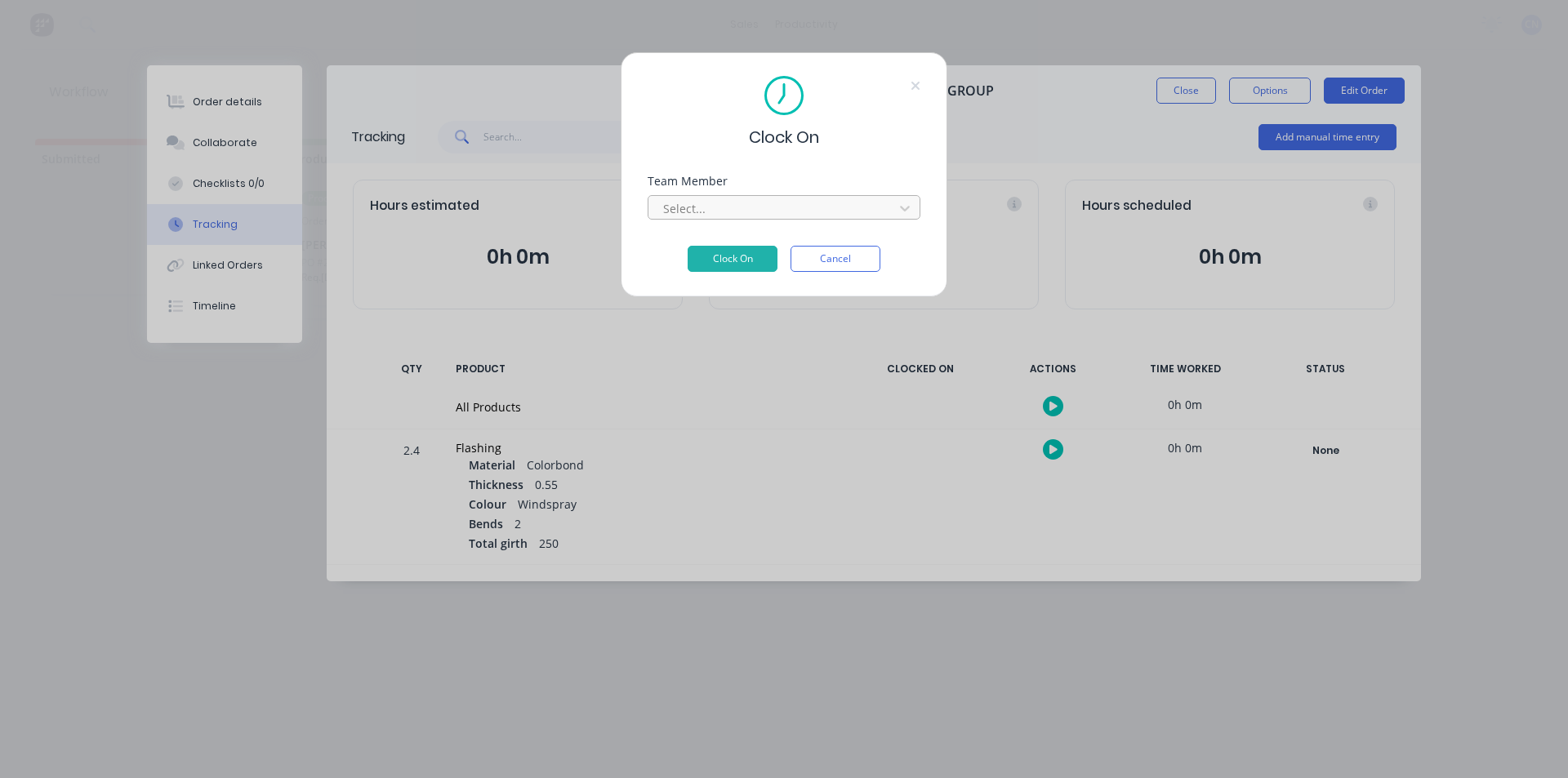
click at [739, 212] on div at bounding box center [773, 209] width 224 height 21
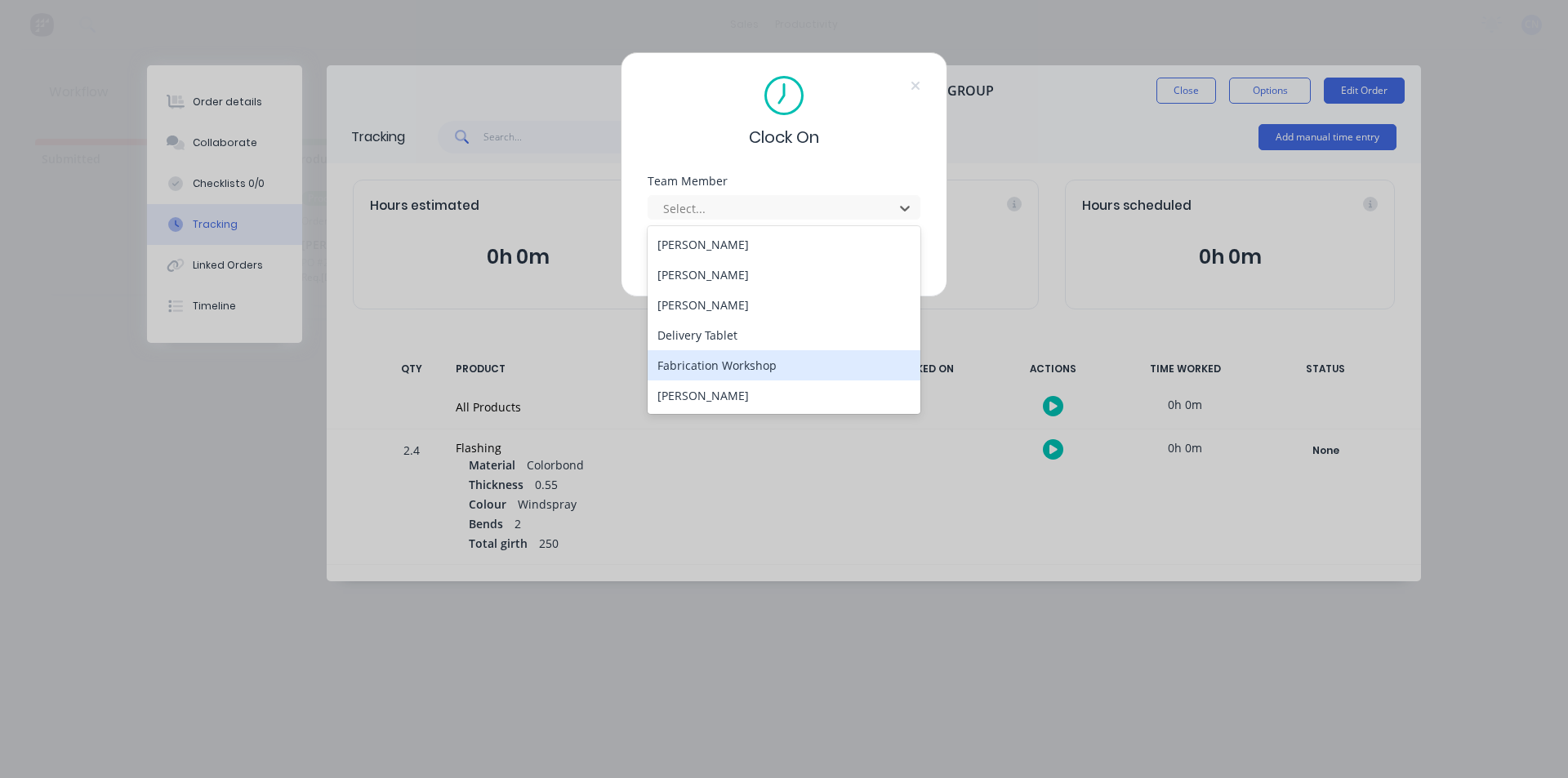
click at [702, 370] on div "Fabrication Workshop" at bounding box center [784, 365] width 273 height 31
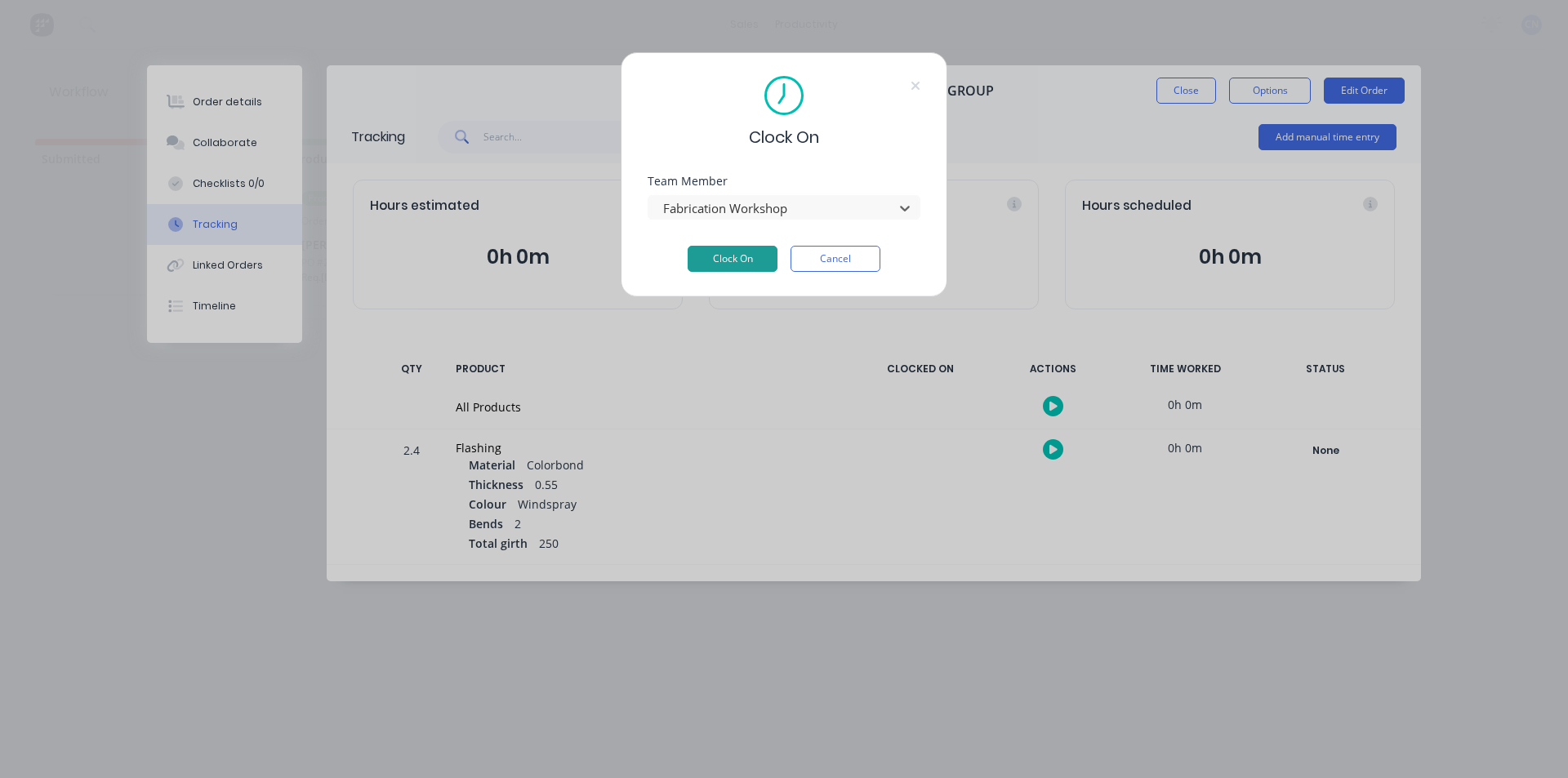
click at [723, 265] on button "Clock On" at bounding box center [732, 259] width 90 height 27
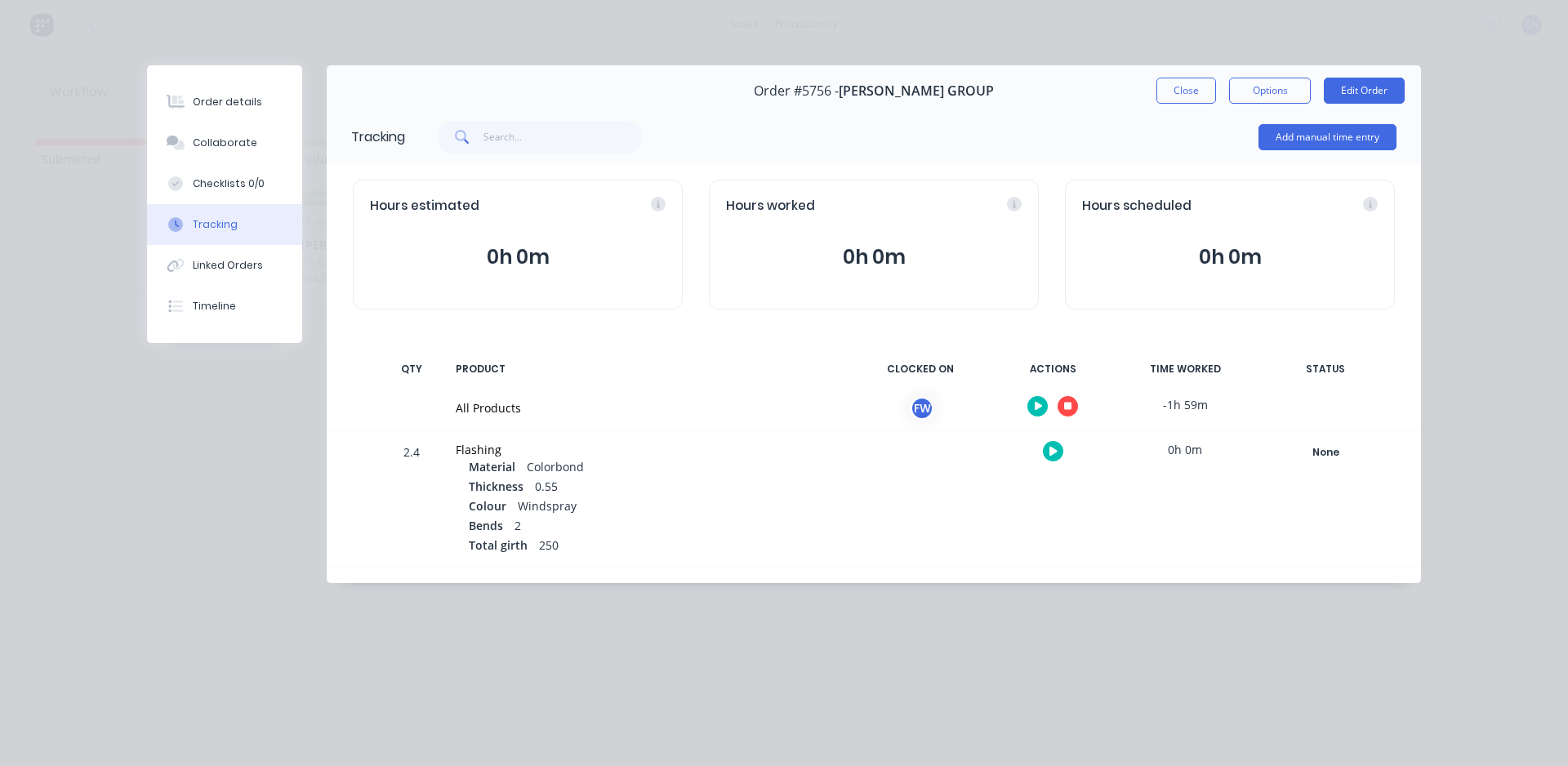
click at [1067, 404] on icon "button" at bounding box center [1068, 407] width 8 height 8
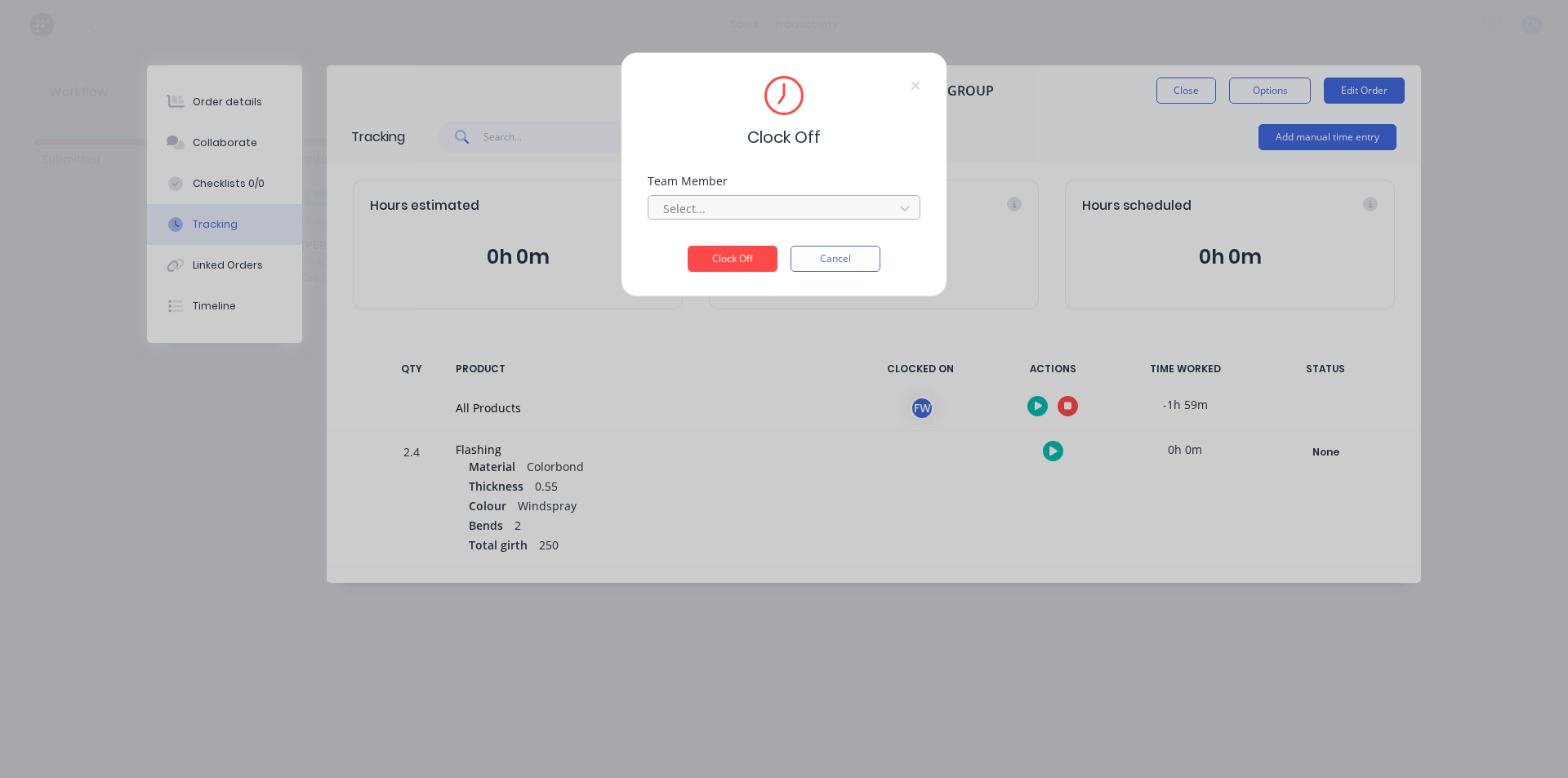
click at [734, 210] on div at bounding box center [773, 209] width 224 height 21
click at [707, 244] on div "Fabrication Workshop" at bounding box center [784, 244] width 273 height 31
click at [713, 260] on button "Clock Off" at bounding box center [732, 259] width 90 height 27
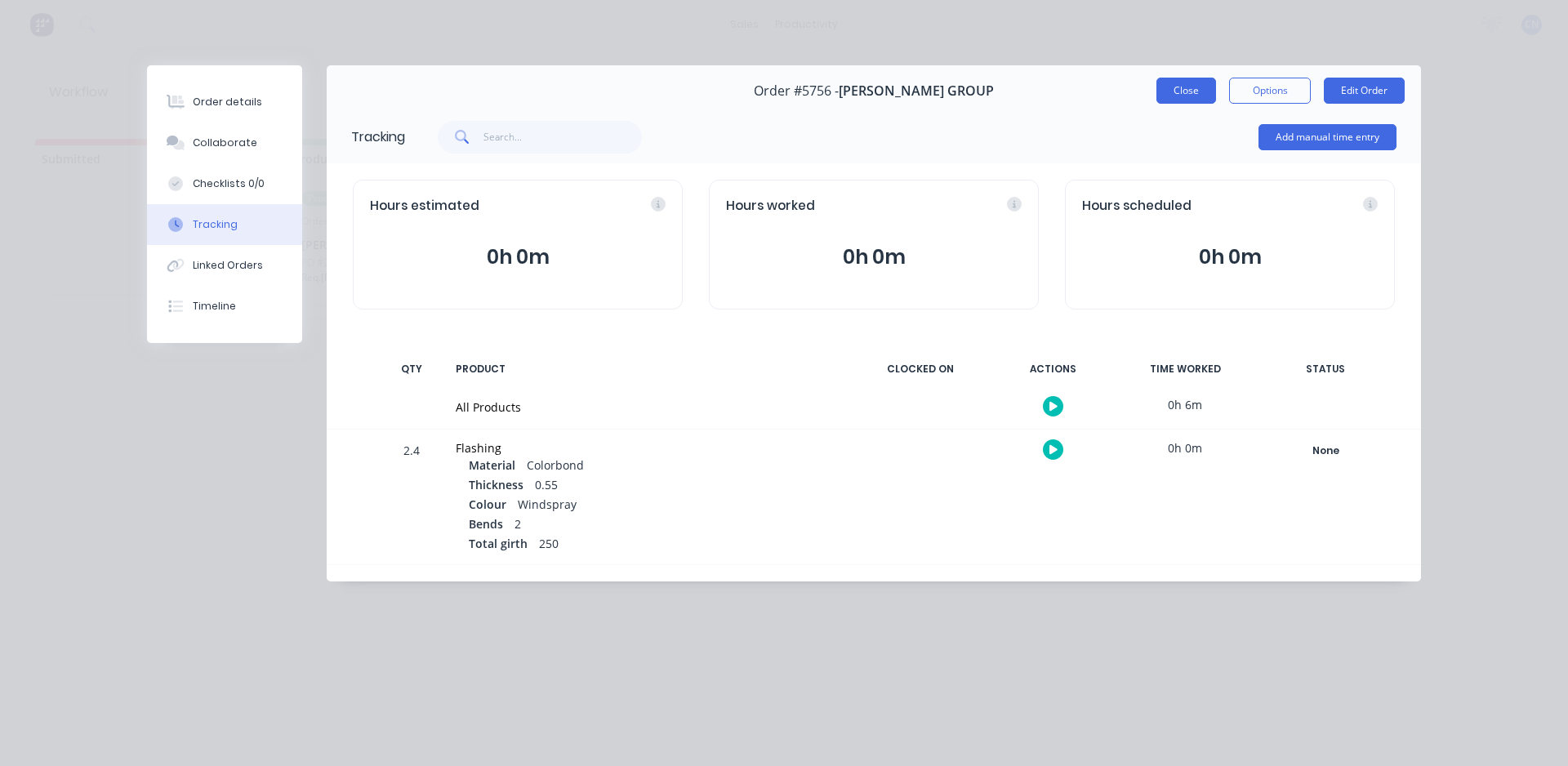
click at [1187, 96] on button "Close" at bounding box center [1186, 91] width 60 height 27
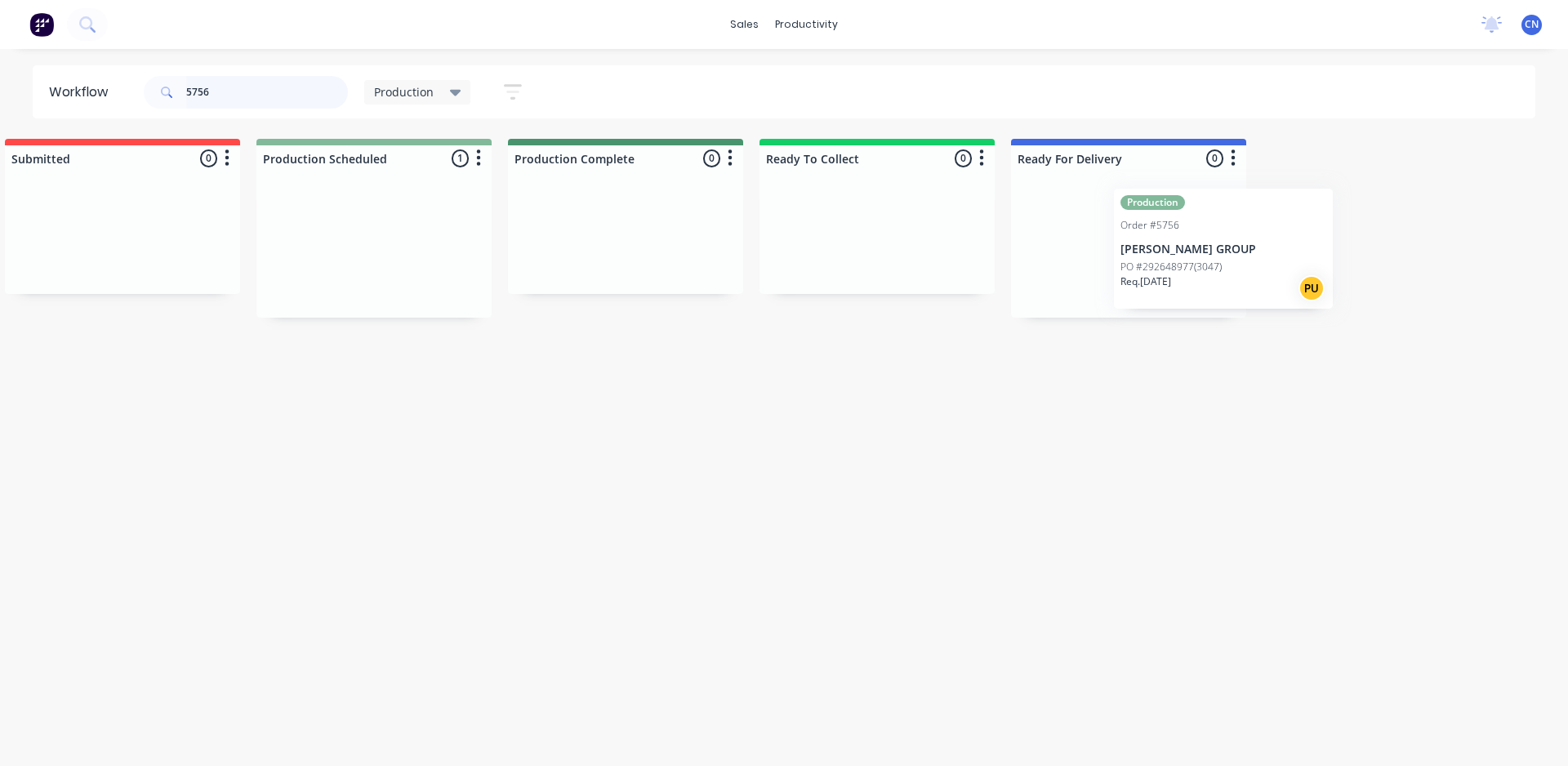
scroll to position [0, 32]
drag, startPoint x: 419, startPoint y: 260, endPoint x: 1169, endPoint y: 252, distance: 750.0
click at [1169, 252] on div "Submitted 0 Production Scheduled 1 Production Order #5756 [PERSON_NAME] GROUP P…" at bounding box center [1200, 228] width 2487 height 179
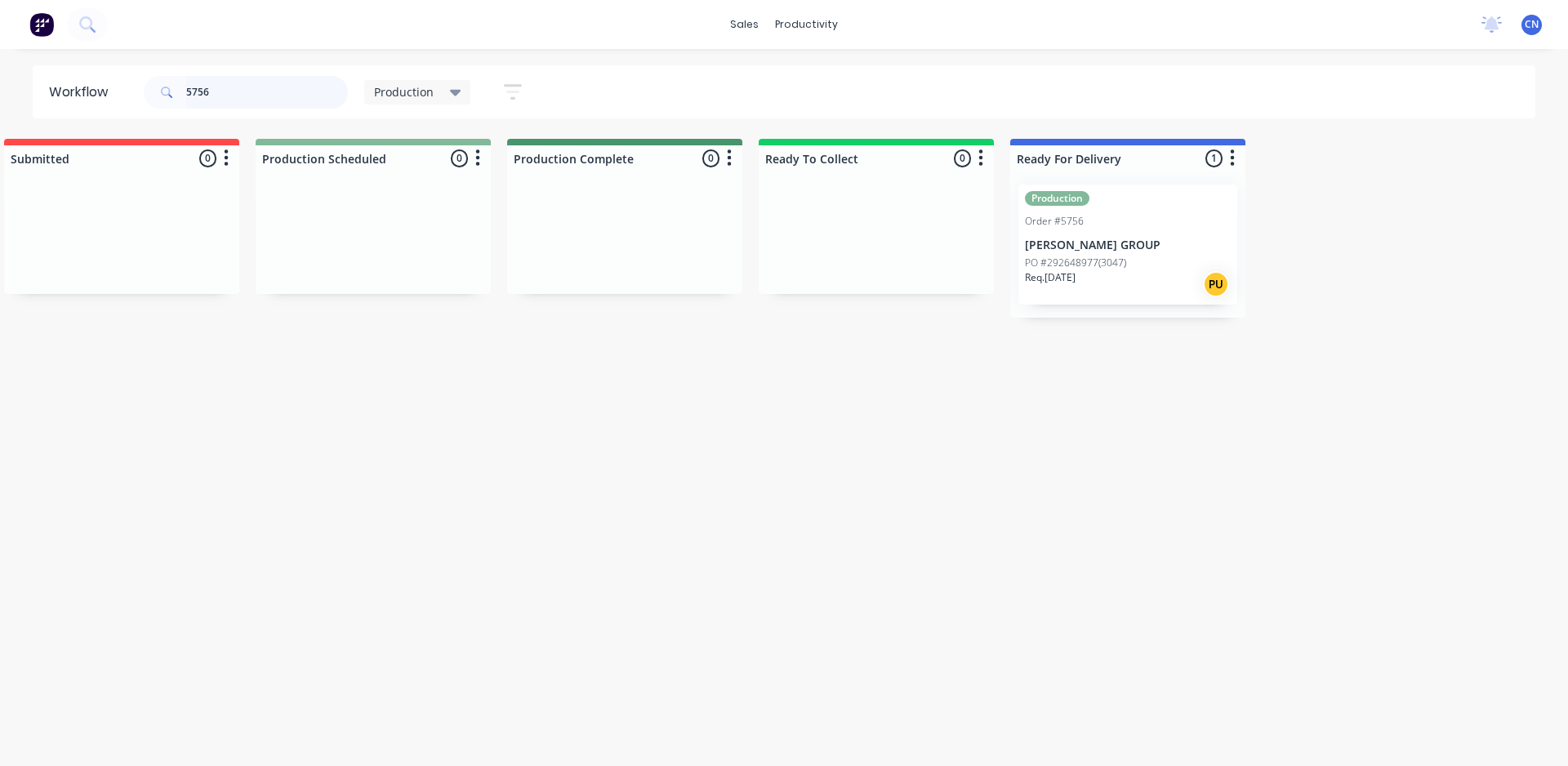
drag, startPoint x: 246, startPoint y: 94, endPoint x: 0, endPoint y: 56, distance: 248.9
click at [0, 72] on div "Workflow 5756 Production Save new view None edit Production (Default) edit Comp…" at bounding box center [784, 92] width 1568 height 53
type input "\"
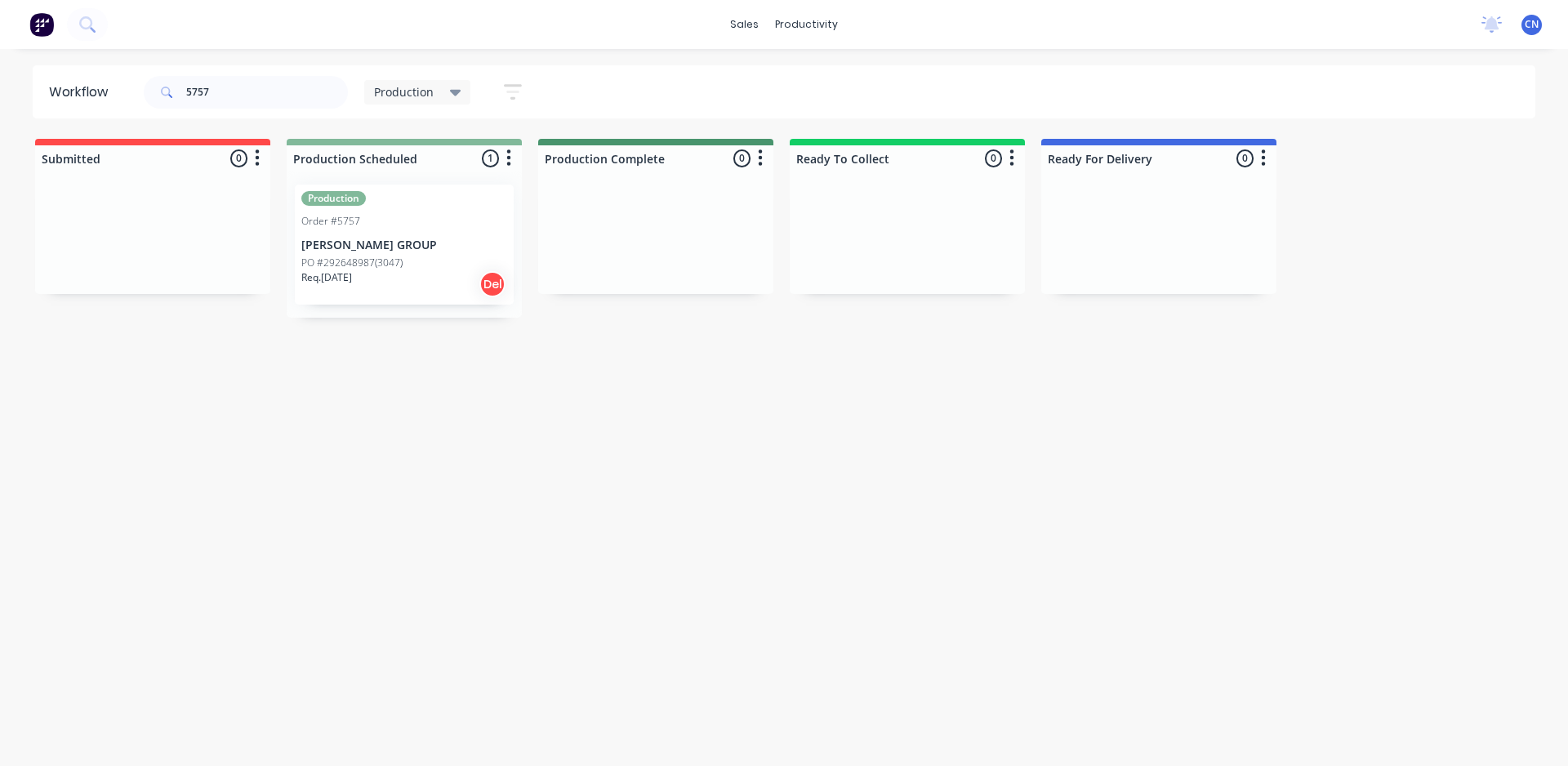
click at [442, 280] on div "Req. [DATE] Del" at bounding box center [404, 284] width 206 height 28
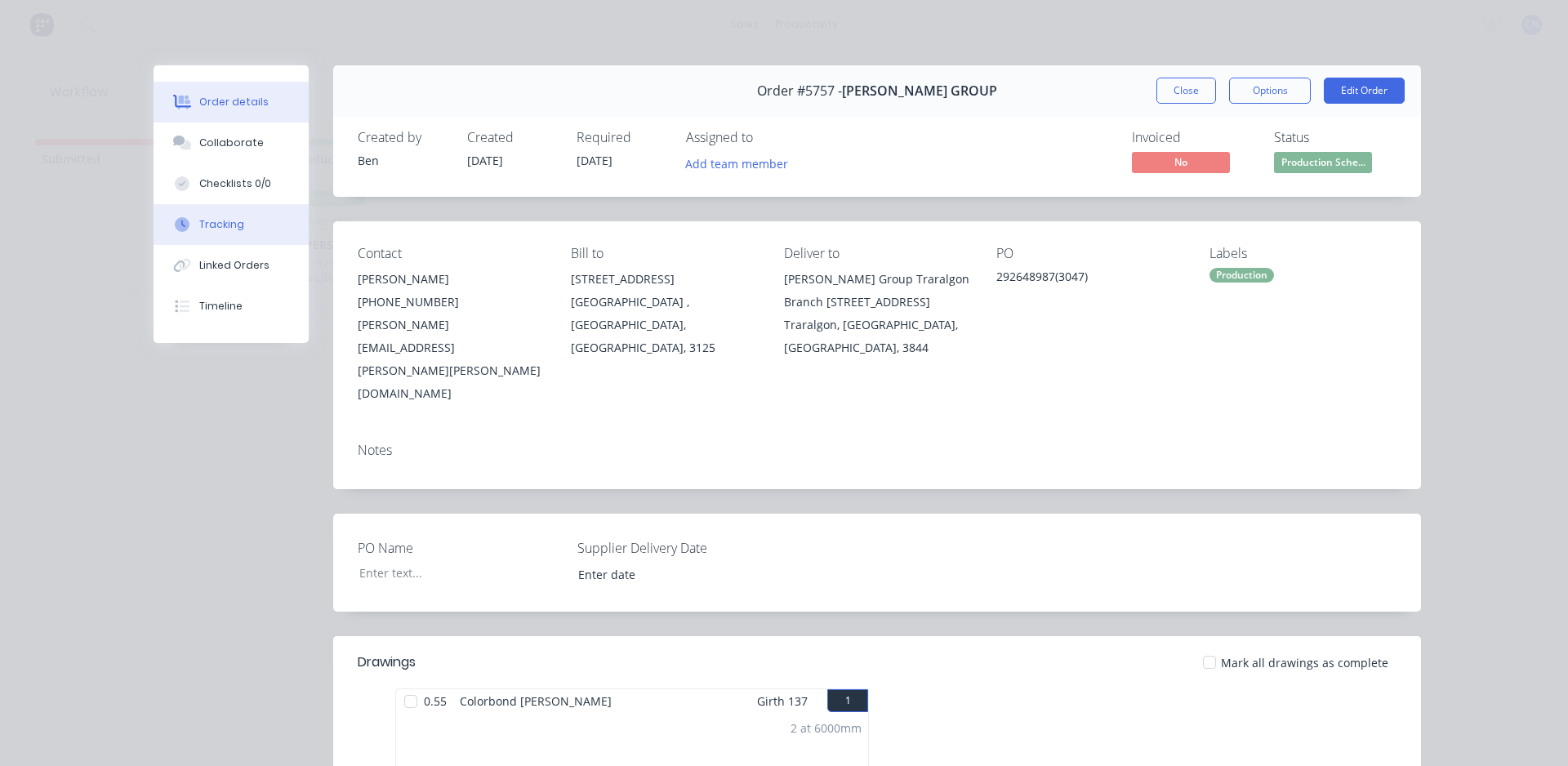
click at [228, 231] on div "Tracking" at bounding box center [222, 224] width 45 height 15
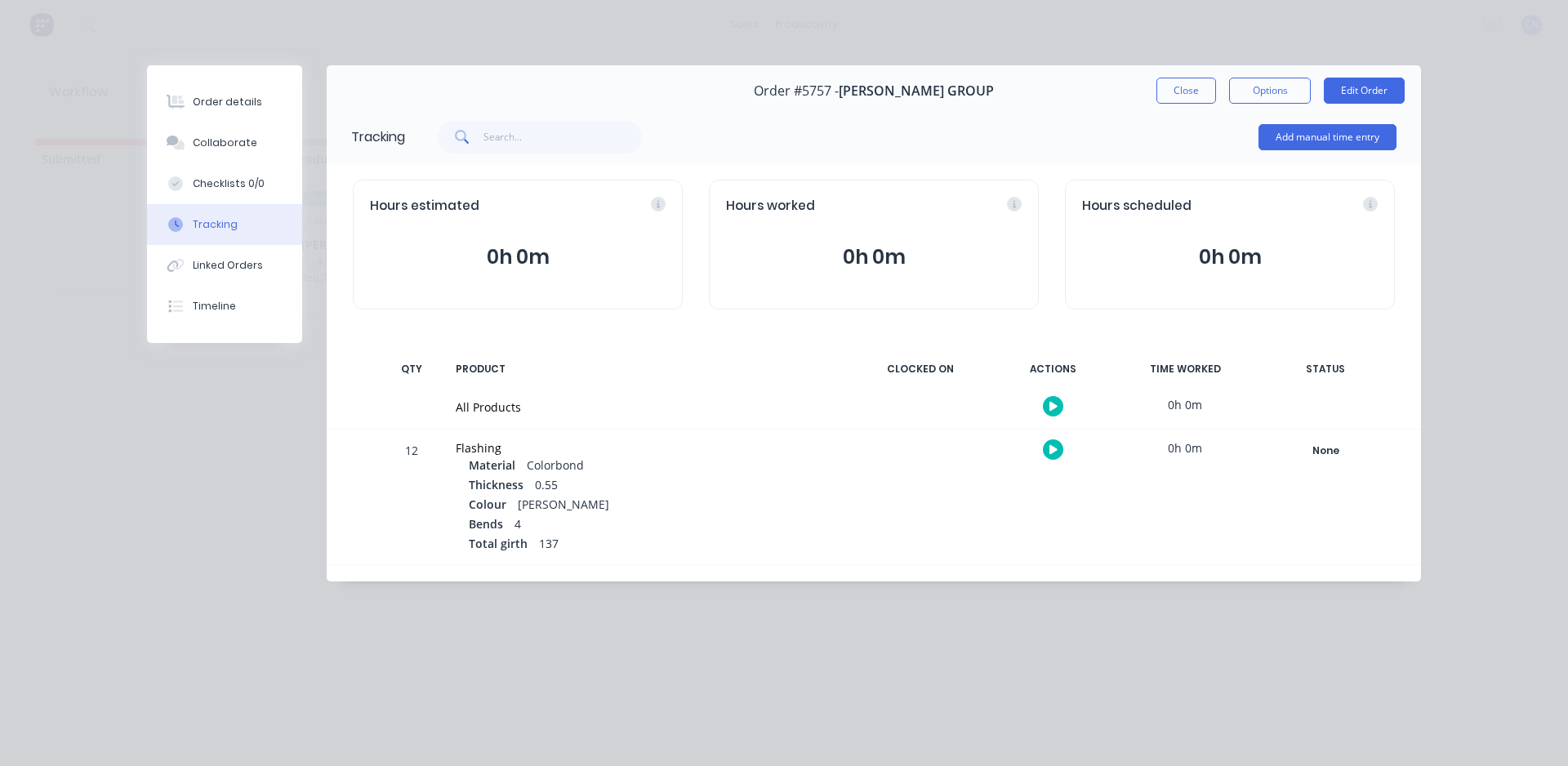
click at [1050, 406] on icon "button" at bounding box center [1054, 406] width 8 height 9
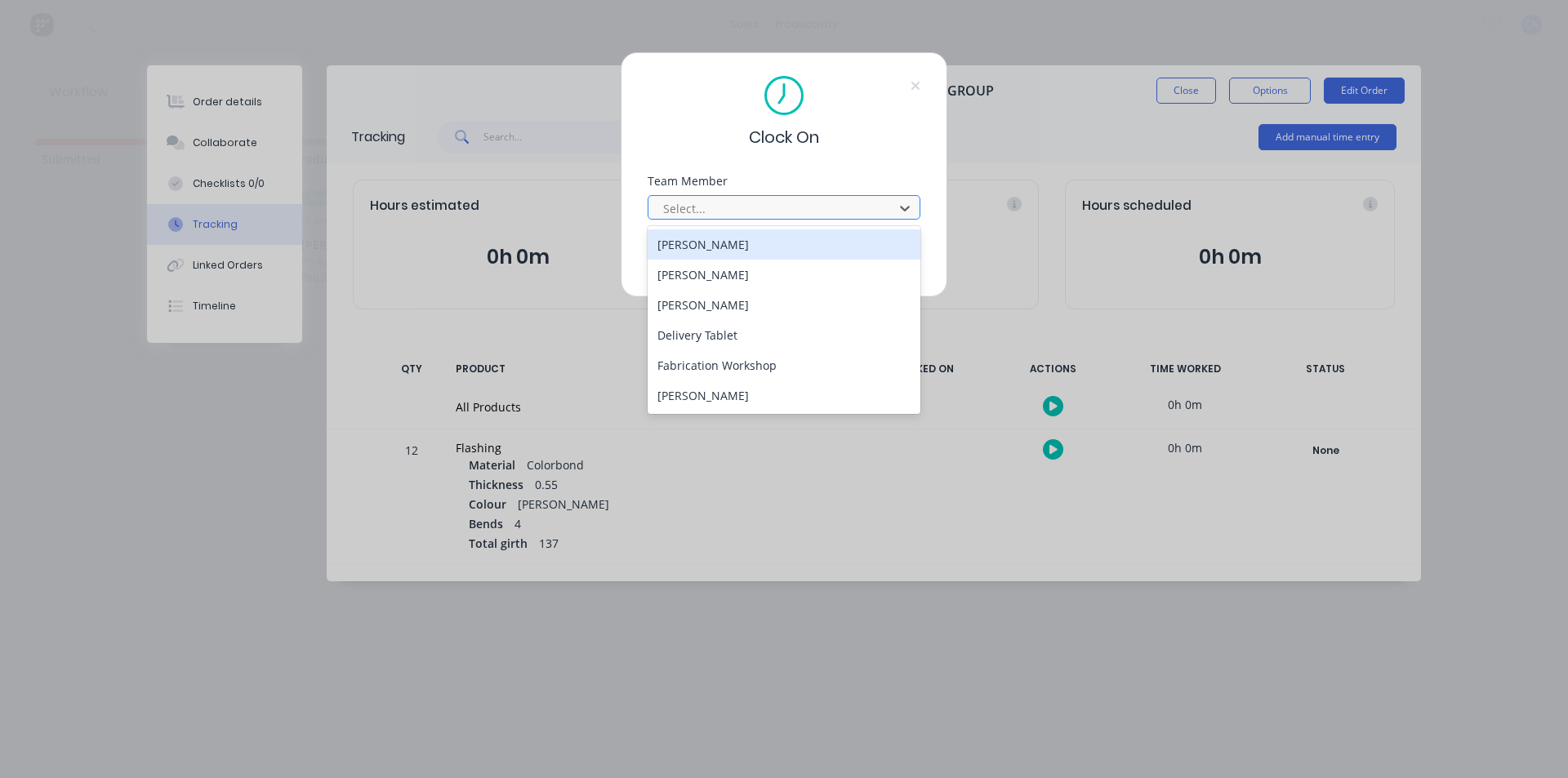
click at [706, 202] on div at bounding box center [773, 209] width 224 height 21
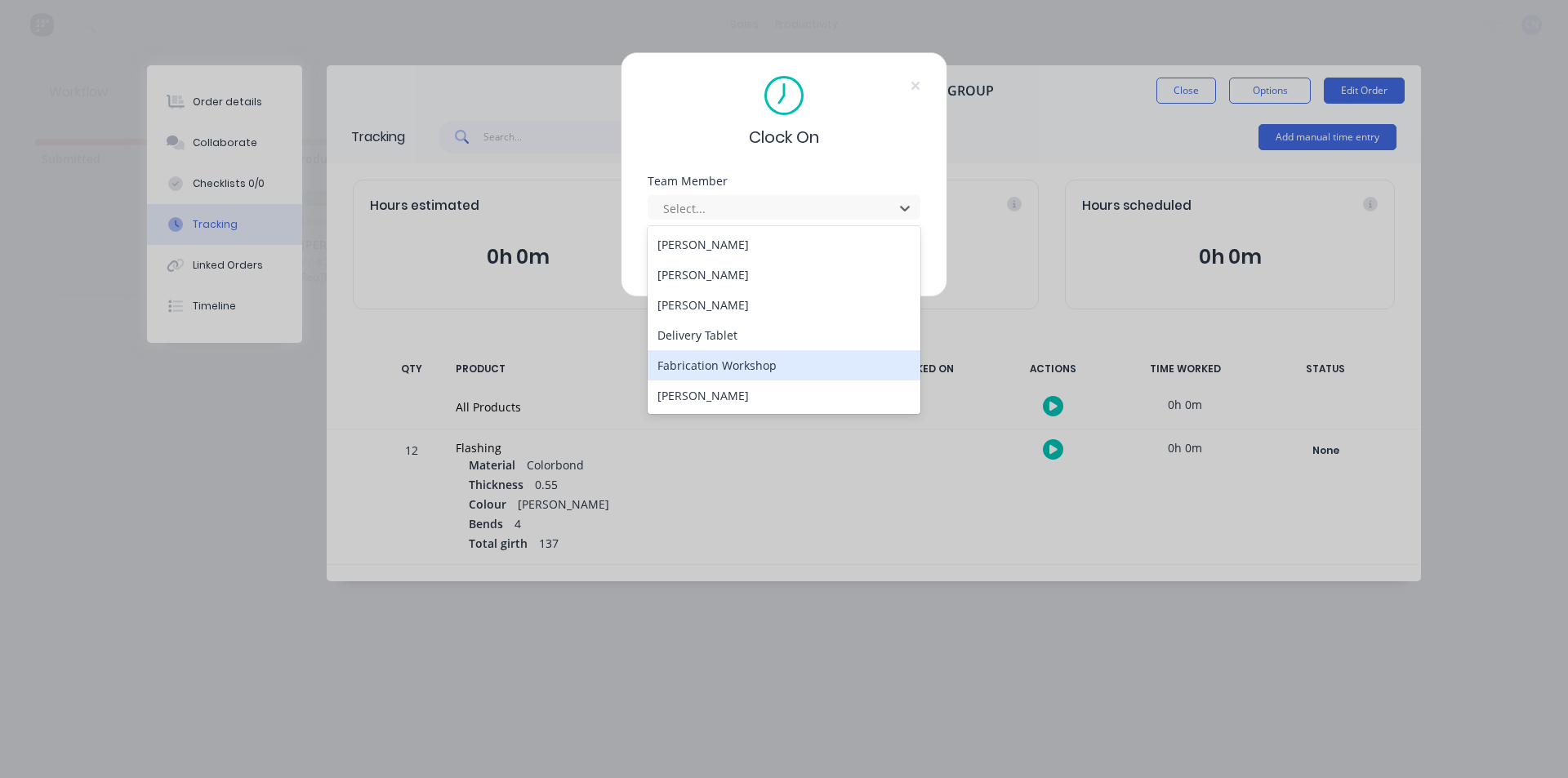
click at [692, 372] on div "Fabrication Workshop" at bounding box center [784, 365] width 273 height 31
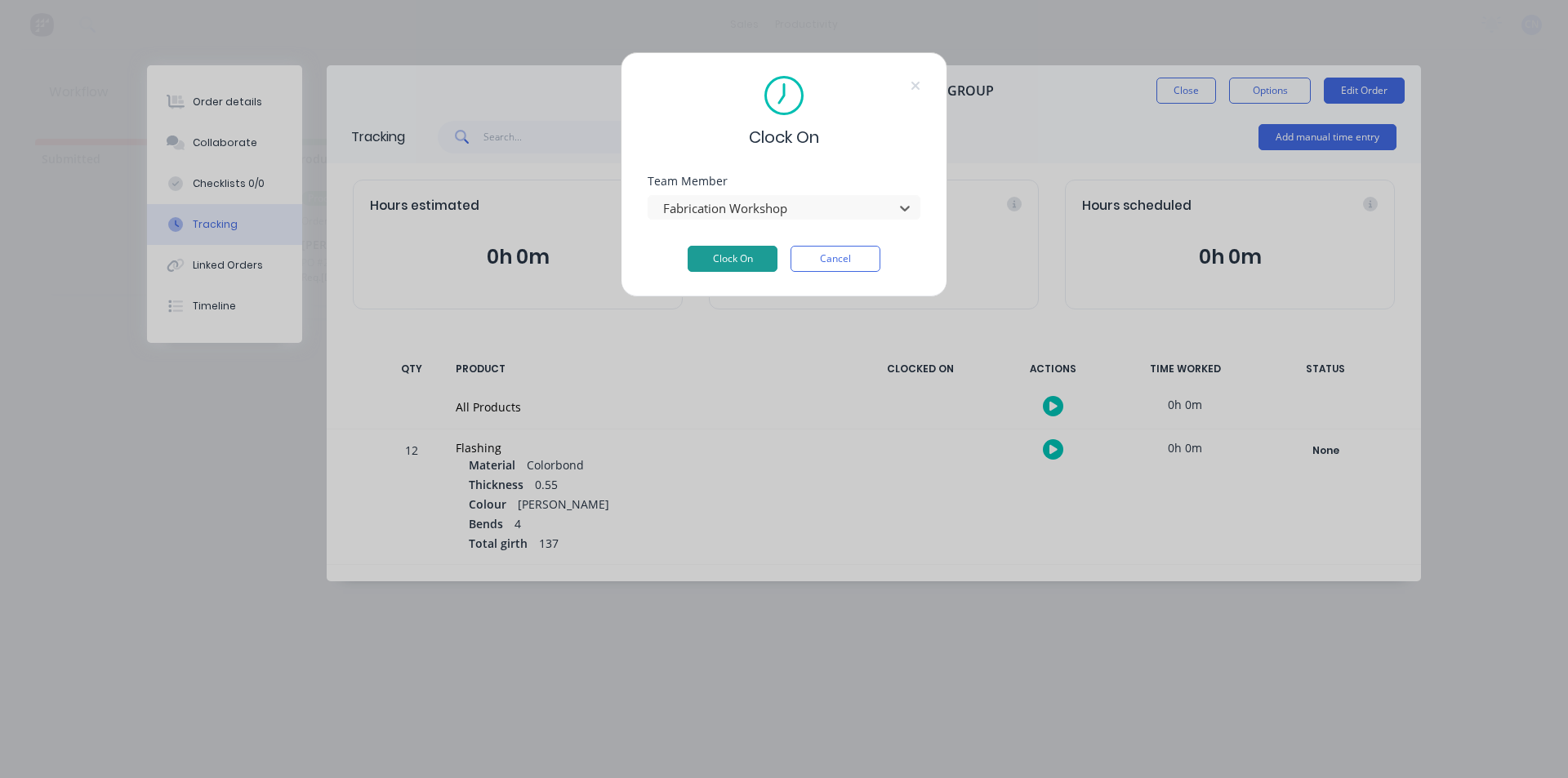
click at [705, 263] on button "Clock On" at bounding box center [732, 259] width 90 height 27
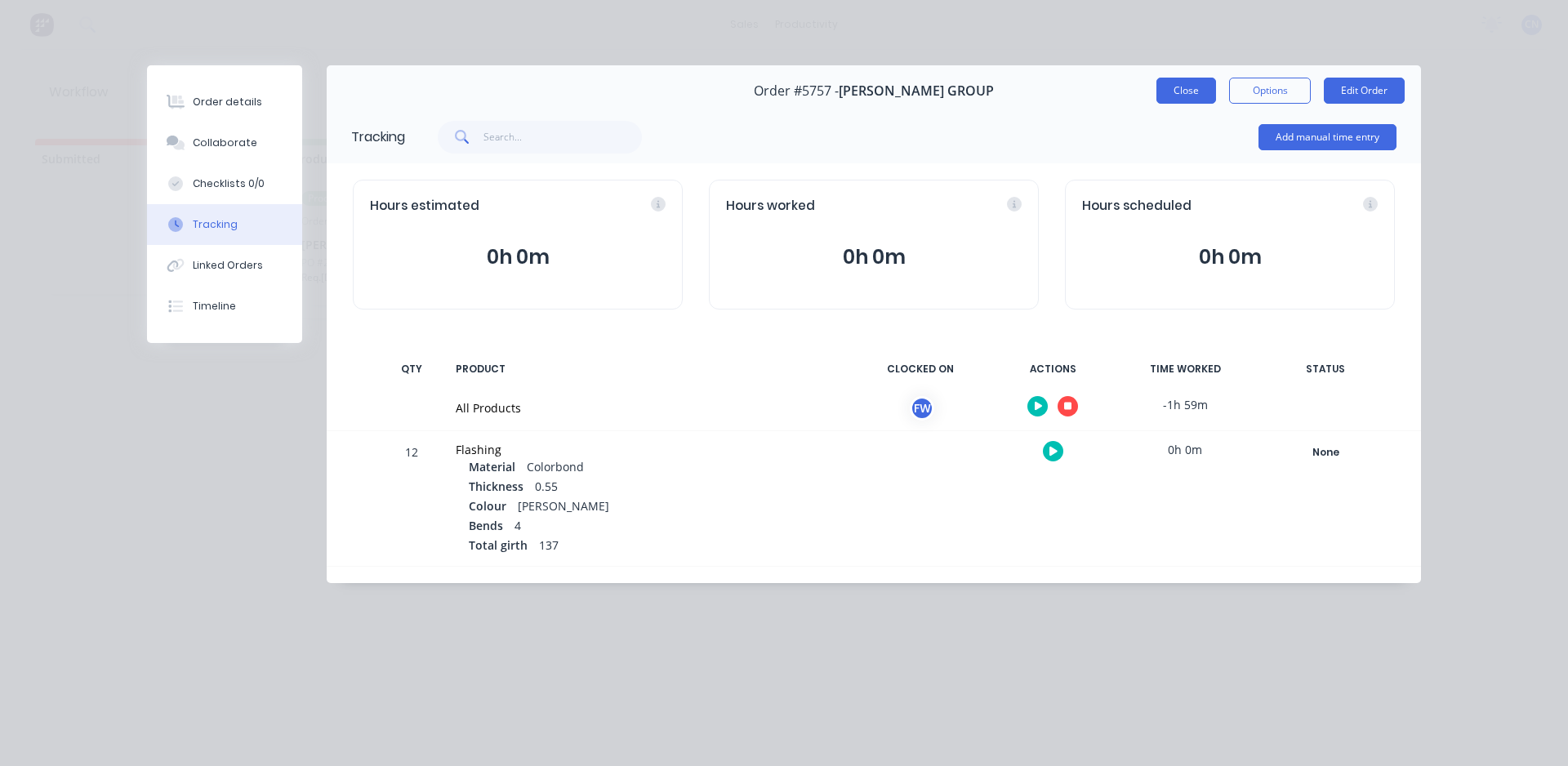
click at [1168, 96] on button "Close" at bounding box center [1186, 91] width 60 height 27
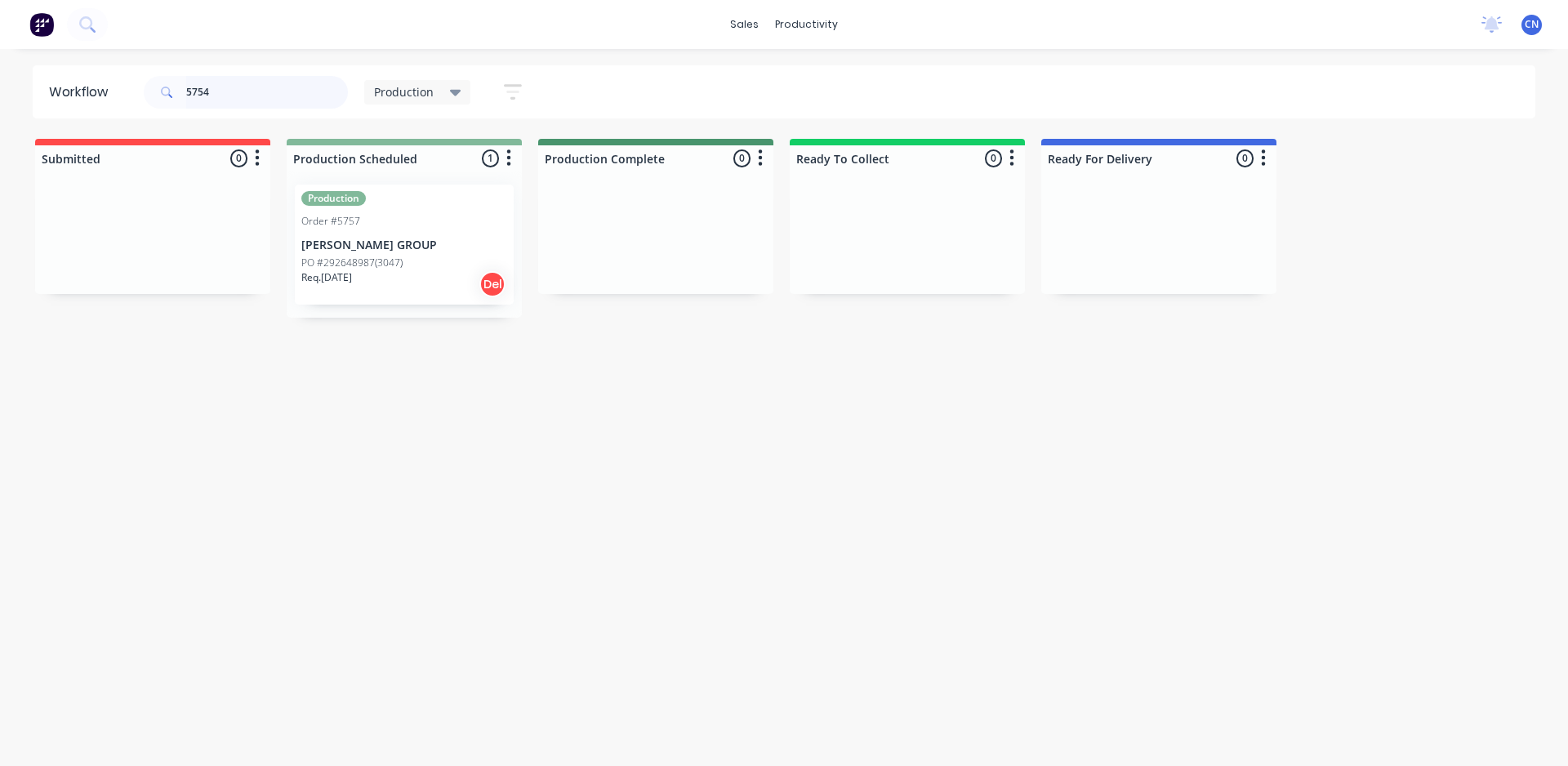
type input "5754"
click at [353, 263] on div "PO #" at bounding box center [404, 263] width 206 height 15
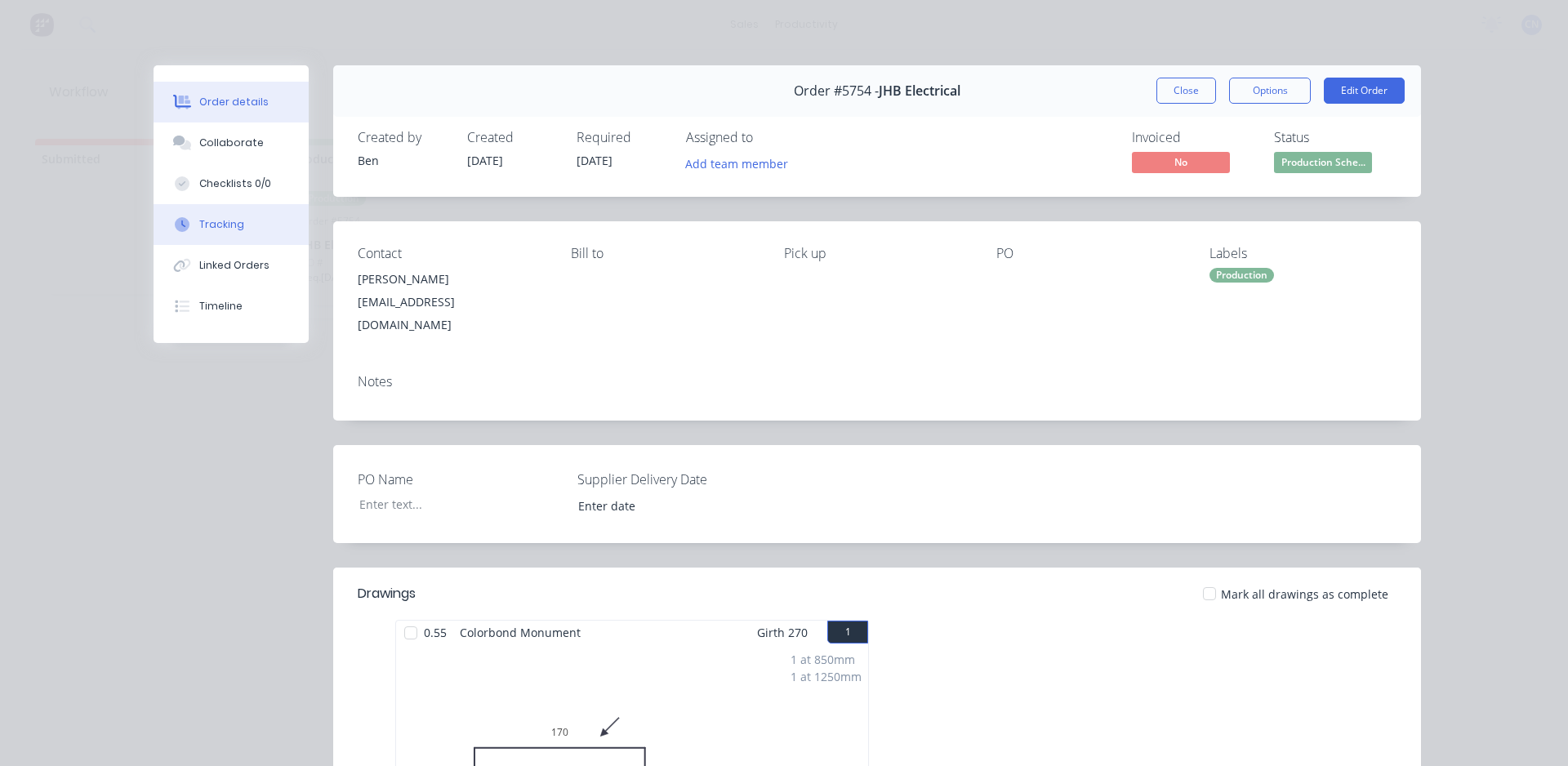
click at [214, 223] on div "Tracking" at bounding box center [222, 224] width 45 height 15
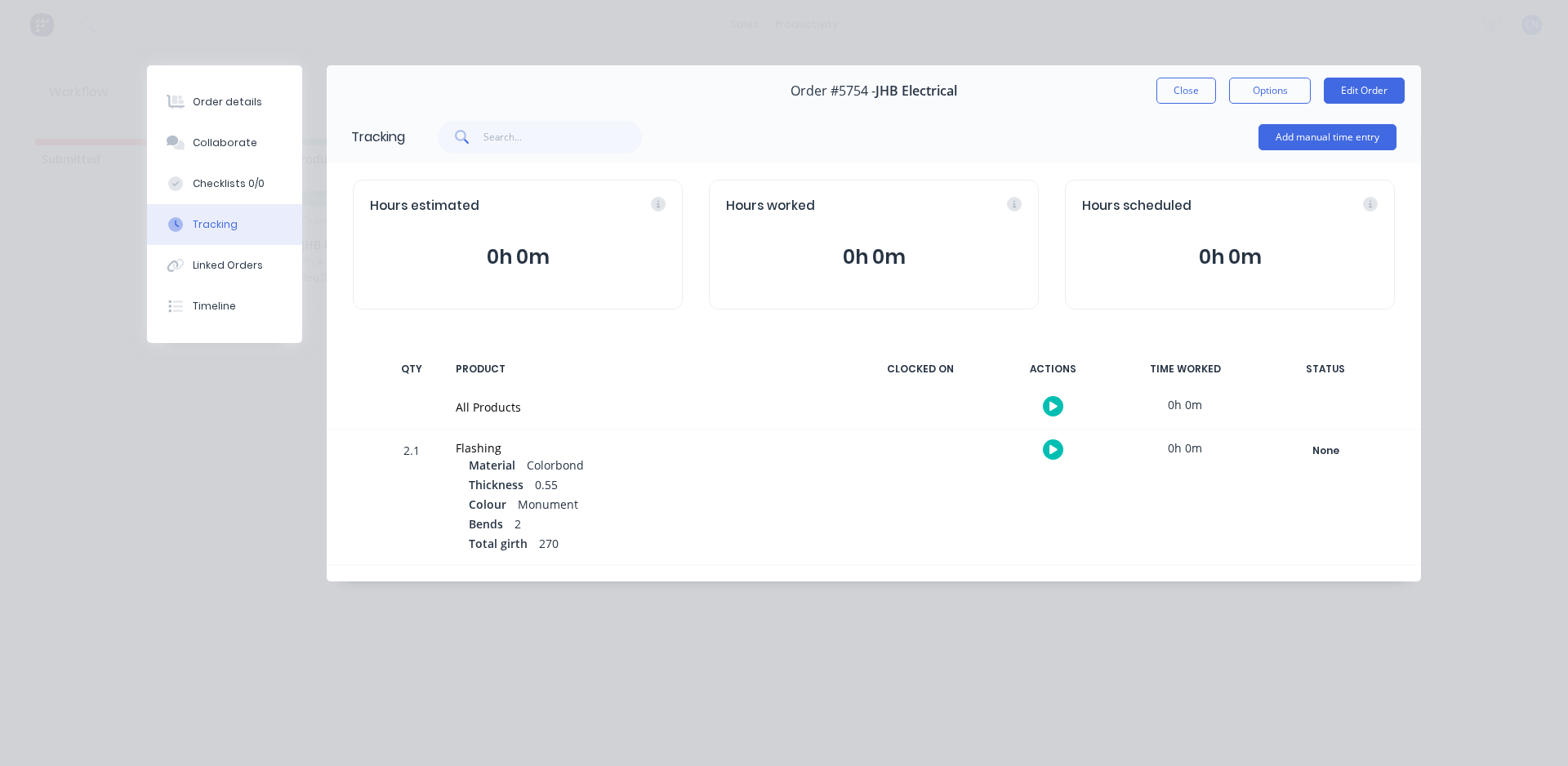
click at [1050, 409] on icon "button" at bounding box center [1054, 406] width 8 height 11
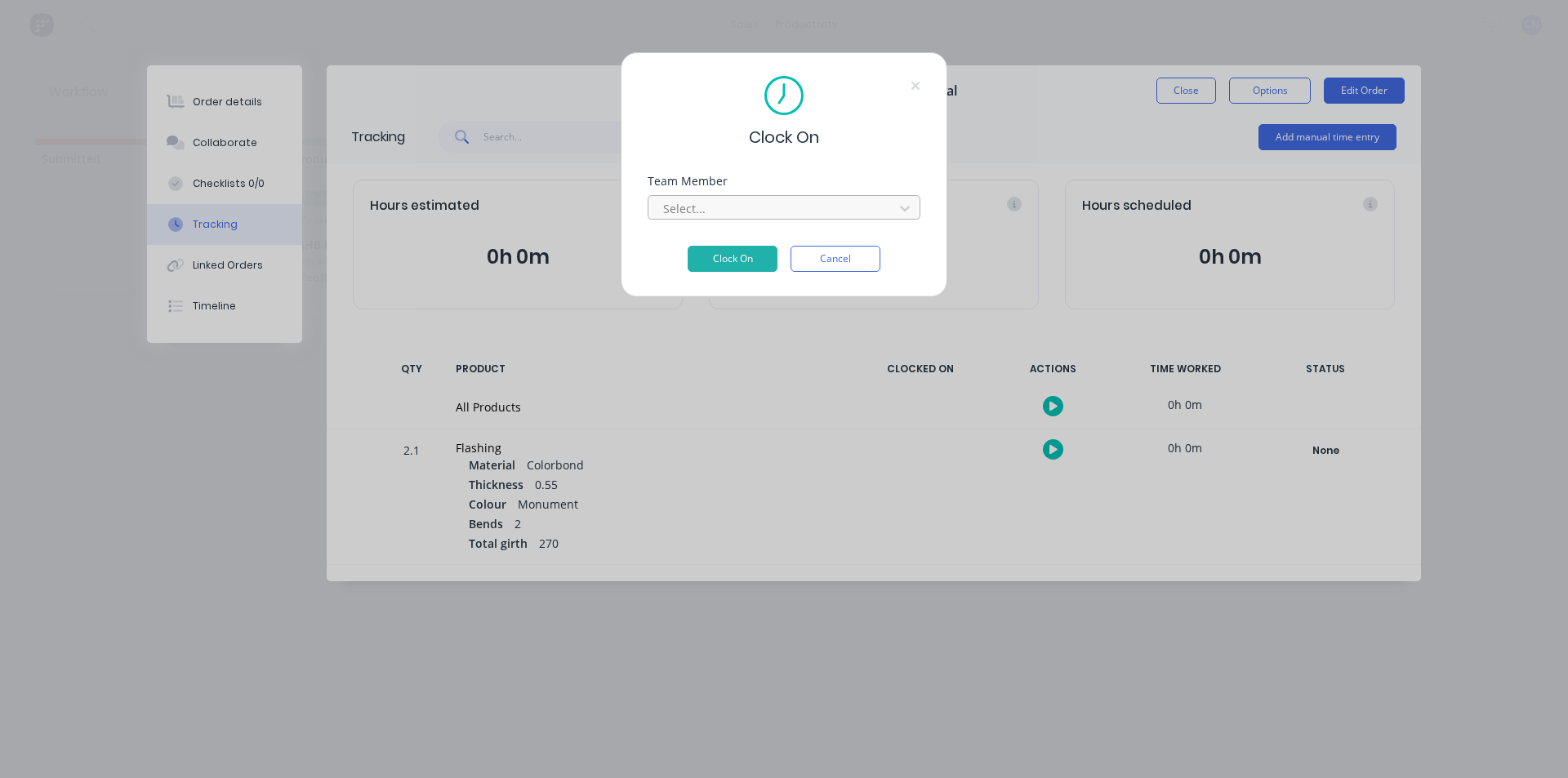
click at [744, 212] on div at bounding box center [773, 209] width 224 height 21
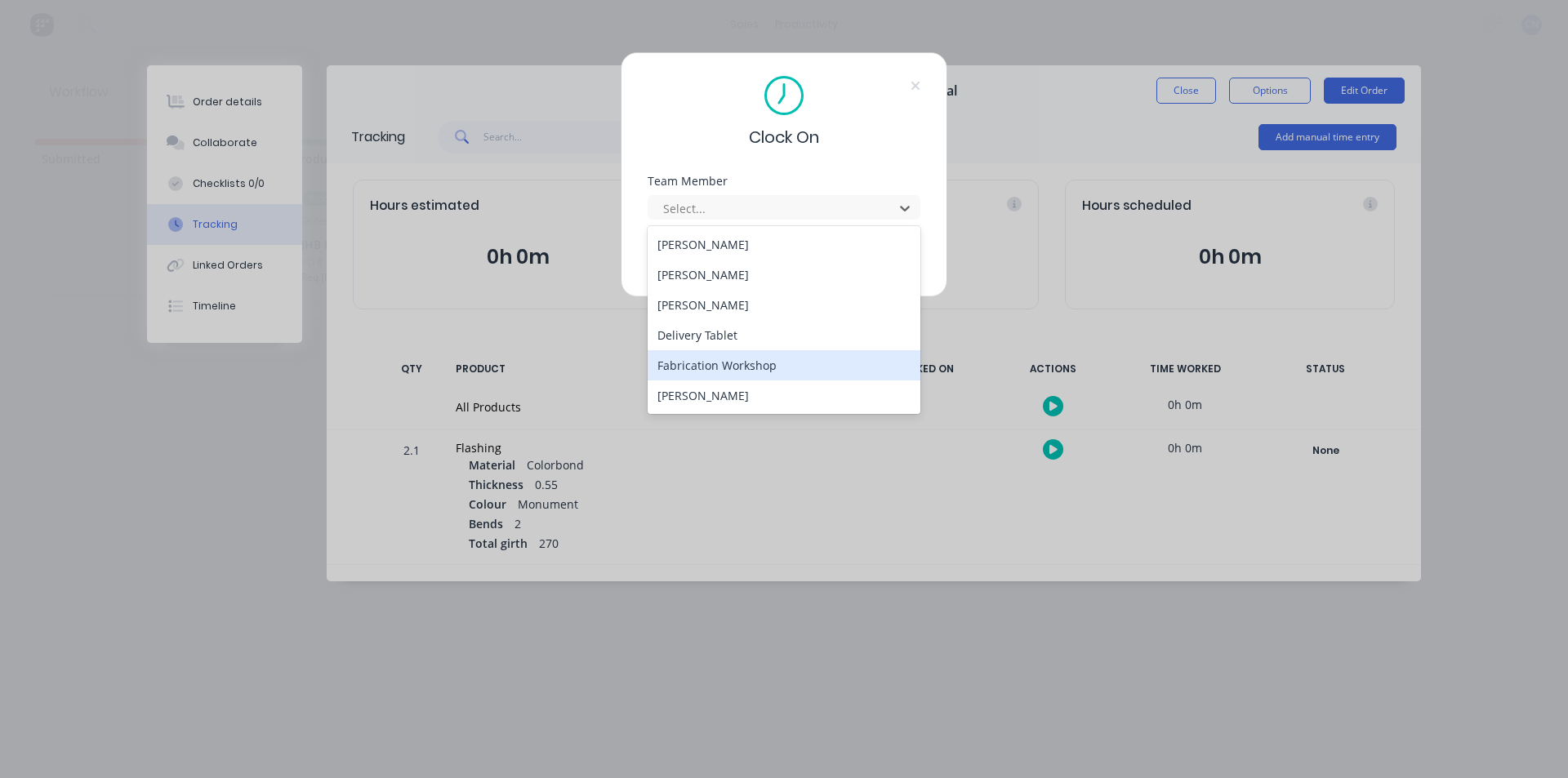
click at [729, 369] on div "Fabrication Workshop" at bounding box center [784, 365] width 273 height 31
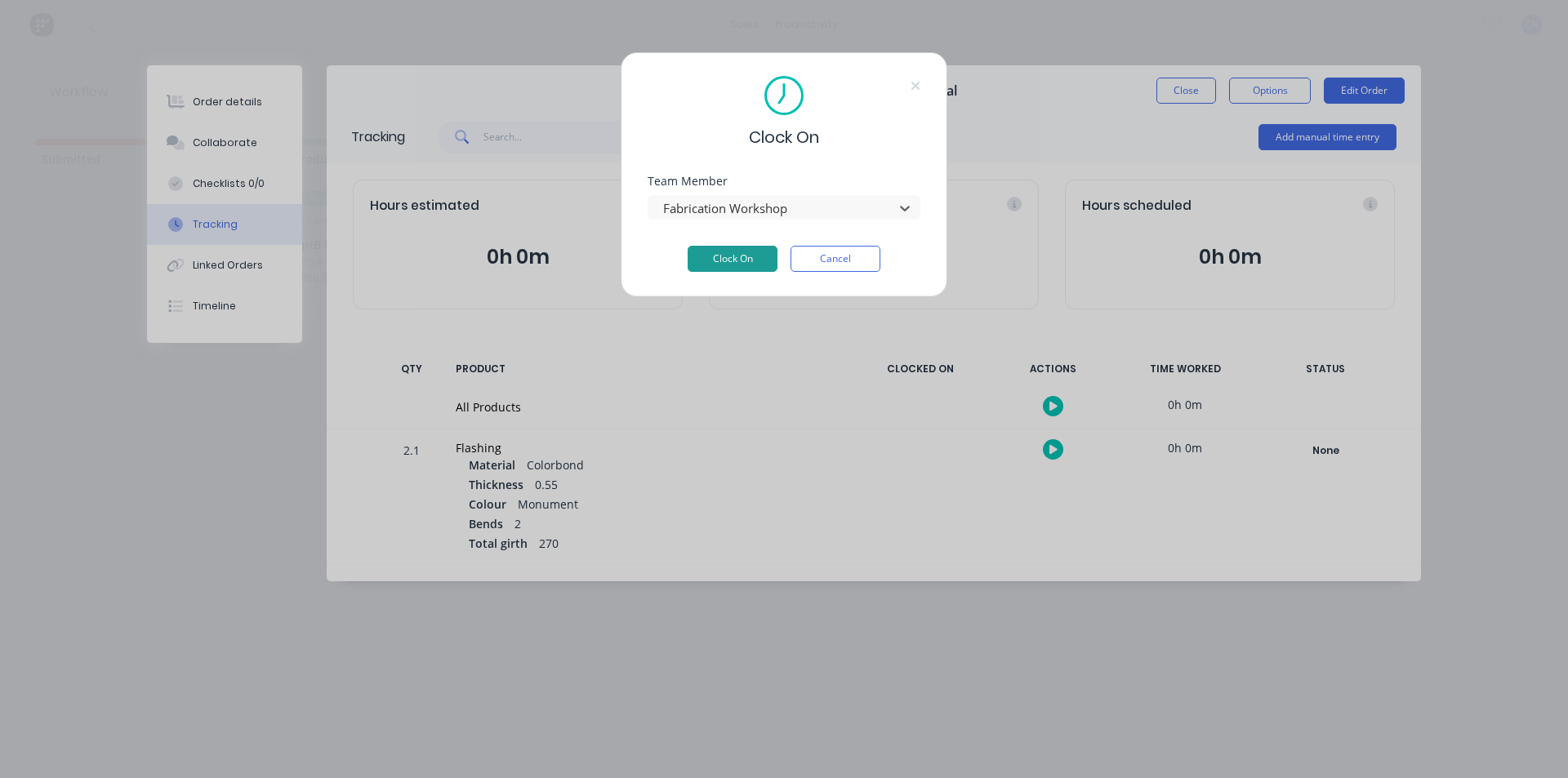
click at [767, 263] on button "Clock On" at bounding box center [732, 259] width 90 height 27
